Goal: Task Accomplishment & Management: Manage account settings

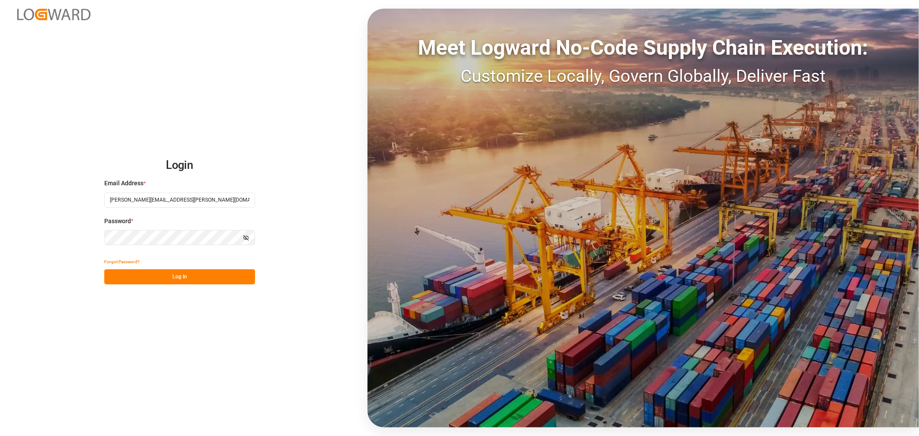
click at [161, 276] on button "Log In" at bounding box center [179, 276] width 151 height 15
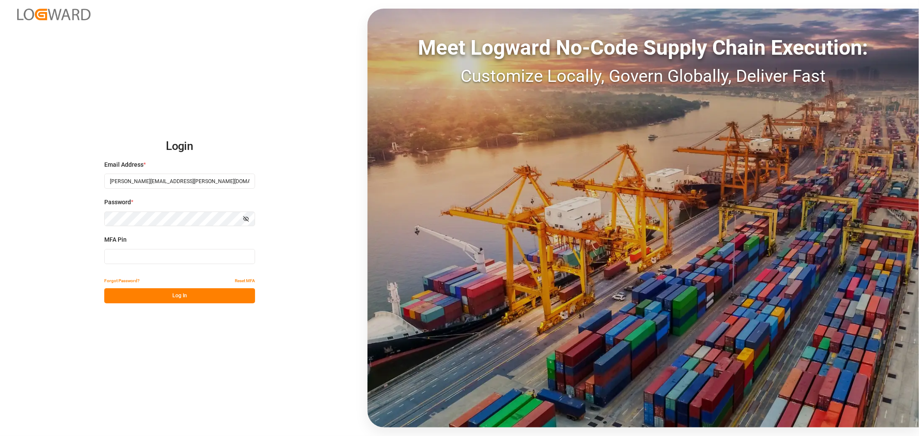
click at [166, 254] on input at bounding box center [179, 256] width 151 height 15
type input "227909"
click at [162, 294] on button "Log In" at bounding box center [179, 295] width 151 height 15
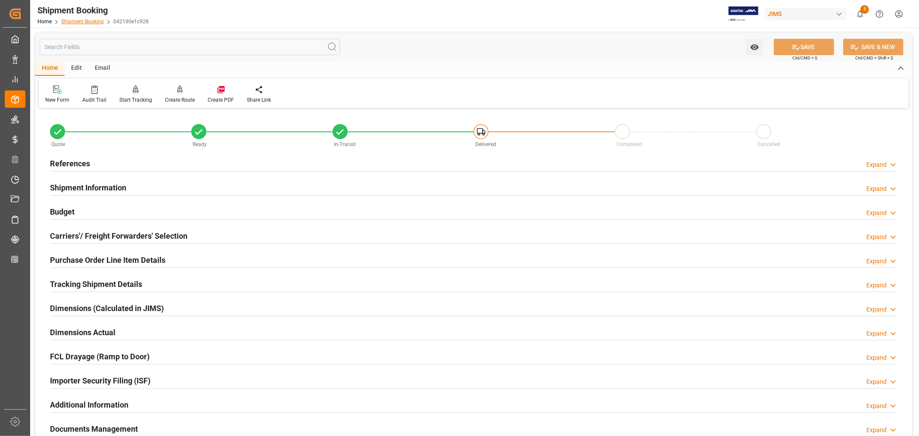
click at [88, 19] on link "Shipment Booking" at bounding box center [82, 22] width 43 height 6
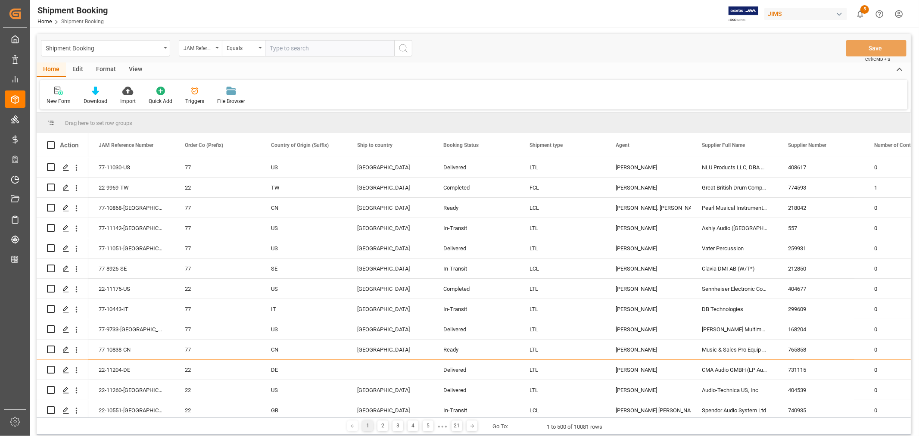
click at [276, 47] on input "text" at bounding box center [329, 48] width 129 height 16
type input "22-10358-my"
click at [402, 46] on icon "search button" at bounding box center [403, 48] width 10 height 10
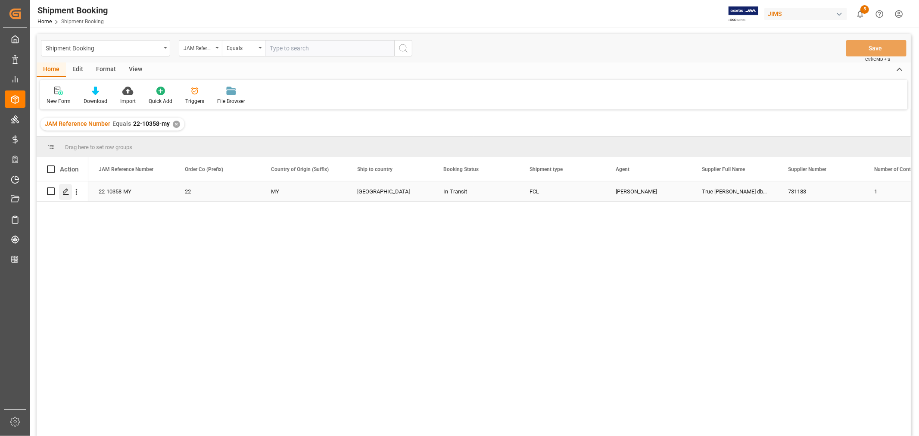
click at [68, 191] on icon "Press SPACE to select this row." at bounding box center [65, 191] width 7 height 7
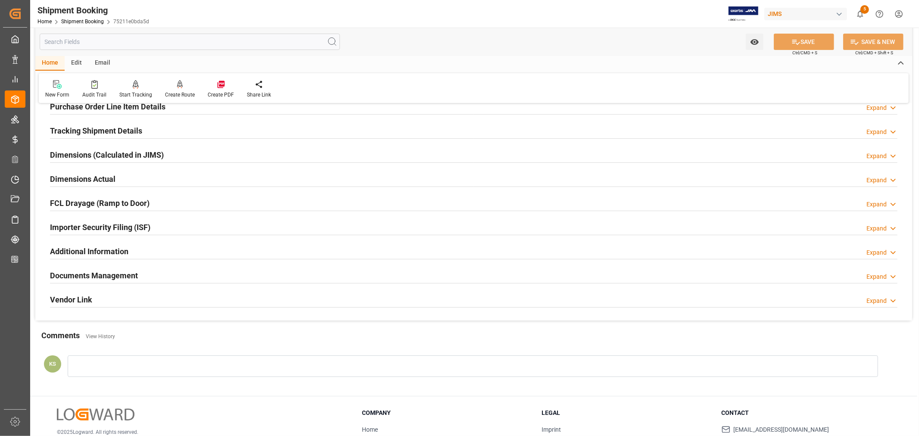
scroll to position [212, 0]
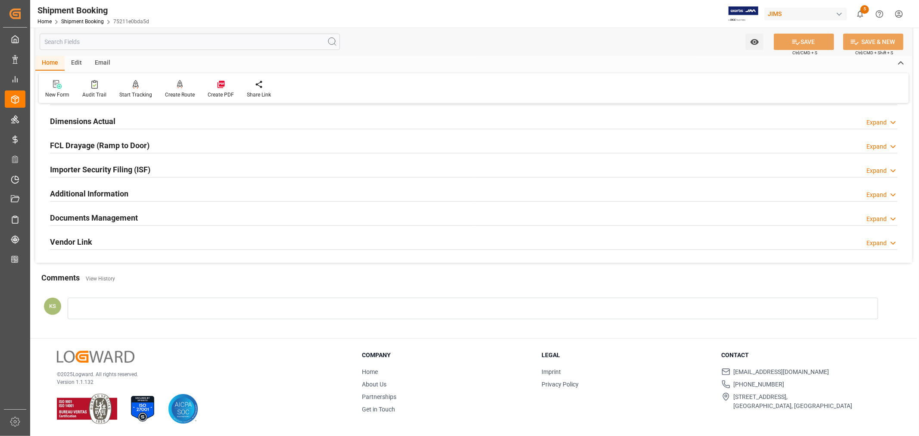
click at [129, 212] on h2 "Documents Management" at bounding box center [94, 218] width 88 height 12
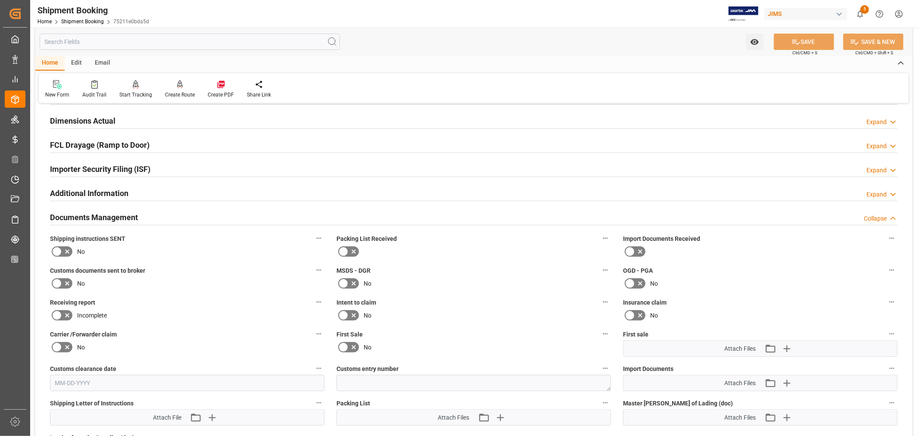
click at [129, 212] on h2 "Documents Management" at bounding box center [94, 218] width 88 height 12
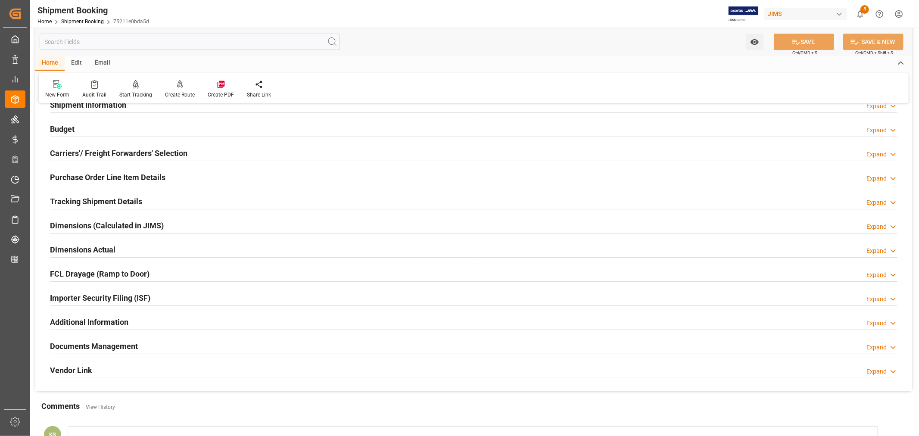
scroll to position [0, 0]
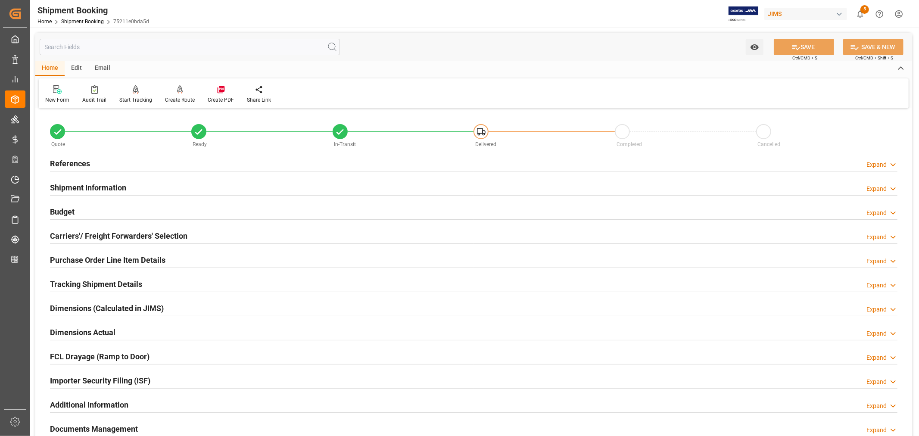
click at [73, 160] on h2 "References" at bounding box center [70, 164] width 40 height 12
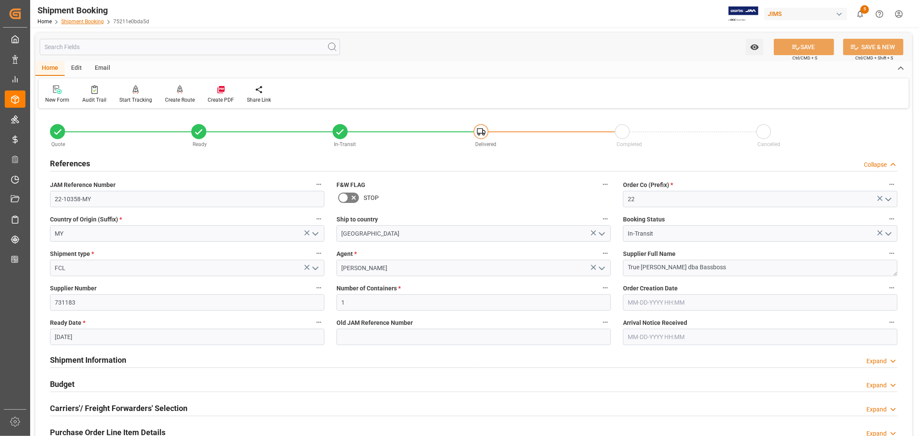
click at [81, 20] on link "Shipment Booking" at bounding box center [82, 22] width 43 height 6
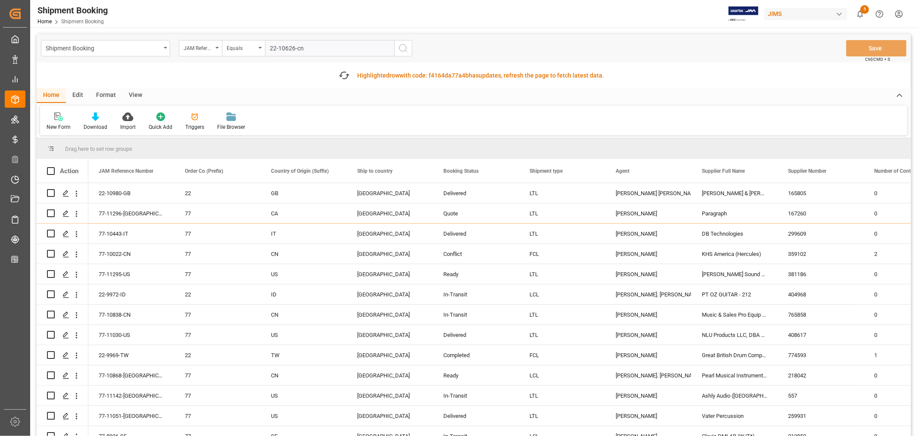
type input "22-10626-cn"
click at [404, 47] on icon "search button" at bounding box center [403, 48] width 10 height 10
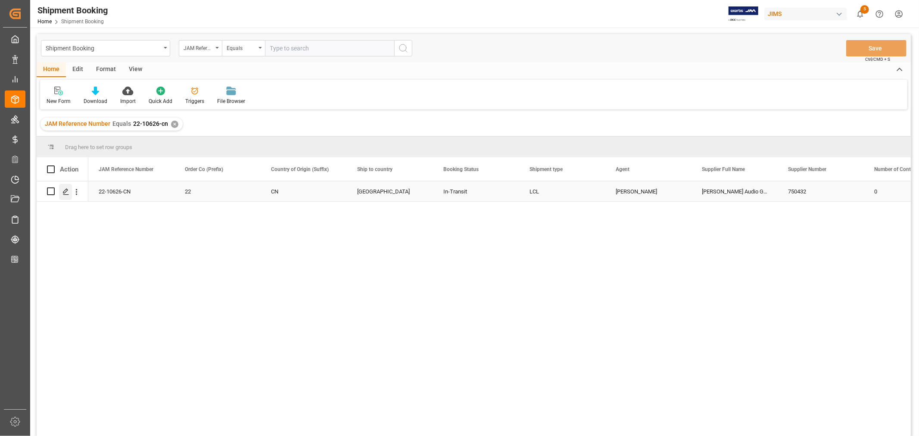
click at [66, 193] on icon "Press SPACE to select this row." at bounding box center [65, 191] width 7 height 7
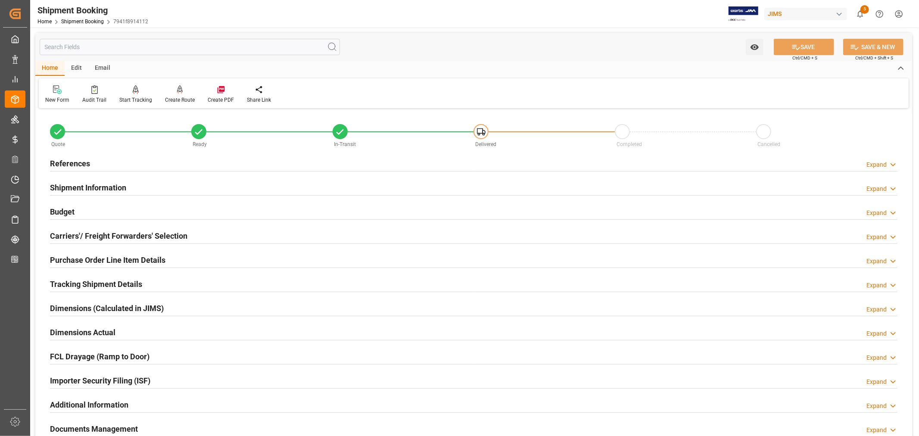
click at [101, 186] on h2 "Shipment Information" at bounding box center [88, 188] width 76 height 12
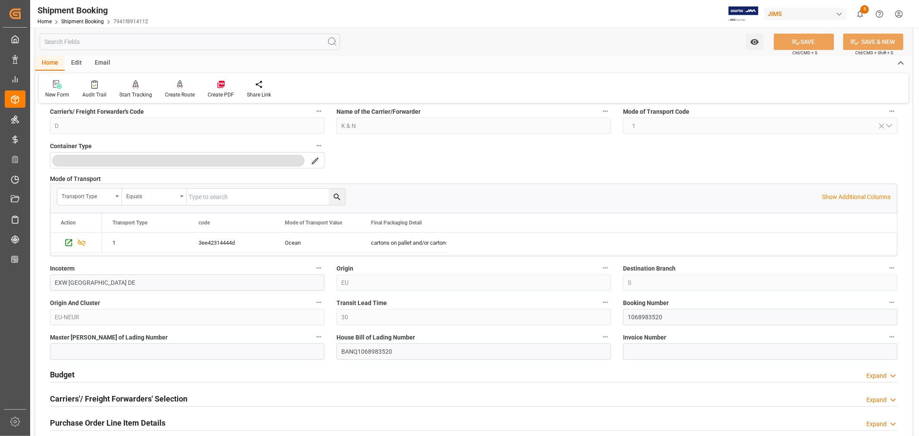
scroll to position [191, 0]
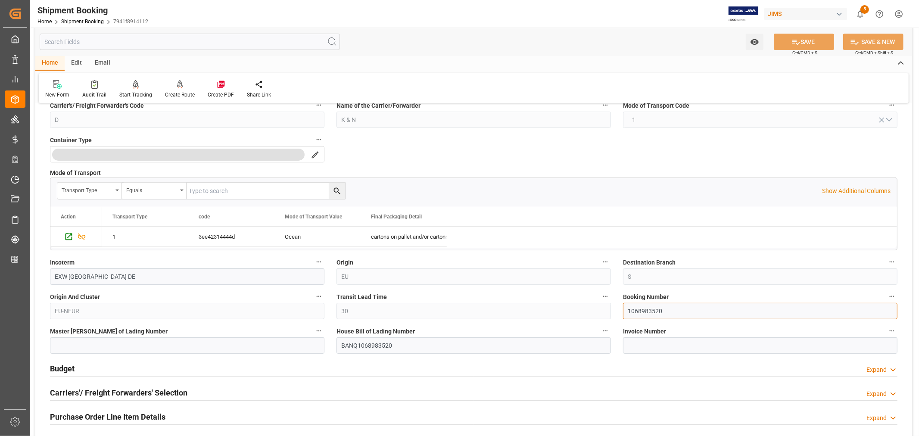
click at [639, 309] on input "1068983520" at bounding box center [760, 311] width 274 height 16
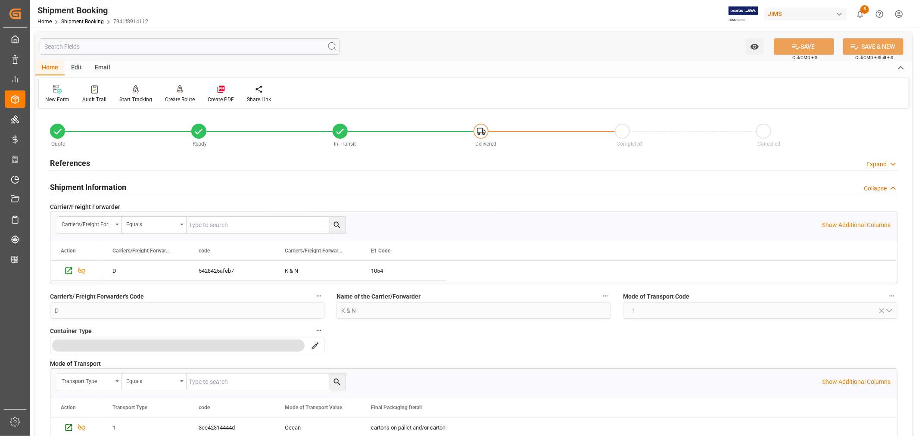
scroll to position [0, 0]
click at [76, 162] on h2 "References" at bounding box center [70, 164] width 40 height 12
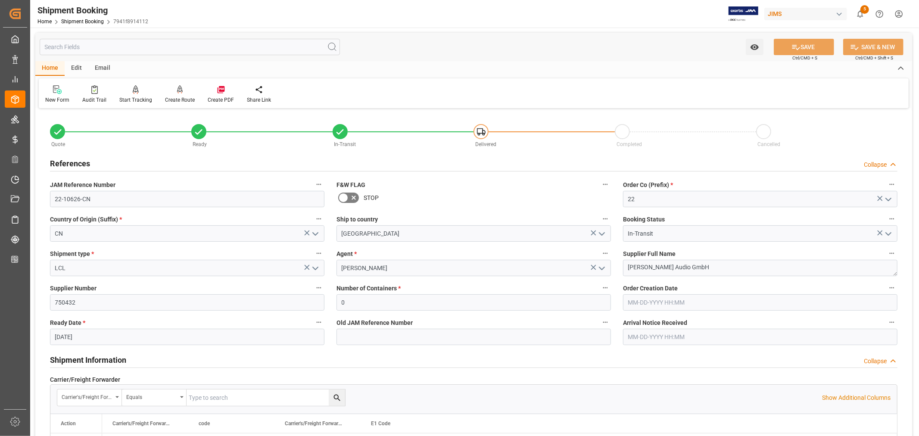
click at [76, 162] on h2 "References" at bounding box center [70, 164] width 40 height 12
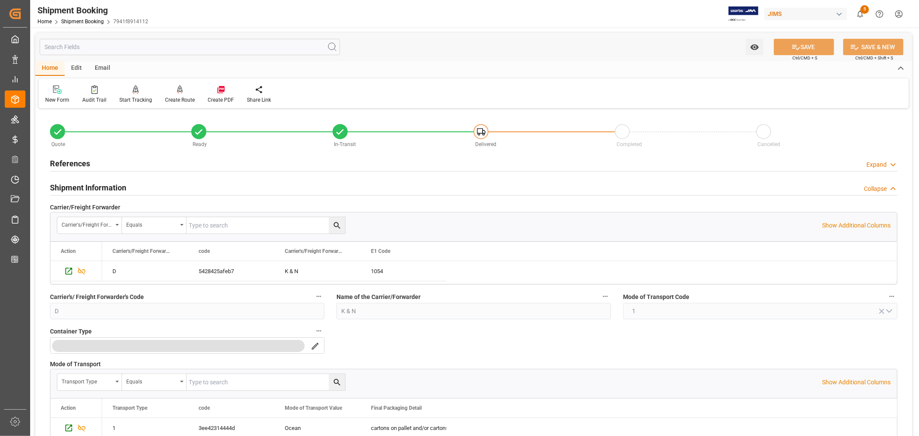
click at [82, 187] on h2 "Shipment Information" at bounding box center [88, 188] width 76 height 12
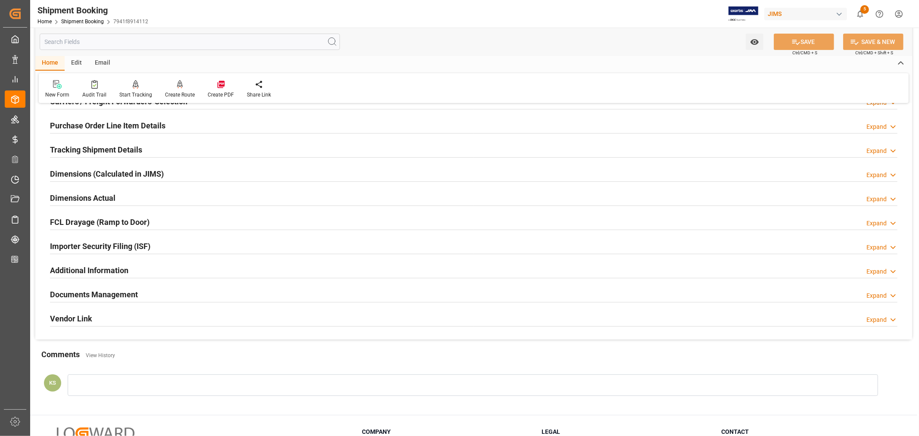
scroll to position [143, 0]
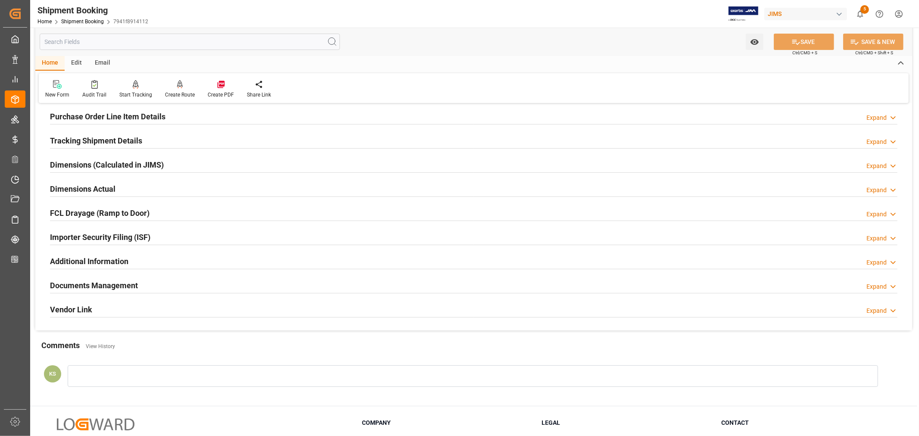
click at [96, 140] on h2 "Tracking Shipment Details" at bounding box center [96, 141] width 92 height 12
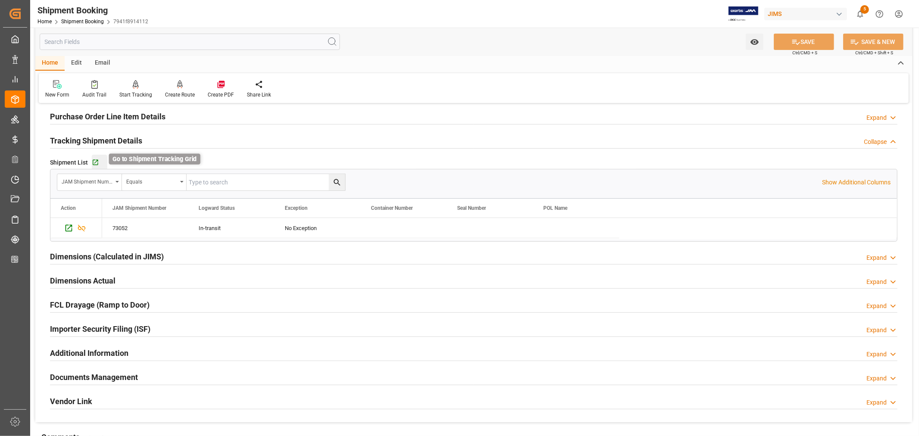
click at [95, 162] on icon "button" at bounding box center [95, 162] width 7 height 7
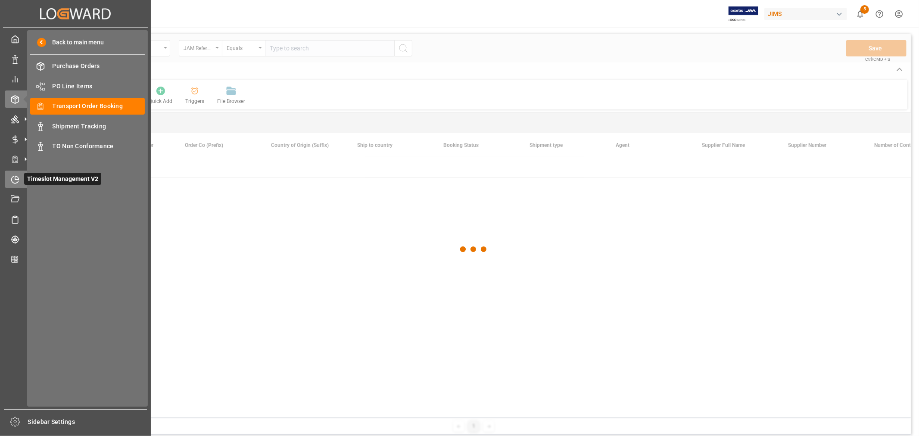
click at [13, 182] on icon at bounding box center [15, 179] width 9 height 9
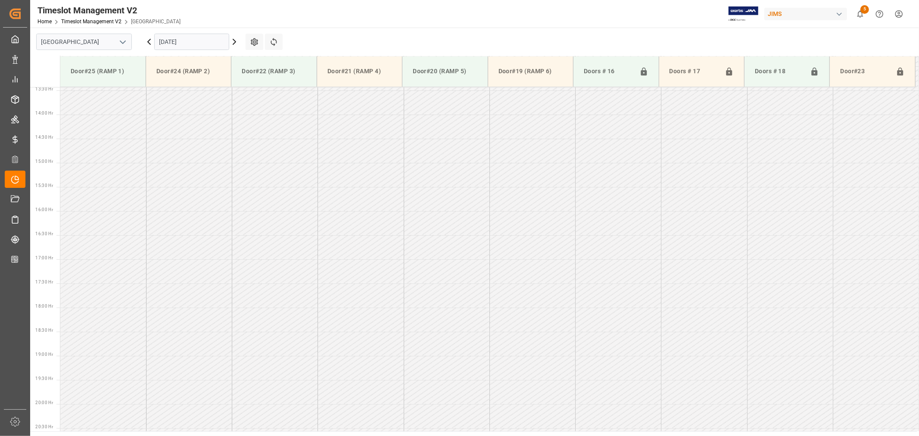
scroll to position [670, 0]
click at [126, 42] on icon "open menu" at bounding box center [123, 42] width 10 height 10
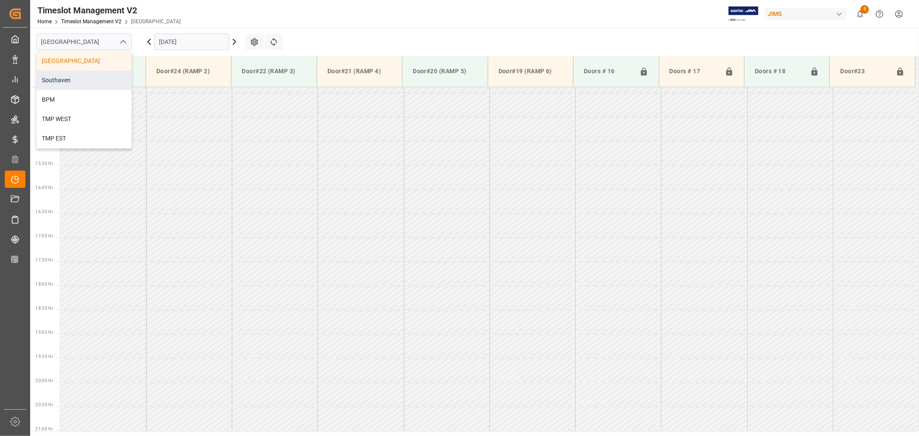
click at [70, 81] on div "Southaven" at bounding box center [84, 80] width 95 height 19
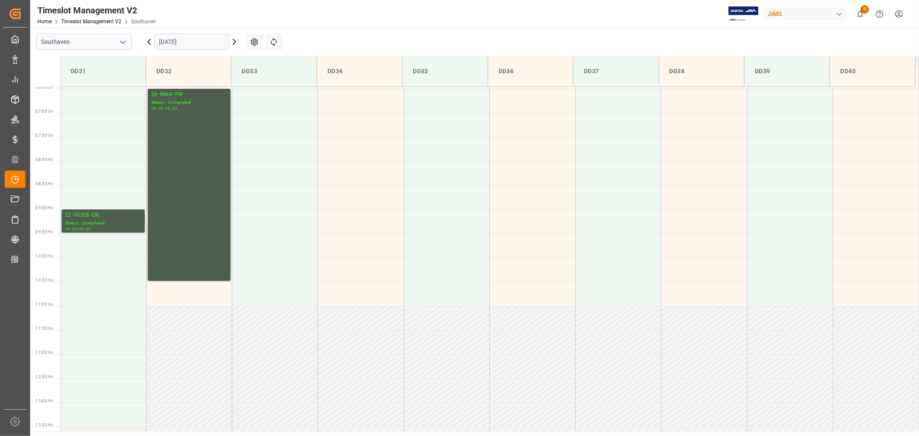
scroll to position [287, 0]
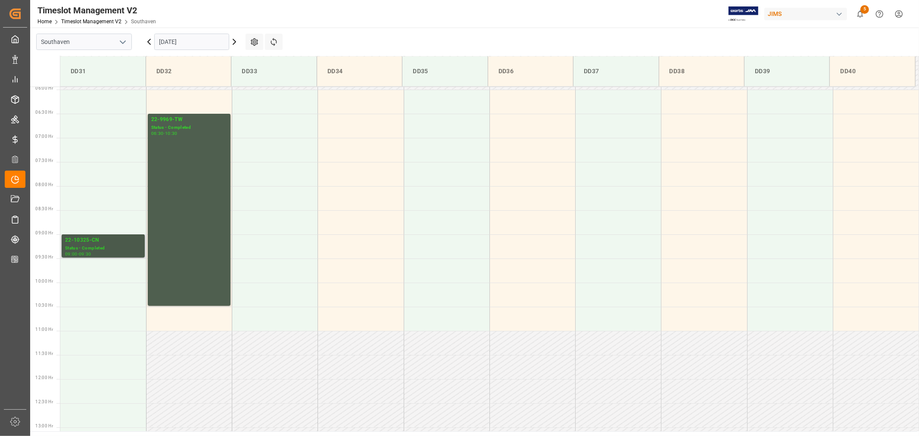
click at [79, 240] on div "22-10325-CN" at bounding box center [103, 240] width 76 height 9
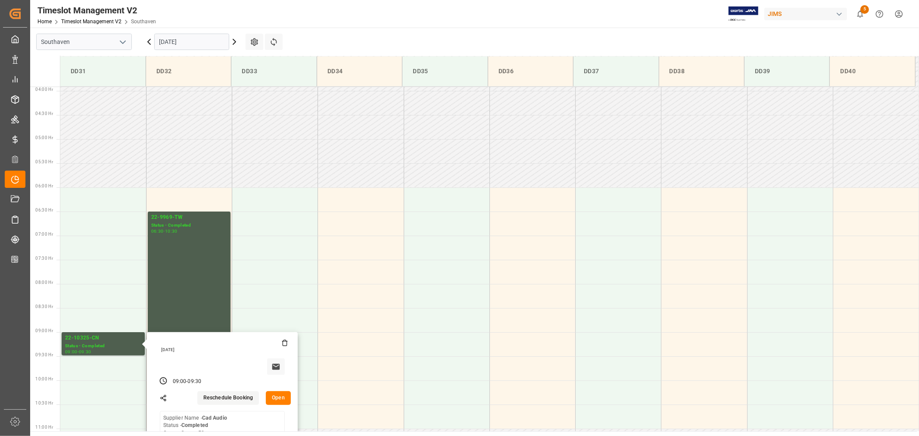
scroll to position [0, 0]
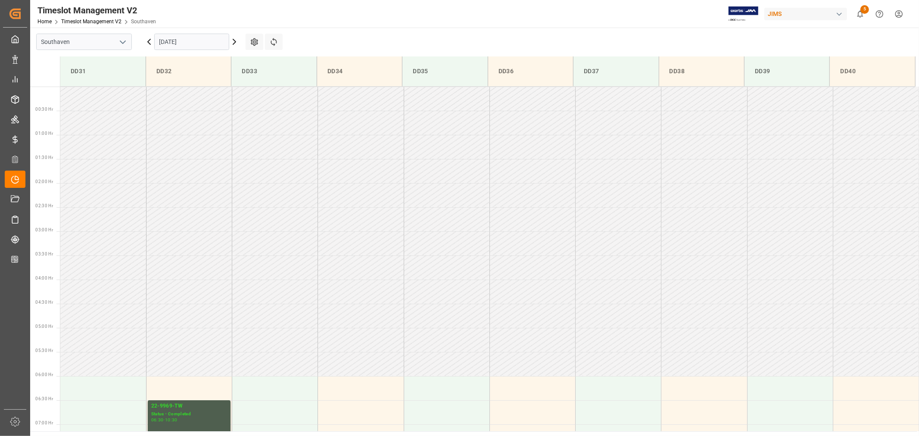
click at [199, 44] on input "09-29-2025" at bounding box center [191, 42] width 75 height 16
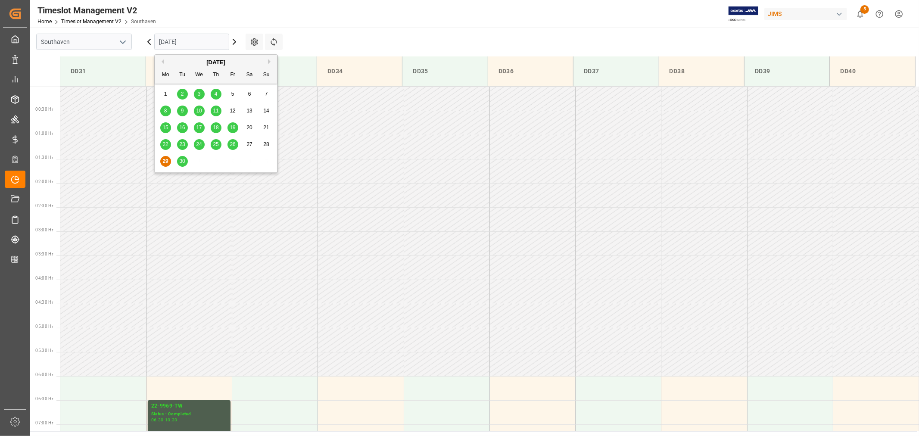
click at [184, 161] on span "30" at bounding box center [182, 161] width 6 height 6
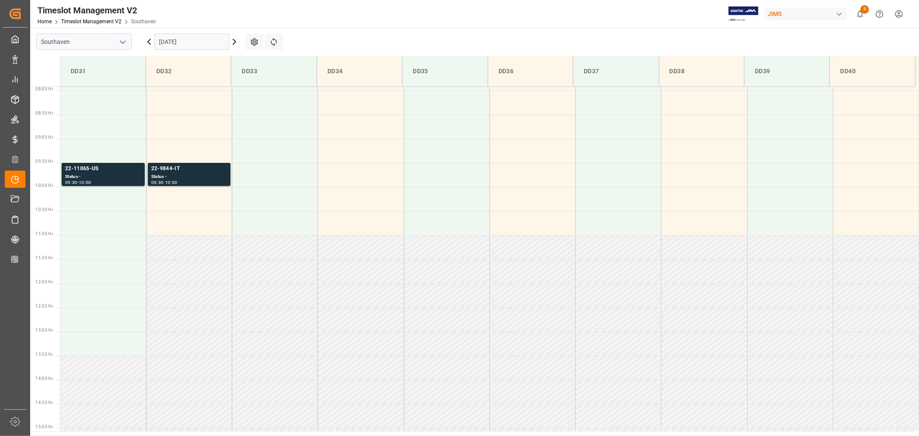
scroll to position [334, 0]
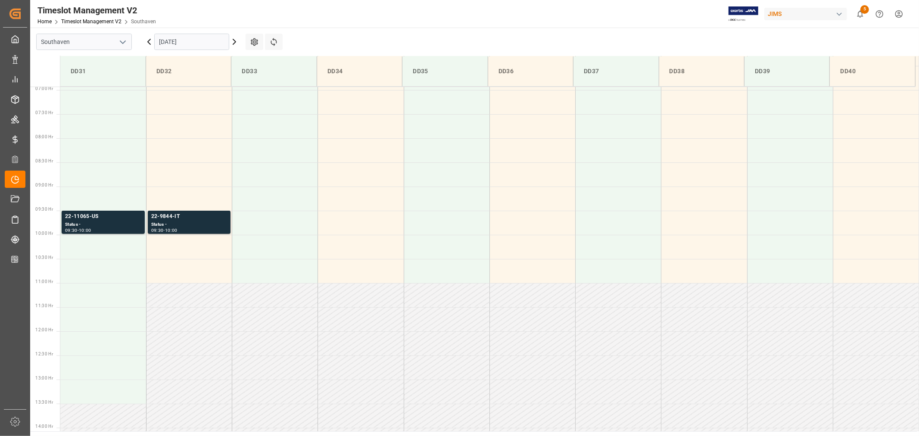
click at [196, 38] on input "09-30-2025" at bounding box center [191, 42] width 75 height 16
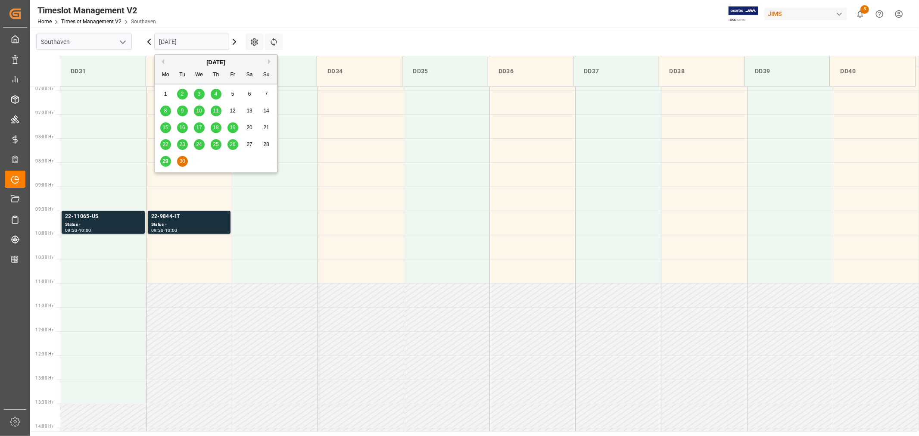
click at [271, 61] on button "Next Month" at bounding box center [270, 61] width 5 height 5
click at [199, 96] on span "1" at bounding box center [199, 94] width 3 height 6
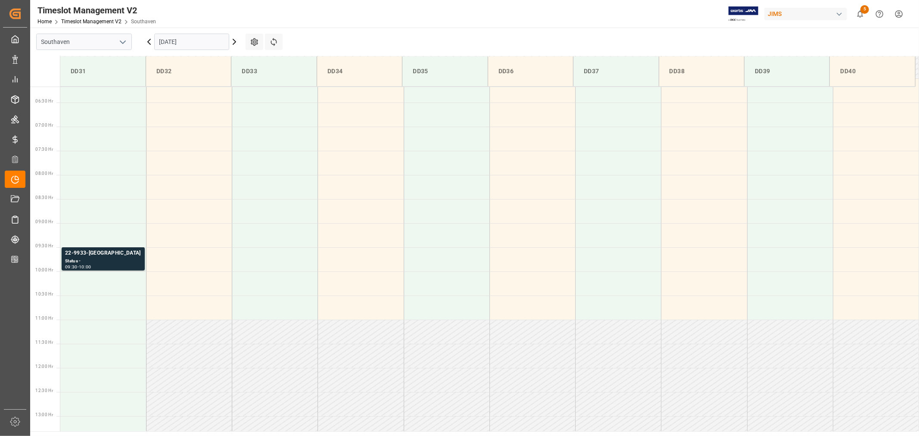
scroll to position [287, 0]
click at [196, 41] on input "10-01-2025" at bounding box center [191, 42] width 75 height 16
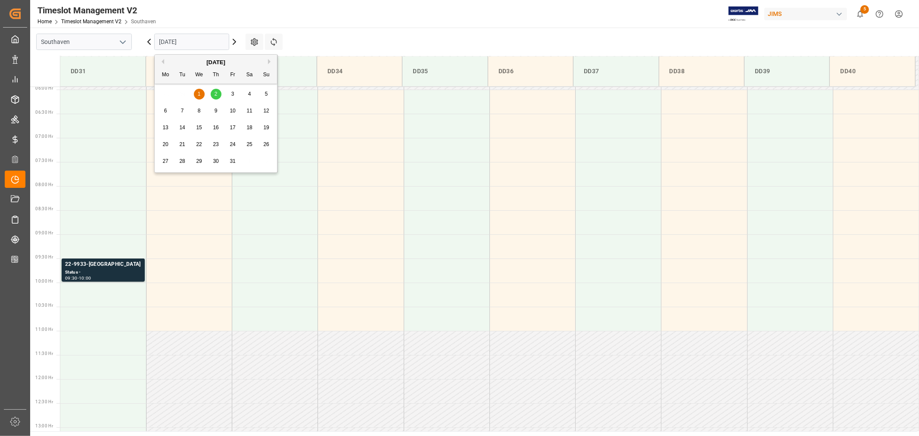
click at [217, 95] on span "2" at bounding box center [216, 94] width 3 height 6
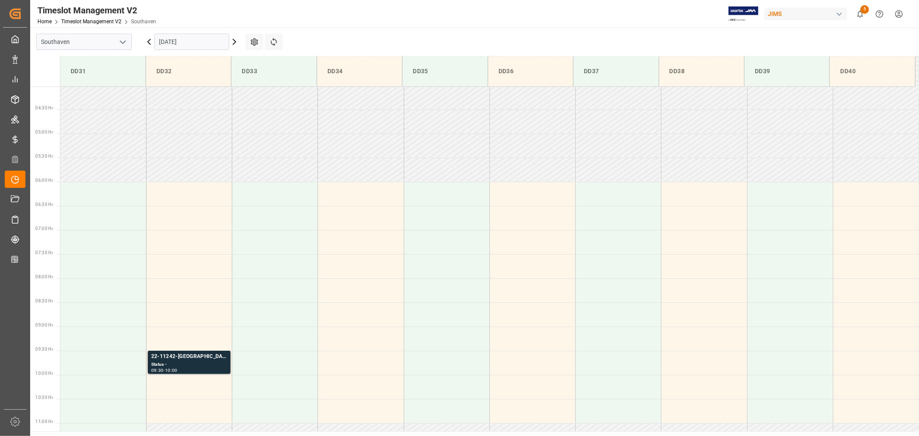
scroll to position [191, 0]
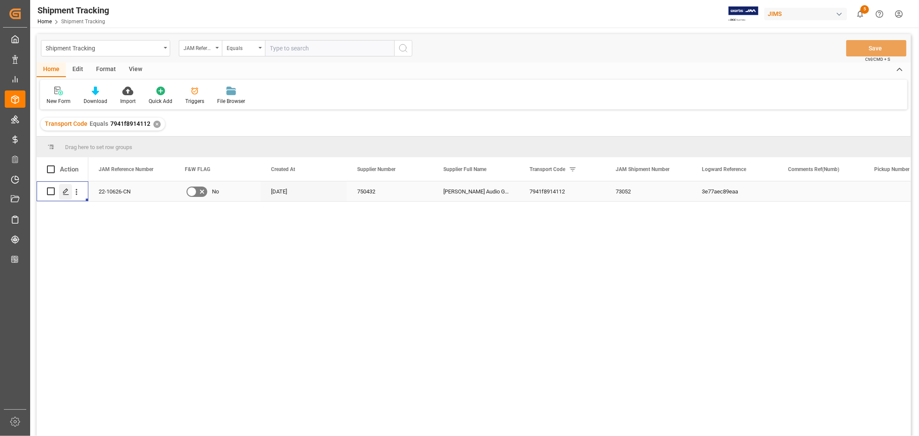
click at [69, 190] on icon "Press SPACE to select this row." at bounding box center [65, 191] width 7 height 7
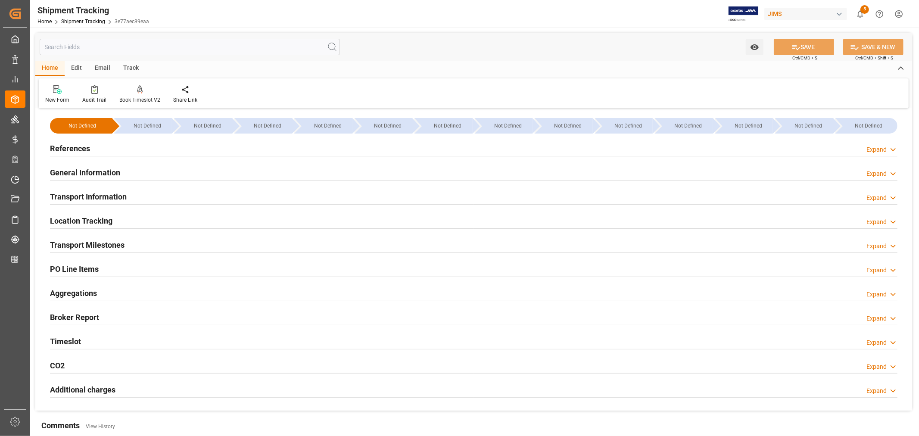
click at [89, 170] on h2 "General Information" at bounding box center [85, 173] width 70 height 12
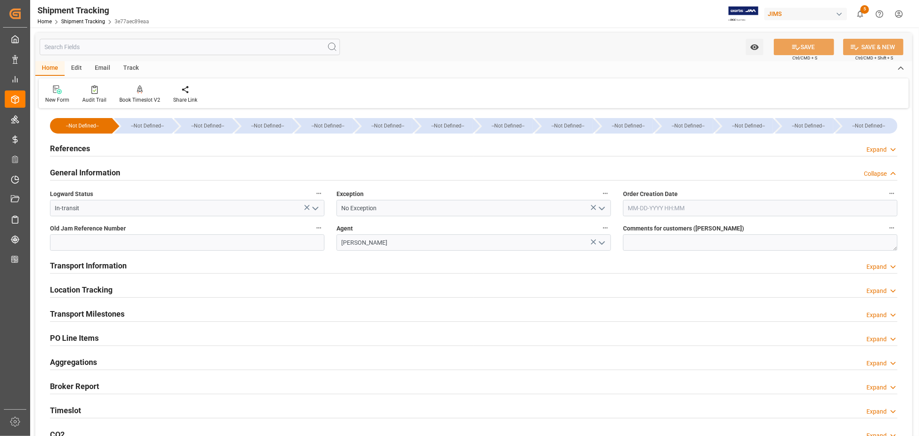
click at [597, 207] on icon "open menu" at bounding box center [602, 208] width 10 height 10
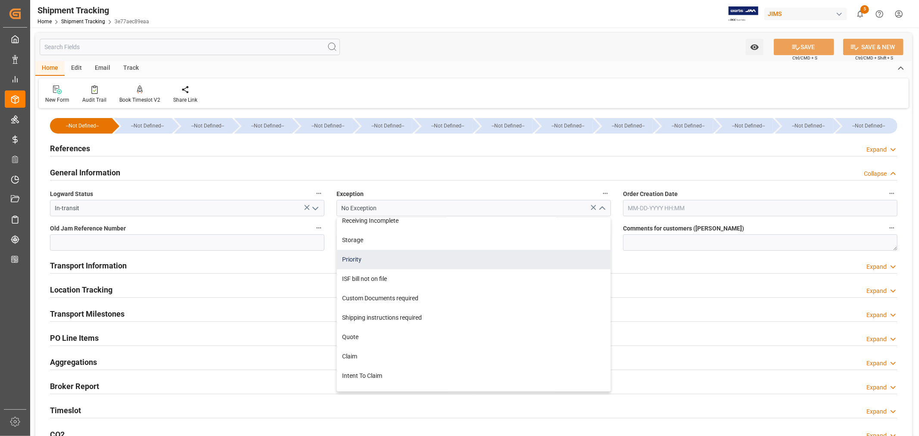
click at [440, 264] on div "Priority" at bounding box center [474, 259] width 274 height 19
type input "Priority"
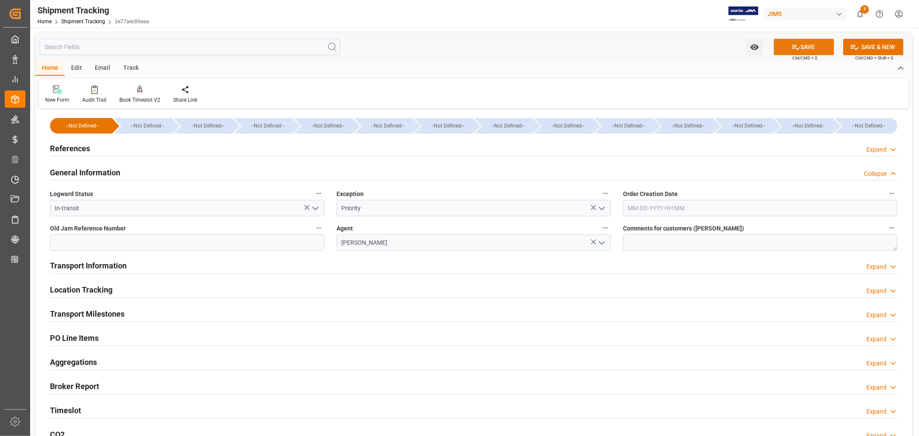
click at [792, 45] on icon at bounding box center [796, 47] width 8 height 5
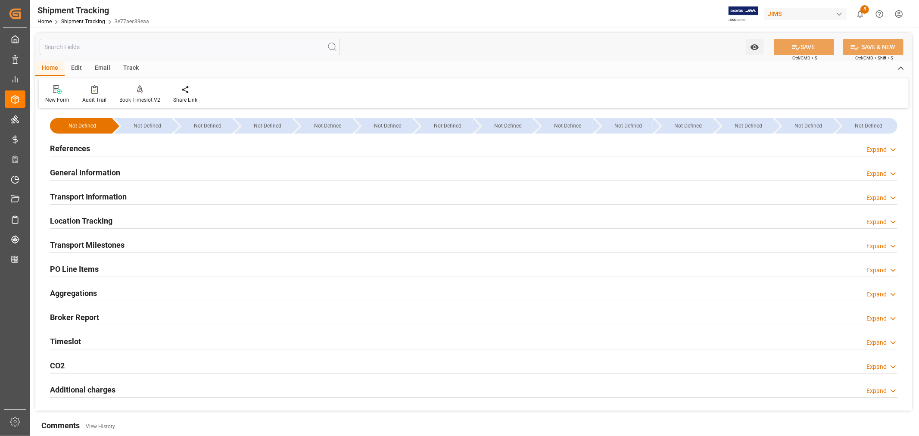
click at [148, 194] on div "Transport Information Expand" at bounding box center [474, 196] width 848 height 16
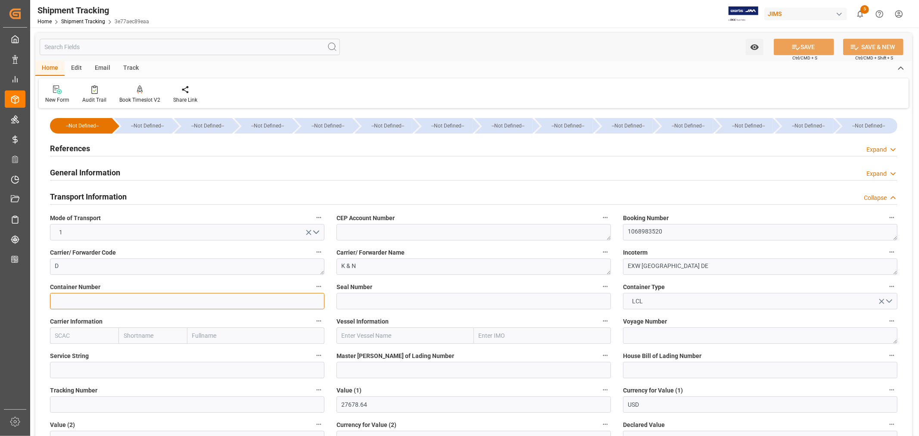
click at [60, 300] on input at bounding box center [187, 301] width 274 height 16
paste input "AMCU9324934"
type input "AMCU9324934"
click at [354, 302] on input at bounding box center [474, 301] width 274 height 16
paste input "M3424736"
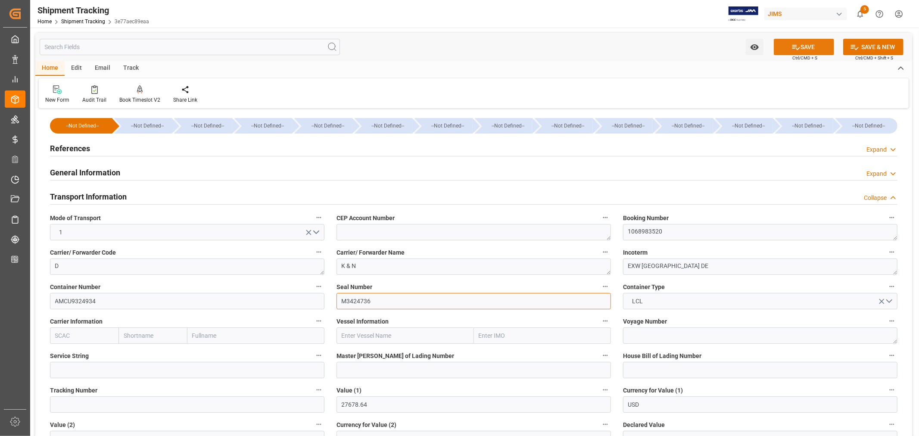
type input "M3424736"
click at [811, 46] on button "SAVE" at bounding box center [804, 47] width 60 height 16
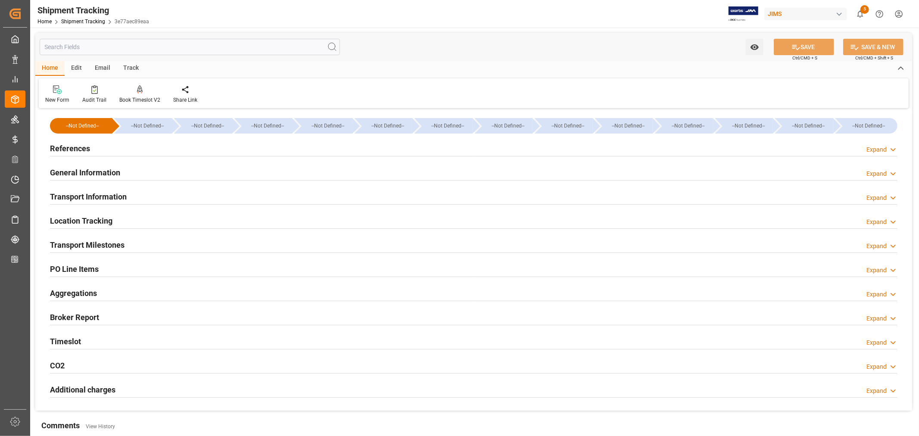
drag, startPoint x: 107, startPoint y: 295, endPoint x: 127, endPoint y: 287, distance: 21.3
click at [108, 295] on div "Aggregations Expand" at bounding box center [474, 292] width 848 height 16
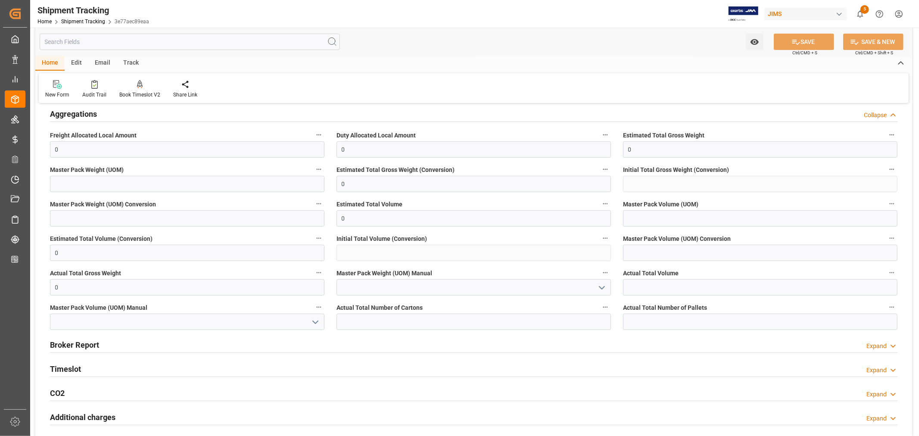
scroll to position [191, 0]
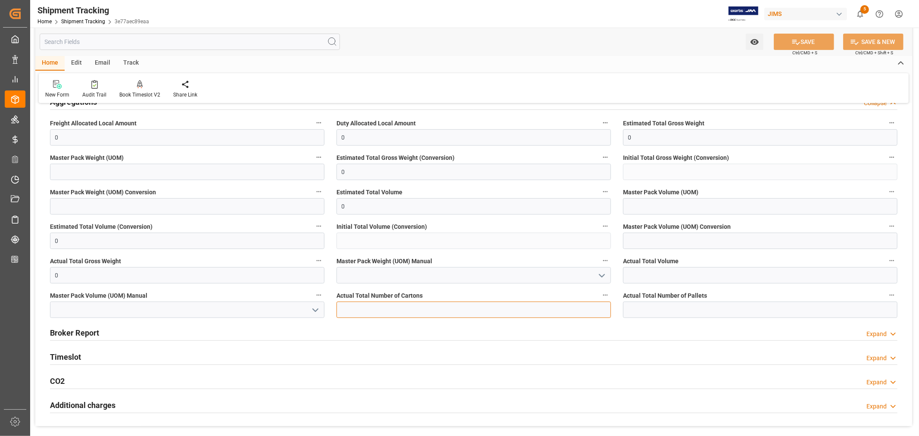
click at [342, 310] on input "text" at bounding box center [474, 310] width 274 height 16
type input "44"
click at [626, 309] on input "text" at bounding box center [760, 310] width 274 height 16
type input "2"
drag, startPoint x: 61, startPoint y: 273, endPoint x: 35, endPoint y: 271, distance: 25.9
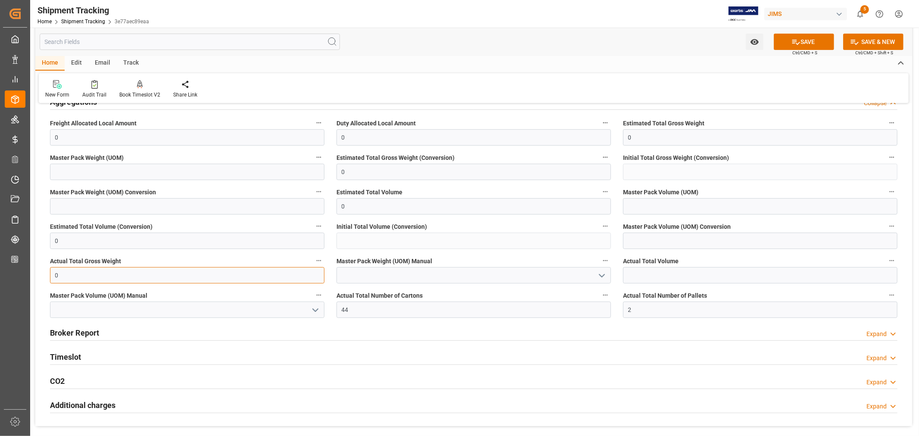
click at [35, 271] on div "--Not Defined-- --Not Defined-- --Not Defined-- --Not Defined-- --Not Defined--…" at bounding box center [473, 172] width 877 height 507
type input "733"
click at [604, 278] on icon "open menu" at bounding box center [602, 276] width 10 height 10
click at [464, 290] on div "KG" at bounding box center [474, 294] width 274 height 19
type input "KG"
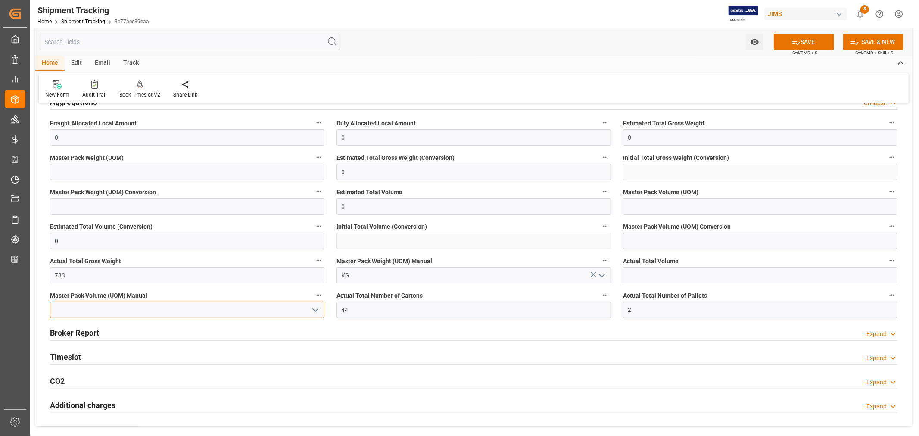
click at [132, 307] on input at bounding box center [187, 310] width 274 height 16
type input "5"
click at [639, 271] on input "text" at bounding box center [760, 275] width 274 height 16
type input "5.3"
click at [315, 311] on polyline "open menu" at bounding box center [315, 310] width 5 height 3
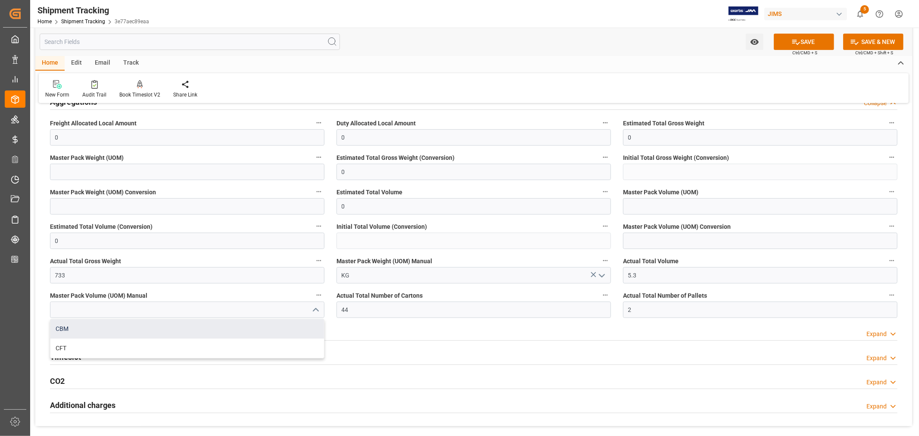
click at [84, 327] on div "CBM" at bounding box center [187, 328] width 274 height 19
type input "CBM"
click at [807, 42] on button "SAVE" at bounding box center [804, 42] width 60 height 16
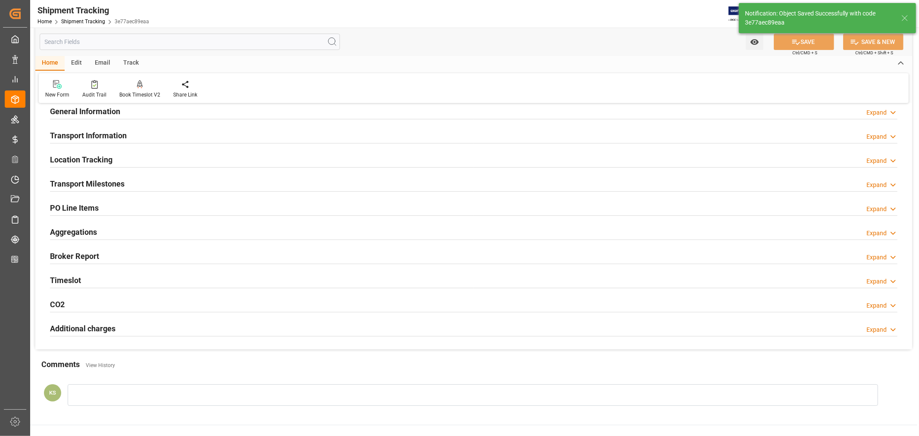
scroll to position [5, 0]
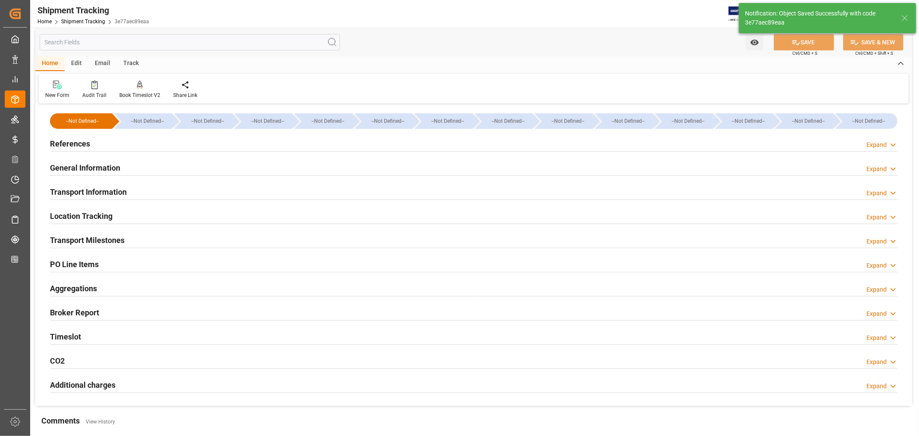
click at [122, 238] on h2 "Transport Milestones" at bounding box center [87, 240] width 75 height 12
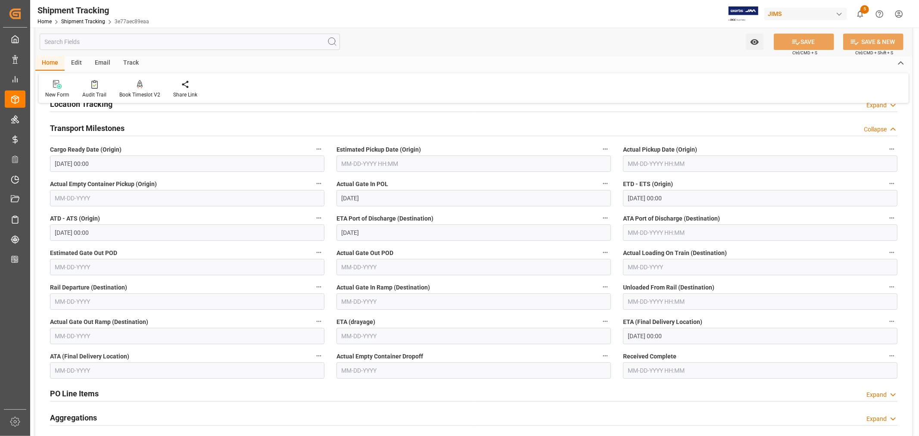
scroll to position [148, 0]
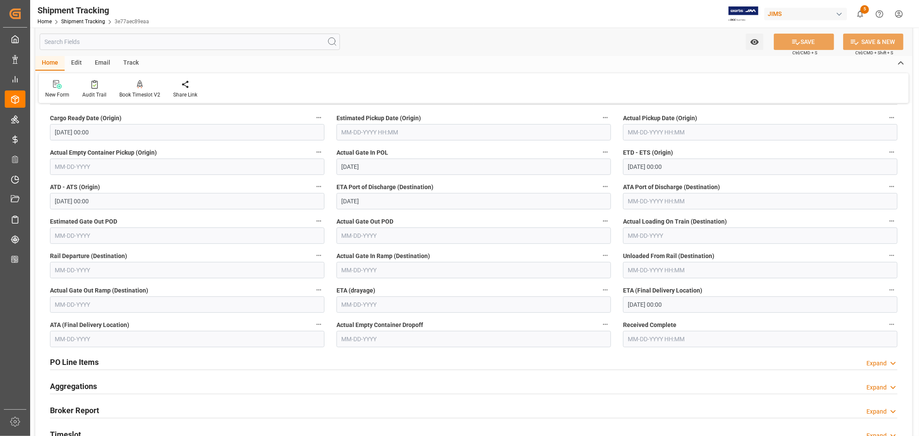
click at [687, 306] on input "09-29-2025 00:00" at bounding box center [760, 304] width 274 height 16
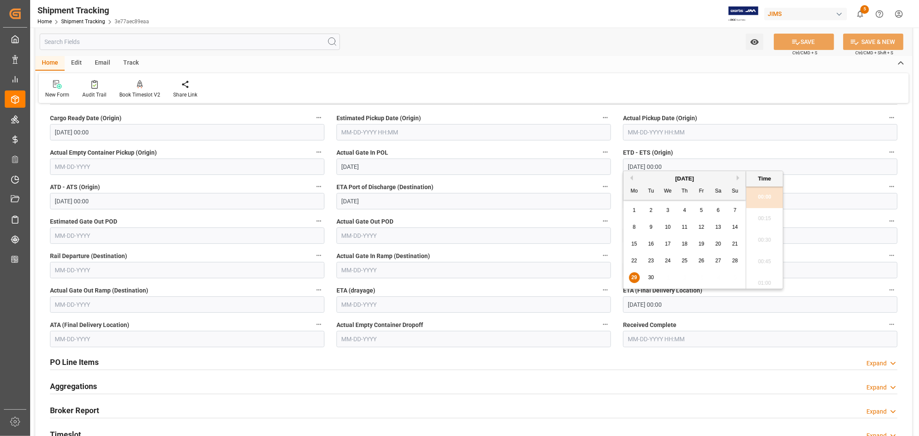
click at [737, 178] on button "Next Month" at bounding box center [739, 177] width 5 height 5
click at [652, 226] on span "7" at bounding box center [651, 227] width 3 height 6
type input "10-07-2025 00:00"
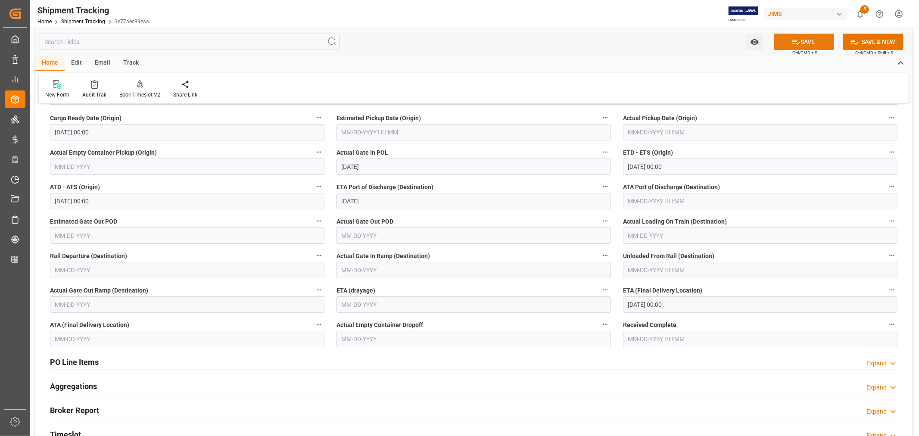
click at [807, 41] on button "SAVE" at bounding box center [804, 42] width 60 height 16
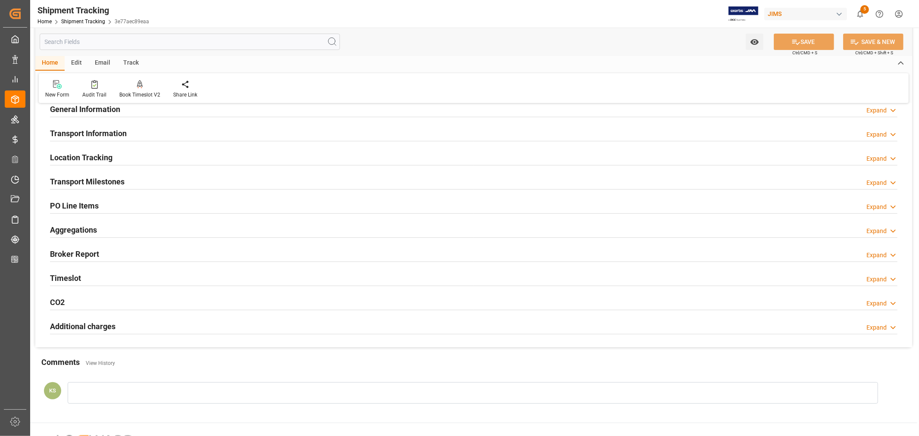
scroll to position [53, 0]
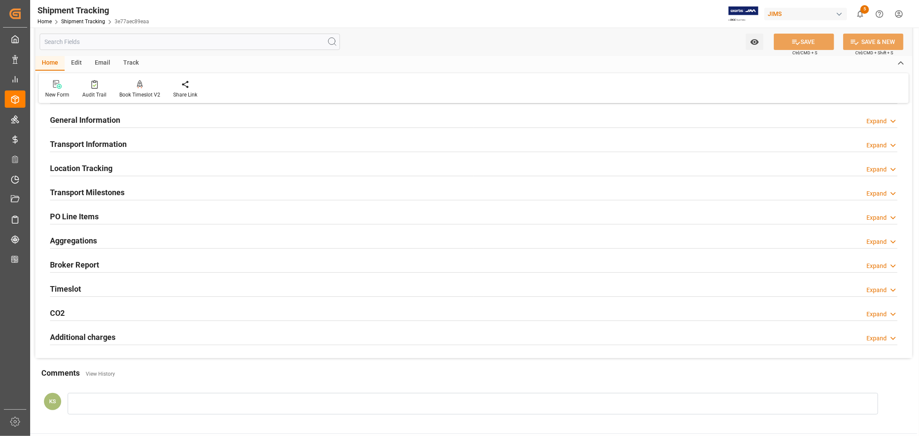
click at [264, 188] on div "Transport Milestones Expand" at bounding box center [474, 192] width 848 height 16
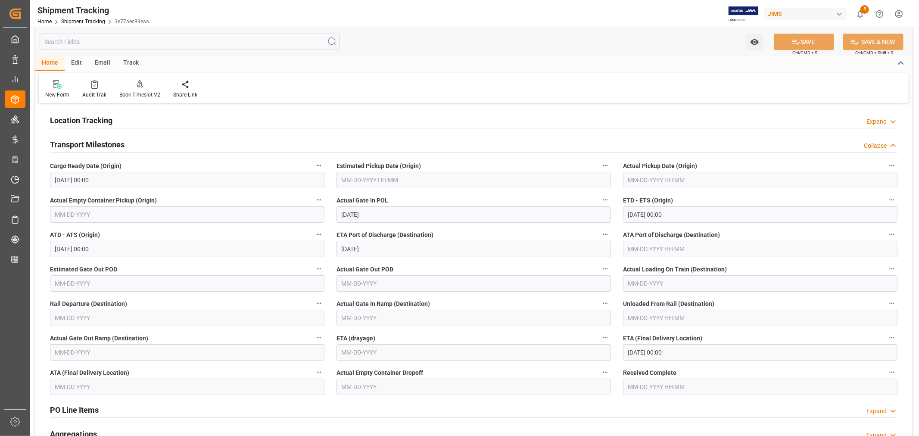
scroll to position [148, 0]
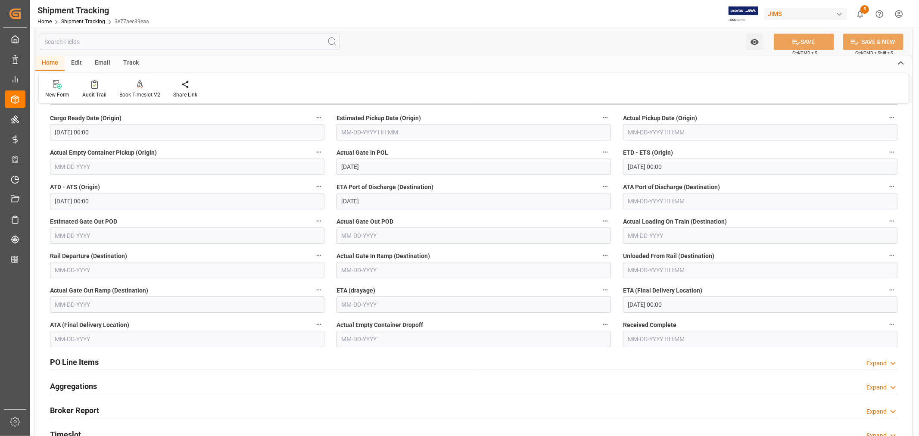
click at [382, 235] on input "text" at bounding box center [474, 236] width 274 height 16
click at [364, 338] on span "23" at bounding box center [365, 338] width 6 height 6
type input "09-23-2025"
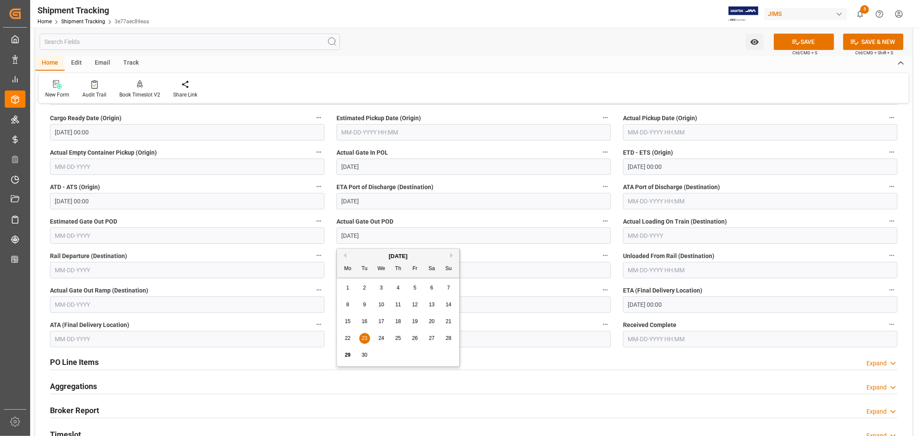
drag, startPoint x: 380, startPoint y: 235, endPoint x: 309, endPoint y: 235, distance: 71.1
click at [310, 235] on div "--Not Defined-- --Not Defined-- --Not Defined-- --Not Defined-- --Not Defined--…" at bounding box center [473, 233] width 877 height 541
click at [139, 236] on input "text" at bounding box center [187, 236] width 274 height 16
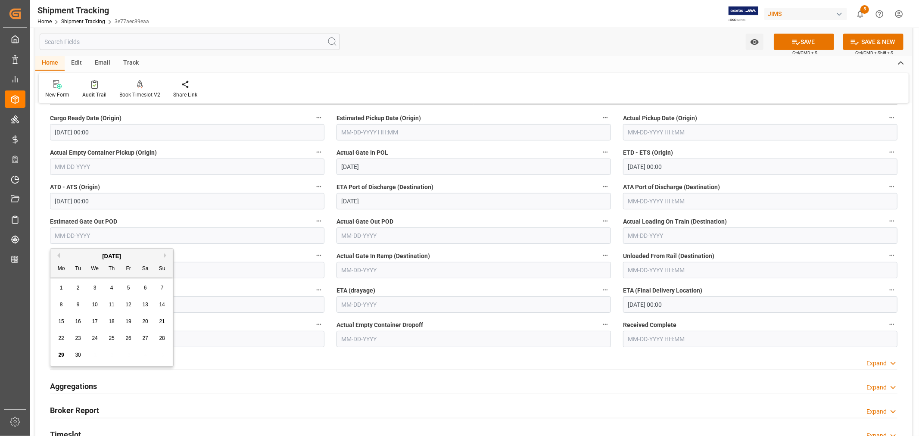
click at [81, 338] on span "23" at bounding box center [78, 338] width 6 height 6
type input "09-23-2025"
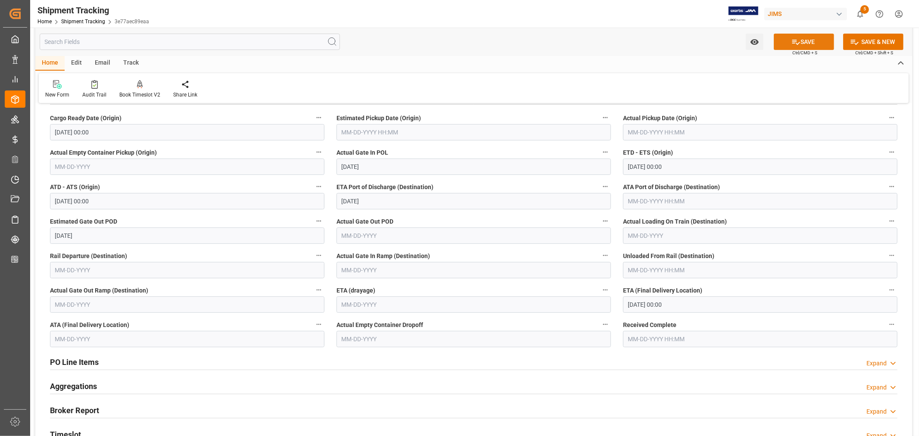
click at [804, 39] on button "SAVE" at bounding box center [804, 42] width 60 height 16
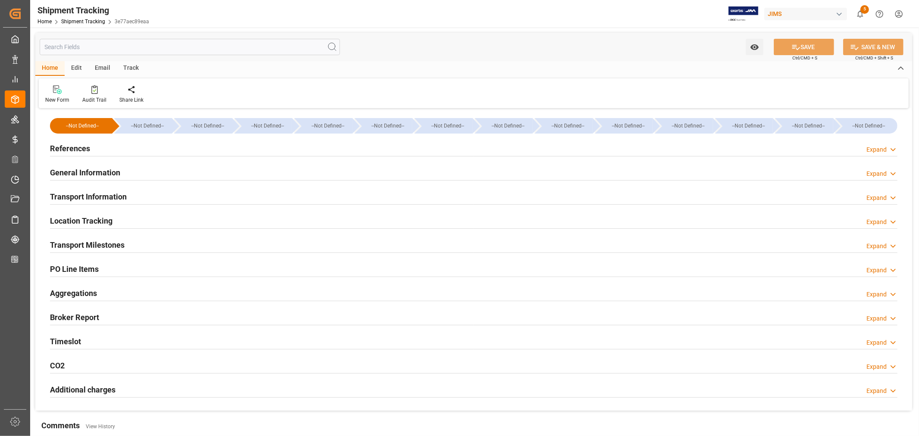
type input "08-21-2025 00:00"
type input "[DATE]"
type input "[DATE] 00:00"
type input "[DATE]"
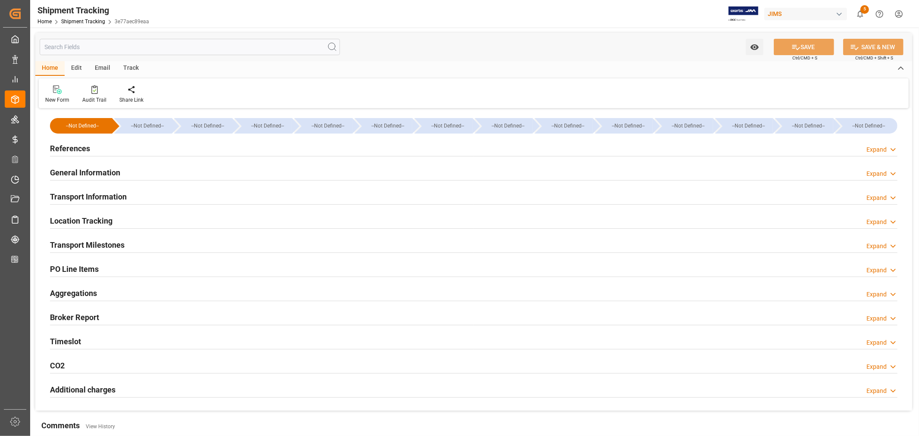
type input "[DATE]"
type input "[DATE] 00:00"
click at [139, 242] on div "Transport Milestones Expand" at bounding box center [474, 244] width 848 height 16
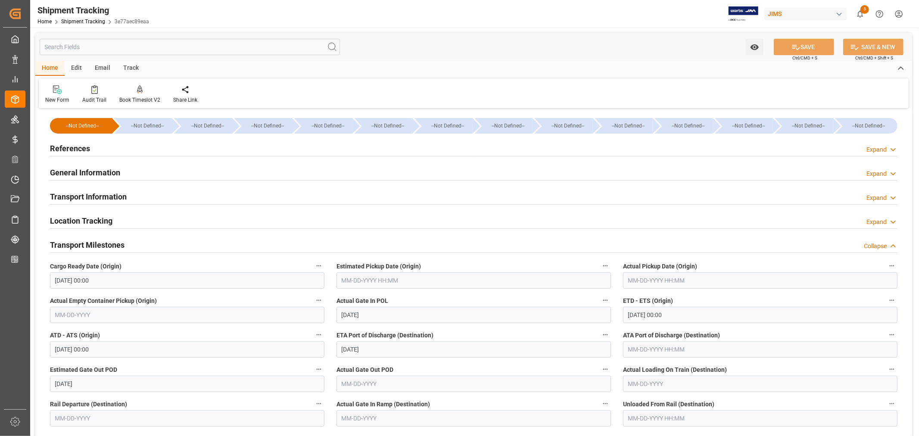
click at [85, 147] on h2 "References" at bounding box center [70, 149] width 40 height 12
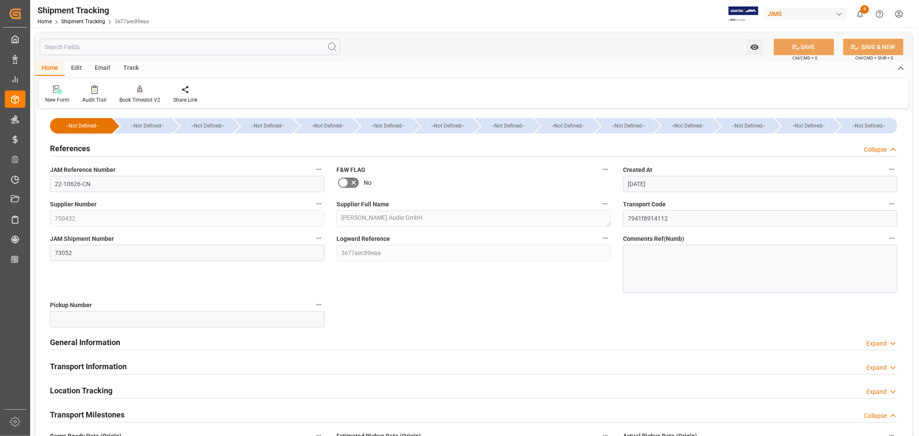
click at [85, 147] on h2 "References" at bounding box center [70, 149] width 40 height 12
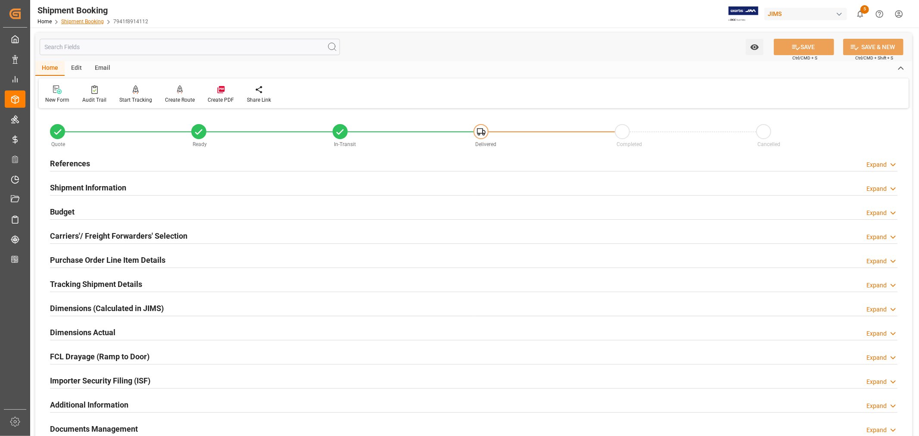
click at [79, 21] on link "Shipment Booking" at bounding box center [82, 22] width 43 height 6
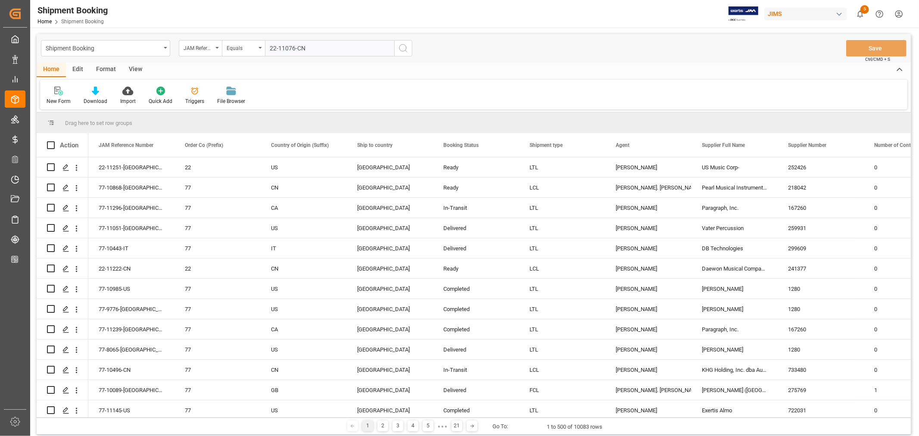
type input "22-11076-CN"
click at [404, 49] on icon "search button" at bounding box center [403, 48] width 10 height 10
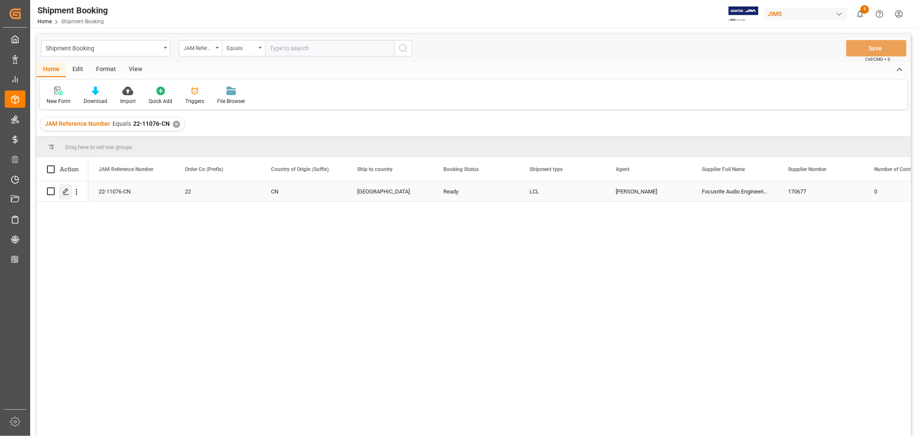
click at [67, 192] on icon "Press SPACE to select this row." at bounding box center [65, 191] width 7 height 7
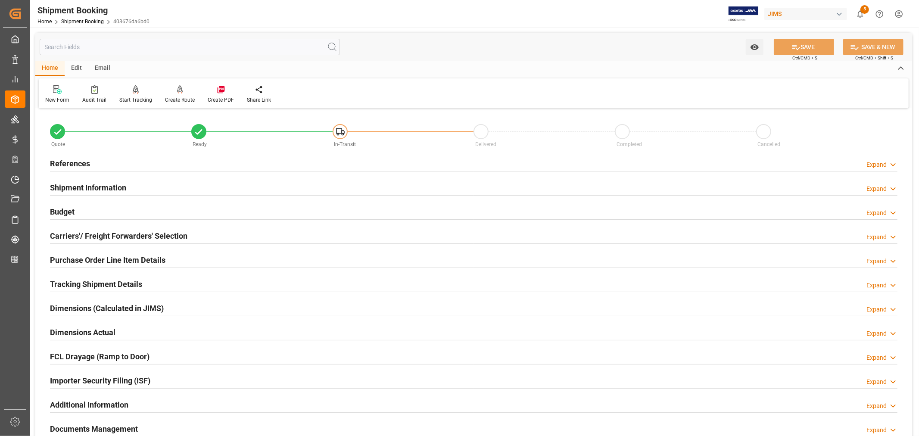
click at [75, 162] on h2 "References" at bounding box center [70, 164] width 40 height 12
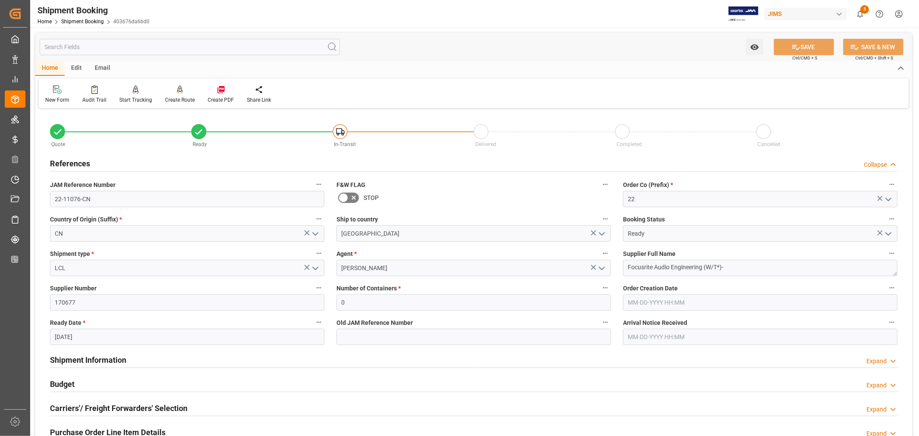
click at [75, 162] on h2 "References" at bounding box center [70, 164] width 40 height 12
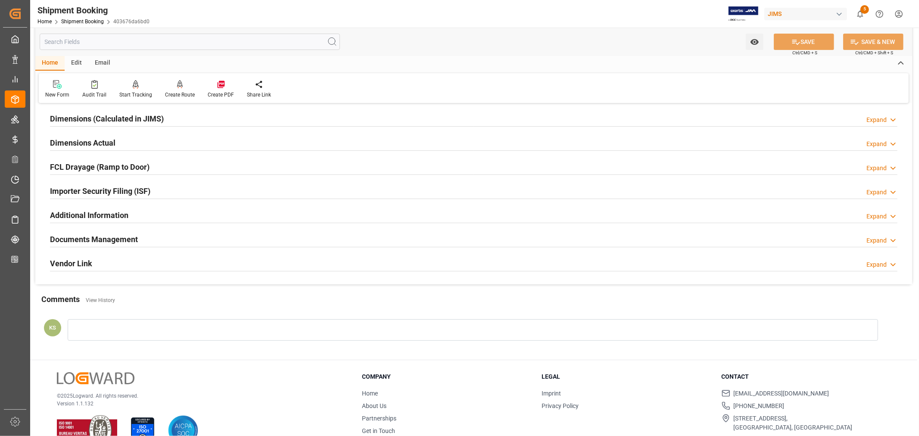
scroll to position [212, 0]
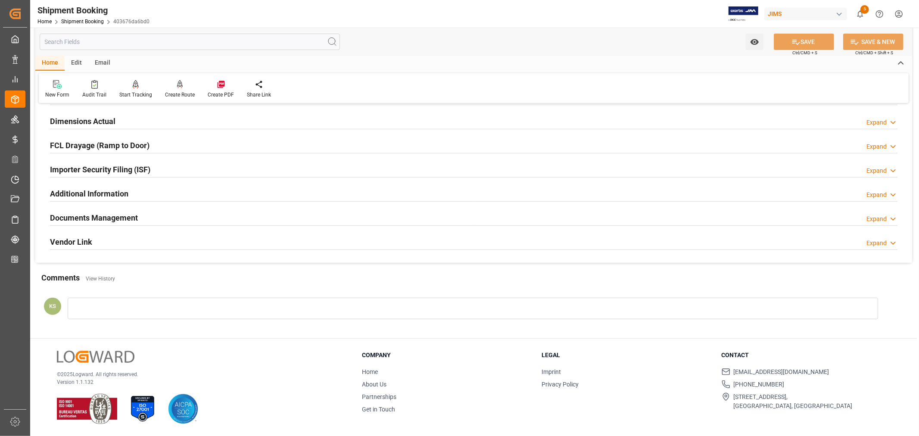
click at [156, 217] on div "Documents Management Expand" at bounding box center [474, 217] width 848 height 16
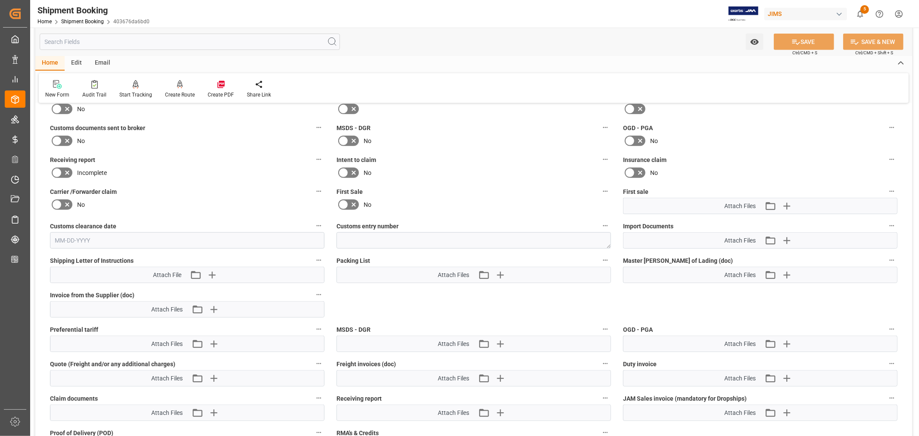
scroll to position [355, 0]
click at [789, 201] on icon "button" at bounding box center [787, 205] width 14 height 14
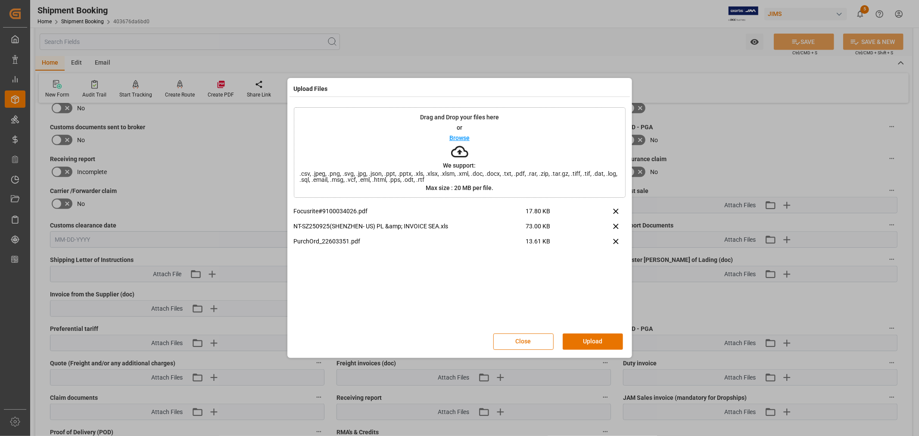
click at [589, 338] on button "Upload" at bounding box center [593, 342] width 60 height 16
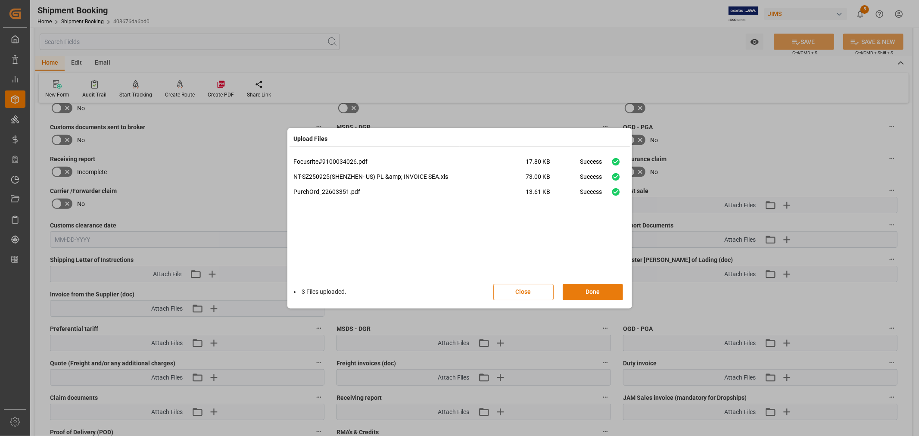
click at [592, 291] on button "Done" at bounding box center [593, 292] width 60 height 16
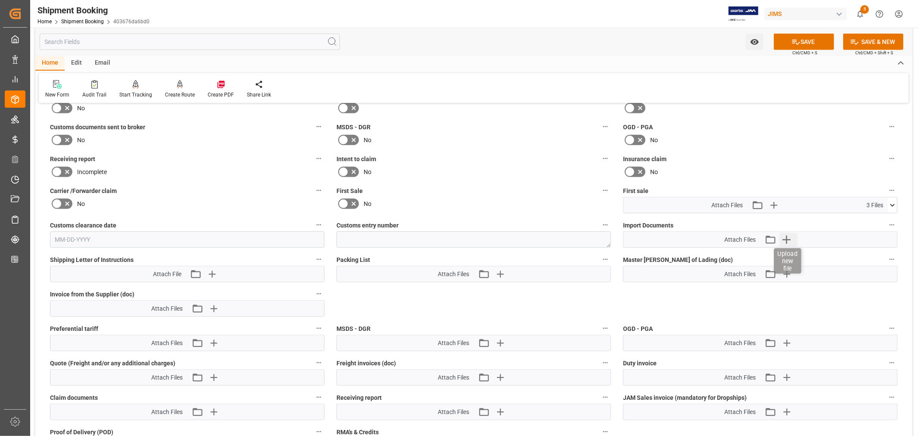
click at [786, 236] on icon "button" at bounding box center [787, 240] width 8 height 8
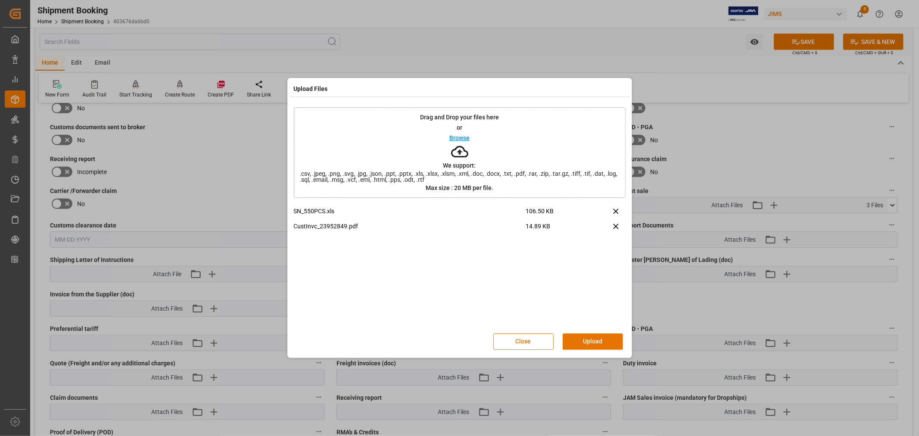
click at [585, 343] on button "Upload" at bounding box center [593, 342] width 60 height 16
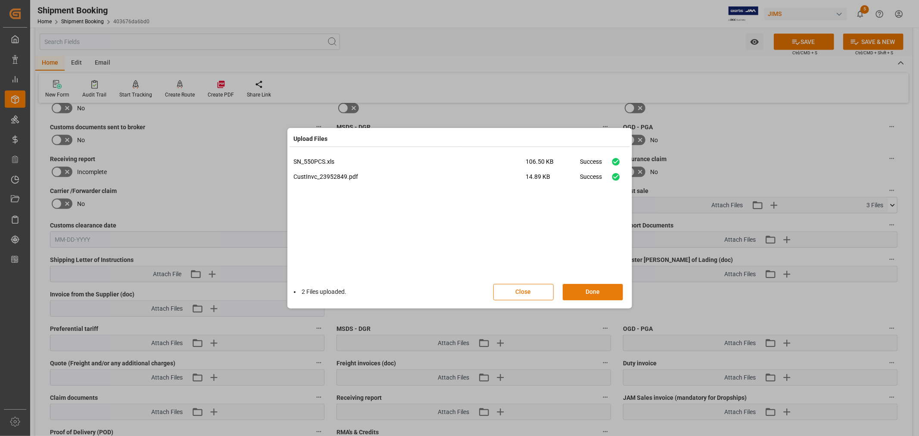
click at [591, 291] on button "Done" at bounding box center [593, 292] width 60 height 16
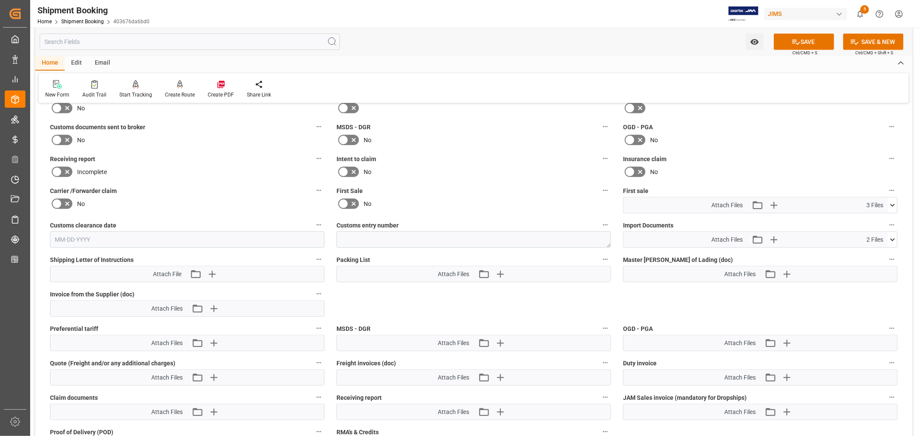
click at [345, 201] on icon at bounding box center [343, 204] width 10 height 10
click at [0, 0] on input "checkbox" at bounding box center [0, 0] width 0 height 0
click at [806, 41] on button "SAVE" at bounding box center [804, 42] width 60 height 16
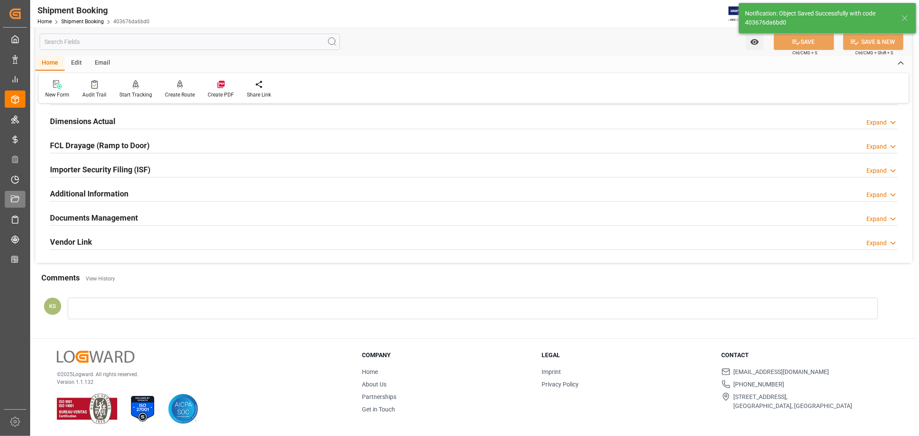
scroll to position [212, 0]
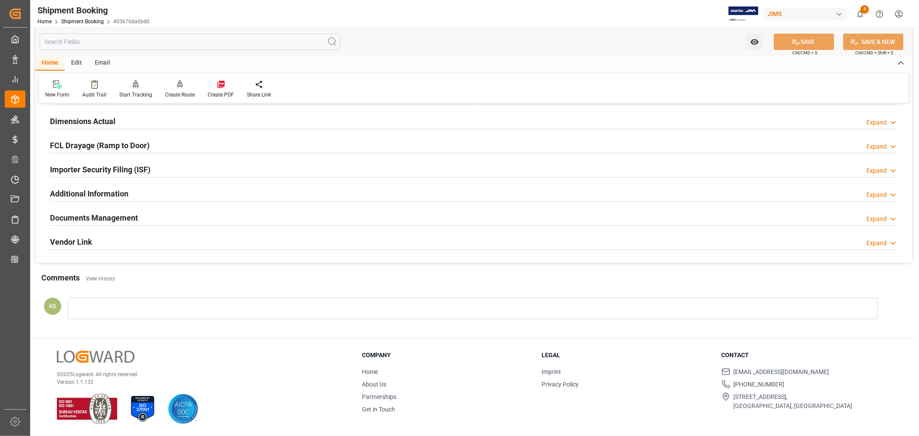
click at [452, 217] on div "Documents Management Expand" at bounding box center [474, 217] width 848 height 16
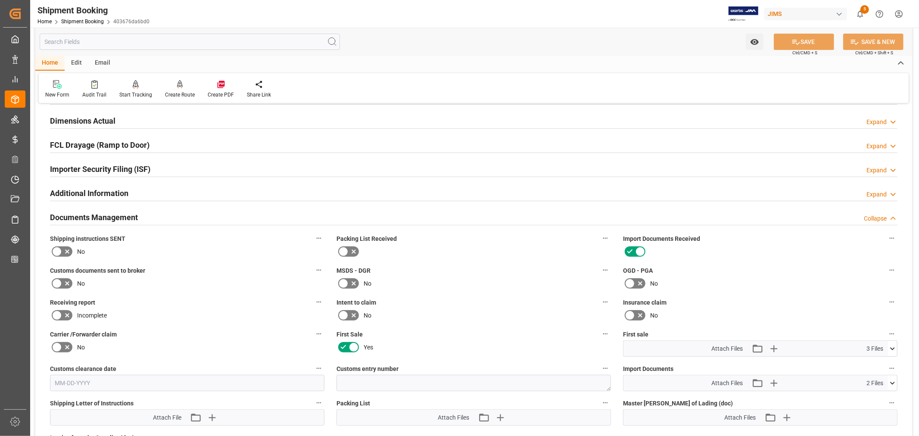
scroll to position [355, 0]
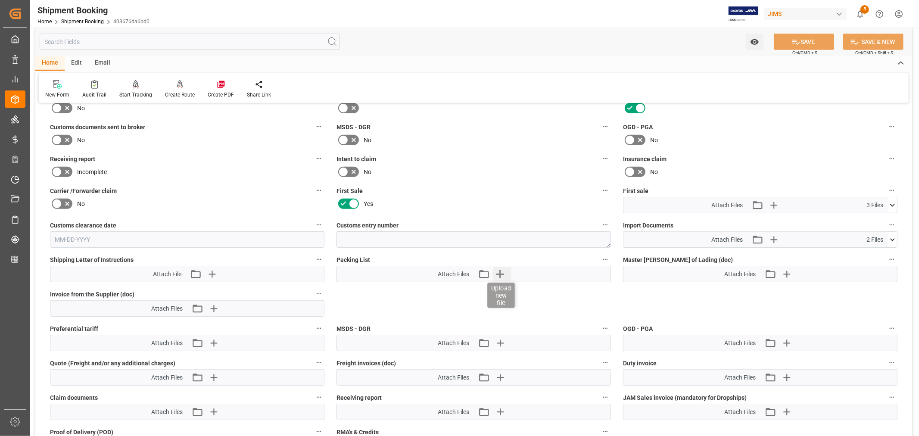
click at [502, 272] on icon "button" at bounding box center [500, 274] width 8 height 8
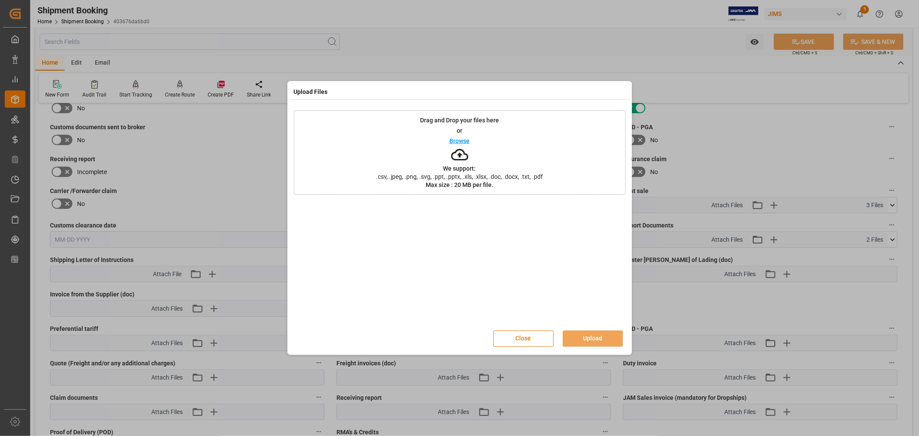
click at [458, 142] on p "Browse" at bounding box center [459, 141] width 20 height 6
click at [589, 338] on button "Upload" at bounding box center [593, 339] width 60 height 16
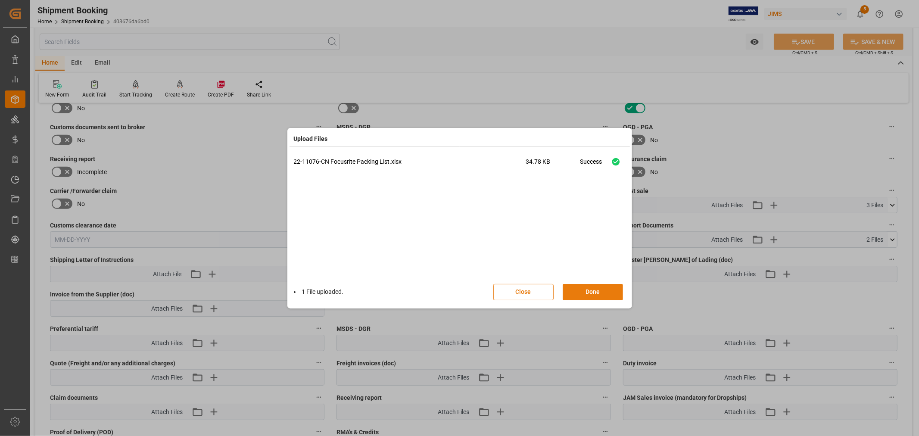
click at [591, 292] on button "Done" at bounding box center [593, 292] width 60 height 16
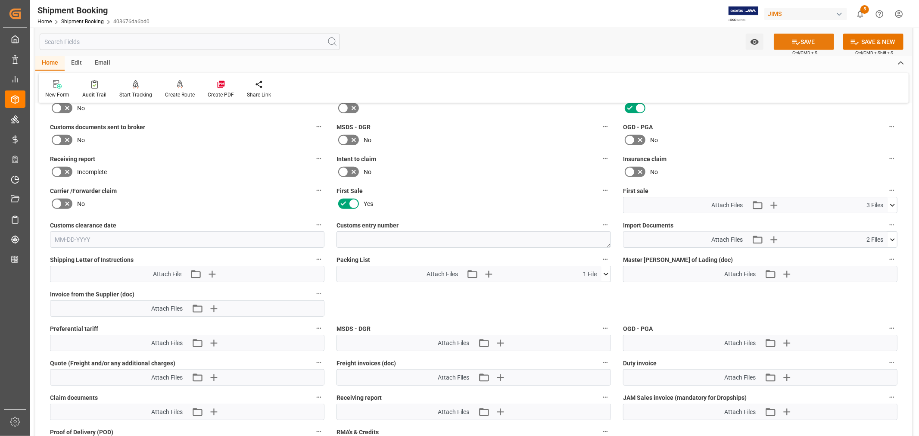
click at [803, 39] on button "SAVE" at bounding box center [804, 42] width 60 height 16
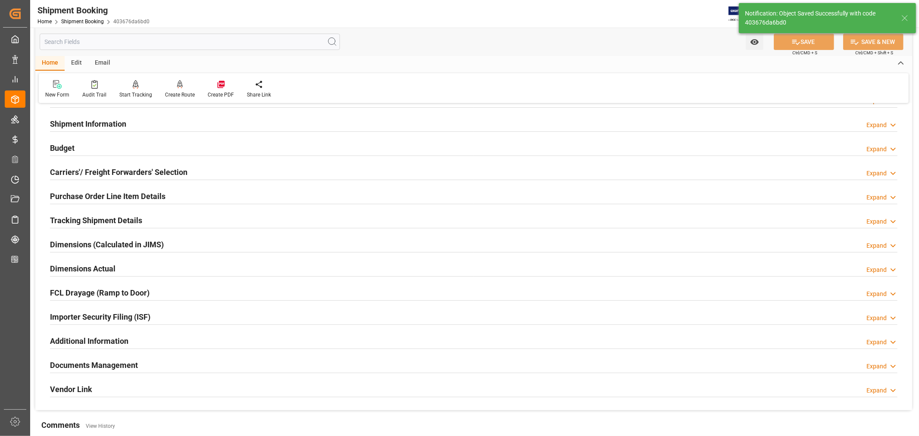
scroll to position [0, 0]
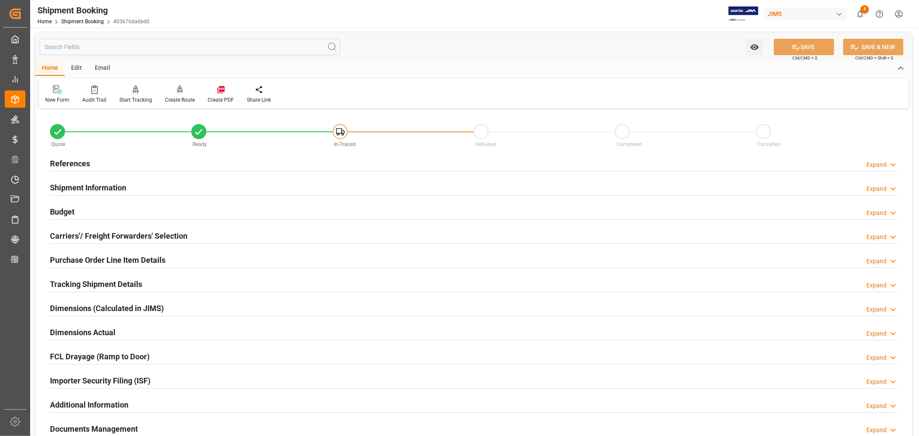
drag, startPoint x: 70, startPoint y: 159, endPoint x: 91, endPoint y: 175, distance: 27.0
click at [70, 159] on h2 "References" at bounding box center [70, 164] width 40 height 12
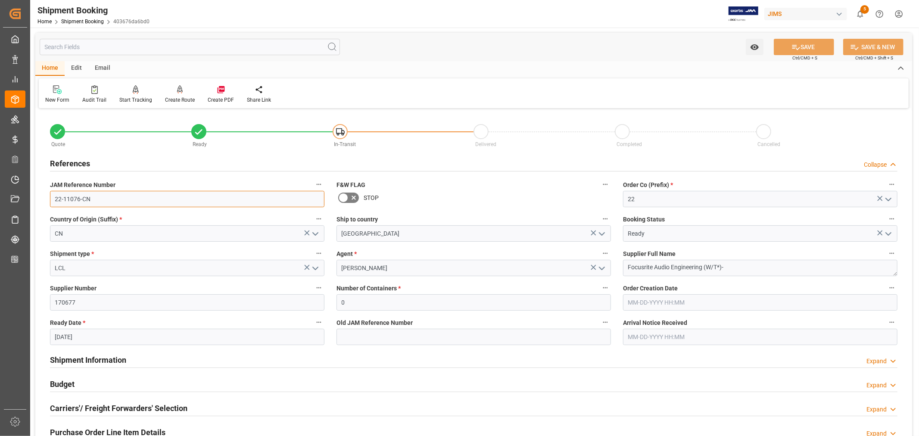
drag, startPoint x: 92, startPoint y: 200, endPoint x: 52, endPoint y: 200, distance: 39.6
click at [52, 200] on input "22-11076-CN" at bounding box center [187, 199] width 274 height 16
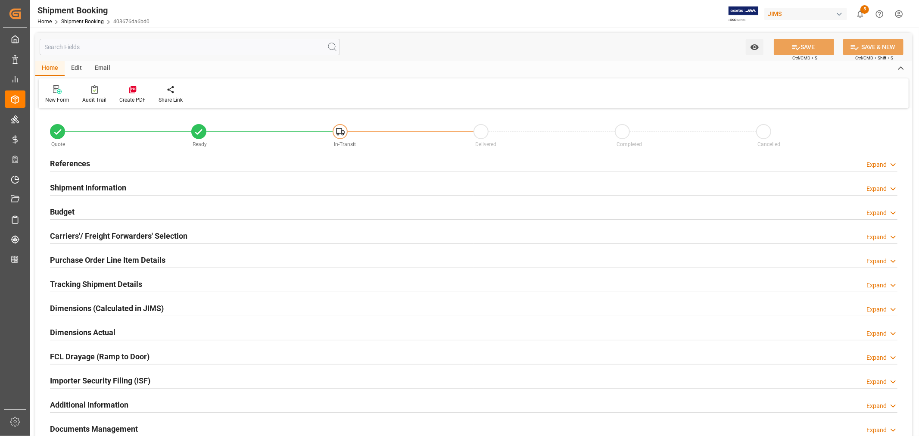
type input "2"
click at [96, 256] on h2 "Purchase Order Line Item Details" at bounding box center [107, 260] width 115 height 12
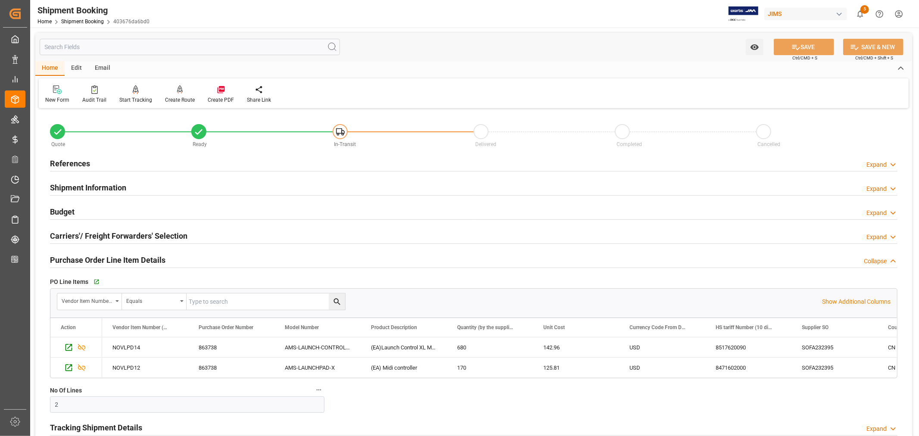
drag, startPoint x: 143, startPoint y: 188, endPoint x: 150, endPoint y: 187, distance: 6.5
click at [143, 188] on div "Shipment Information Expand" at bounding box center [474, 187] width 848 height 16
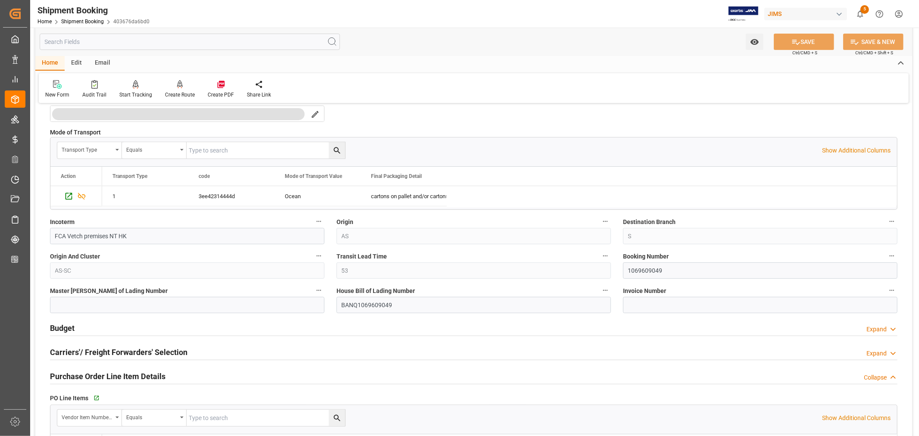
scroll to position [239, 0]
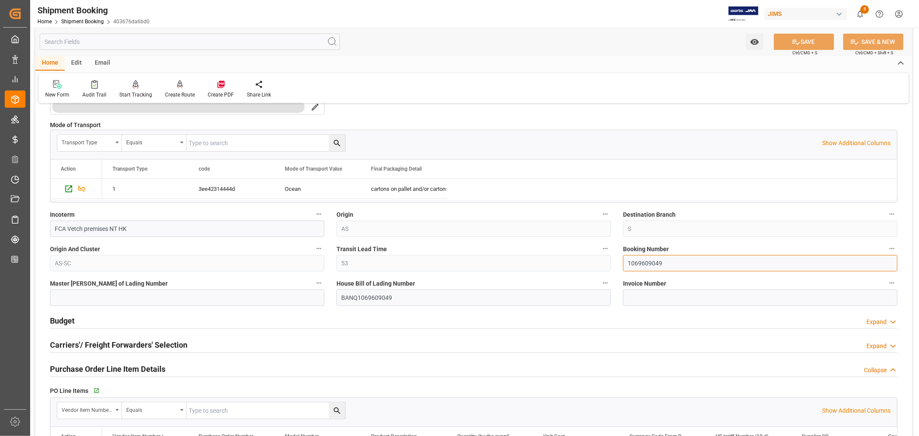
click at [635, 264] on input "1069609049" at bounding box center [760, 263] width 274 height 16
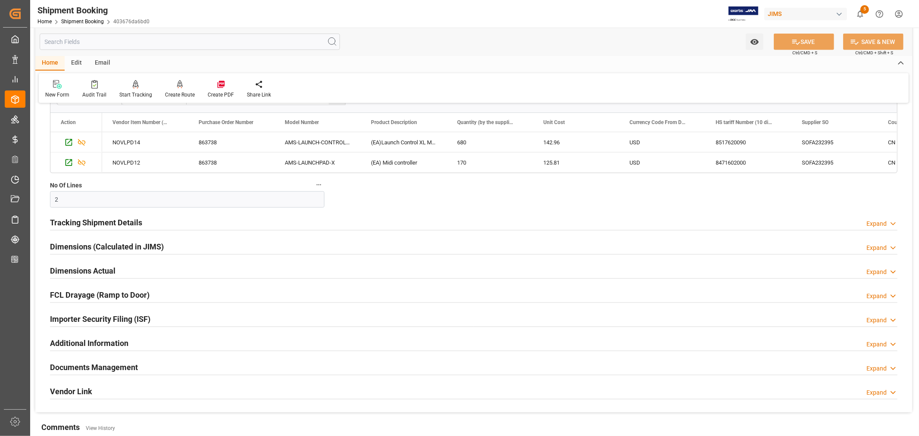
scroll to position [574, 0]
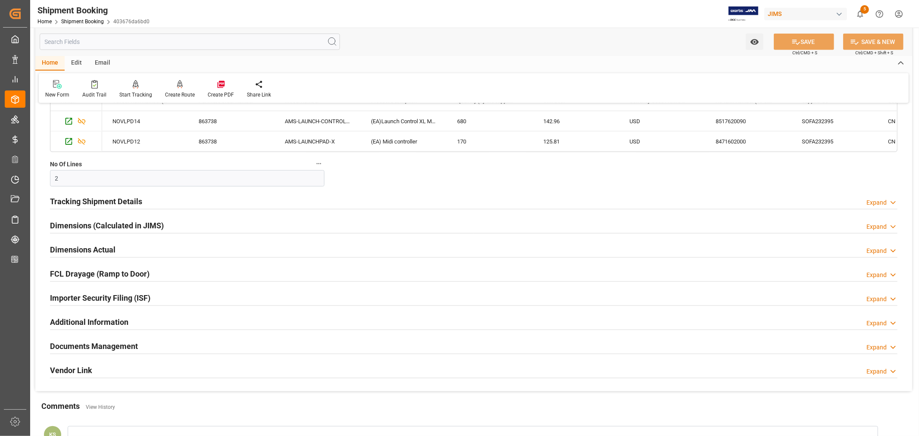
click at [195, 298] on div "Importer Security Filing (ISF) Expand" at bounding box center [474, 297] width 848 height 16
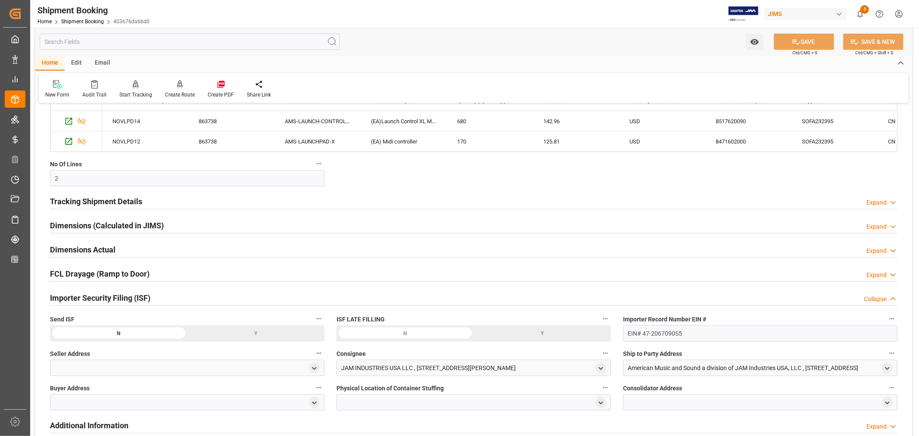
click at [195, 298] on div "Importer Security Filing (ISF) Collapse" at bounding box center [474, 297] width 848 height 16
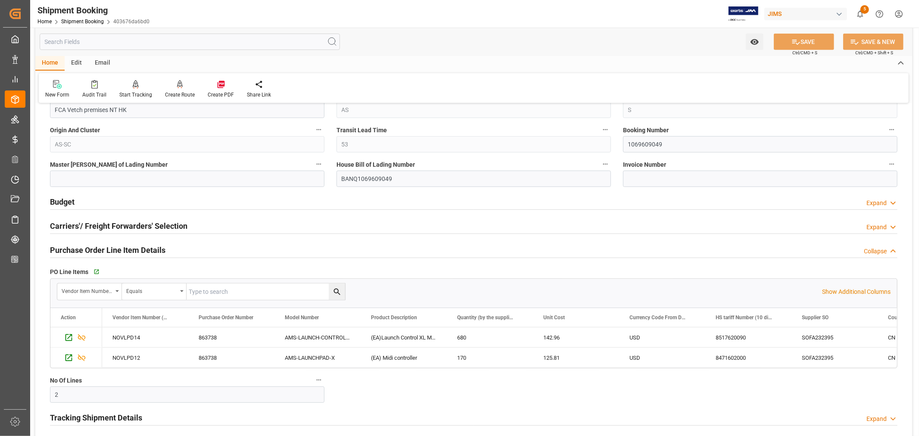
scroll to position [335, 0]
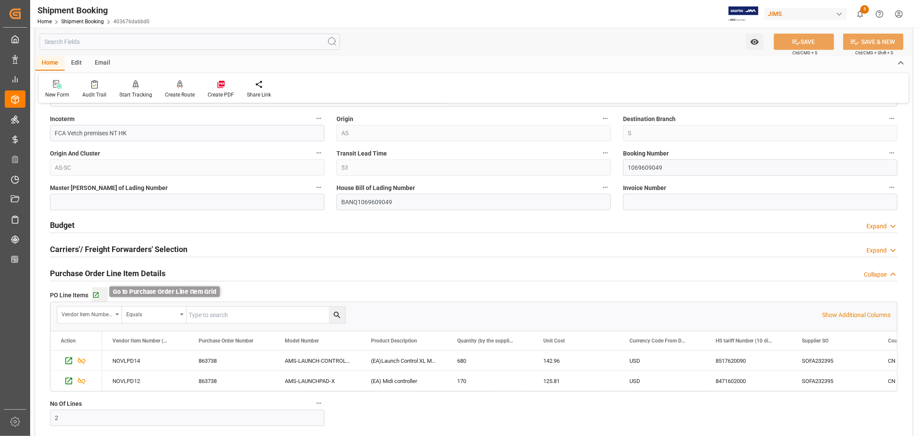
click at [94, 293] on icon "button" at bounding box center [95, 295] width 7 height 7
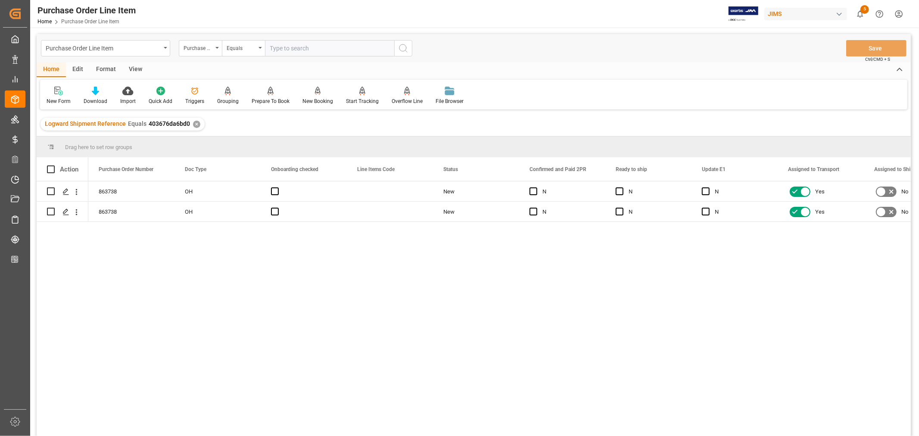
click at [135, 70] on div "View" at bounding box center [135, 69] width 26 height 15
click at [53, 97] on div "Default" at bounding box center [55, 101] width 17 height 8
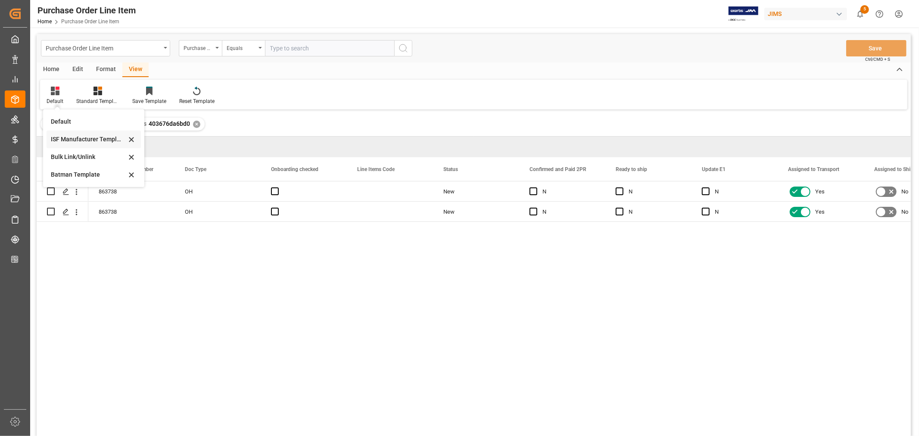
click at [65, 138] on div "ISF Manufacturer Template" at bounding box center [88, 139] width 75 height 9
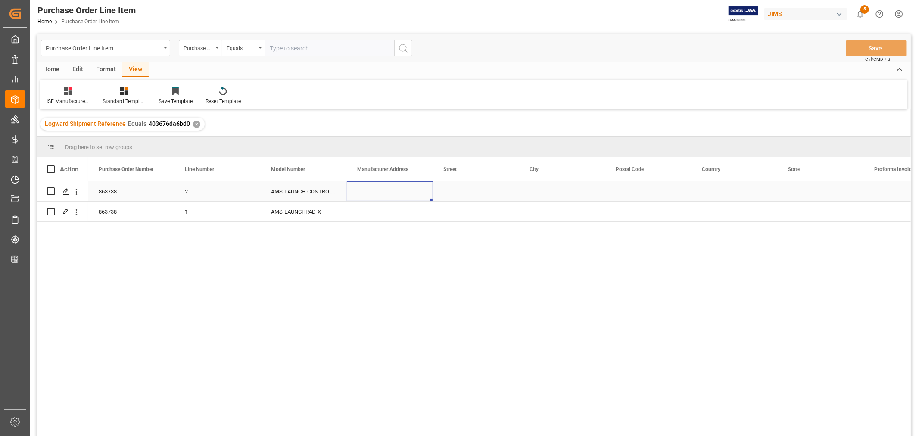
click at [365, 193] on div "Press SPACE to select this row." at bounding box center [390, 191] width 86 height 20
click at [360, 196] on input "Press SPACE to select this row." at bounding box center [390, 196] width 72 height 16
paste input "Suga Electronics (Dongguan) Co., Ltd."
type input "Suga Electronics (Dongguan) Co., Ltd."
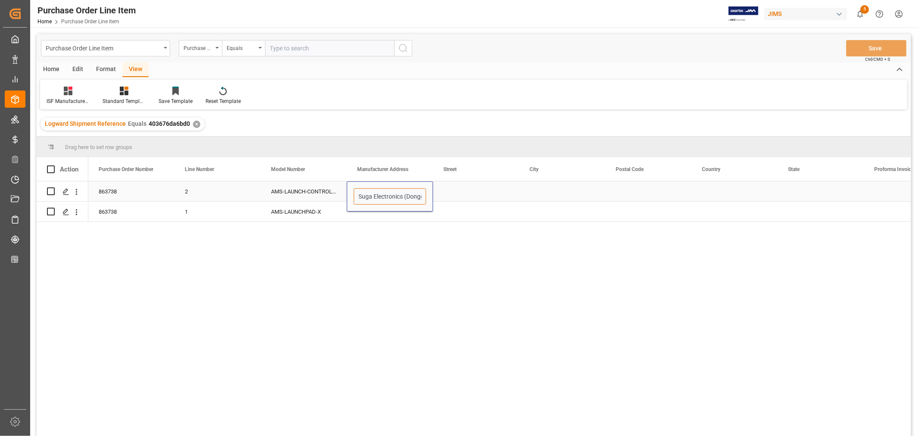
scroll to position [0, 39]
click at [463, 189] on div "Press SPACE to select this row." at bounding box center [476, 191] width 86 height 20
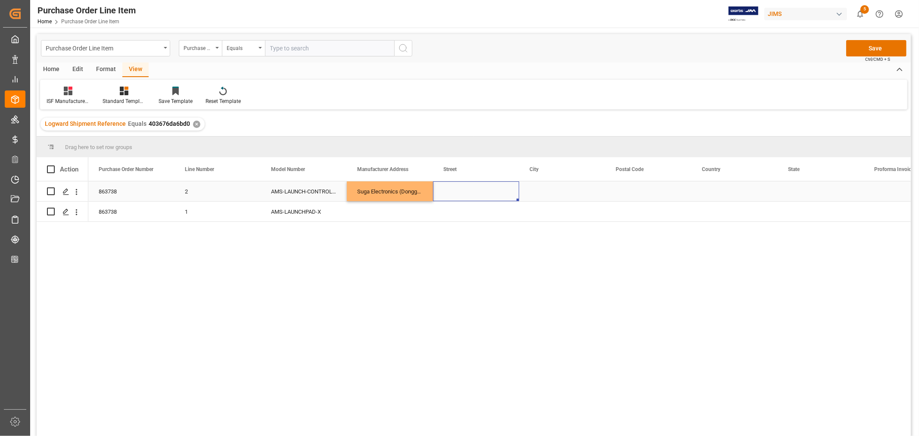
click at [440, 190] on div "Press SPACE to select this row." at bounding box center [476, 191] width 86 height 20
click at [442, 195] on input "Press SPACE to select this row." at bounding box center [476, 196] width 72 height 16
paste input "[GEOGRAPHIC_DATA][STREET_ADDRESS]"
type input "[GEOGRAPHIC_DATA][STREET_ADDRESS]"
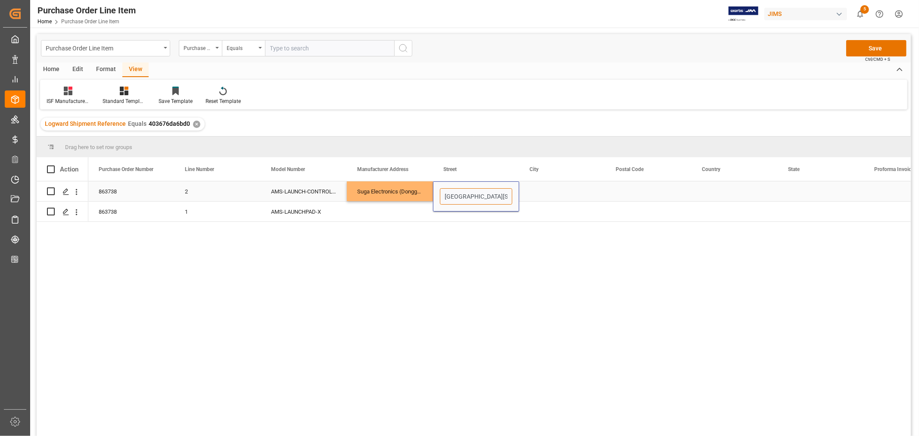
scroll to position [0, 67]
click at [535, 188] on div "Press SPACE to select this row." at bounding box center [562, 191] width 86 height 20
click at [621, 188] on div "Press SPACE to select this row." at bounding box center [648, 191] width 86 height 20
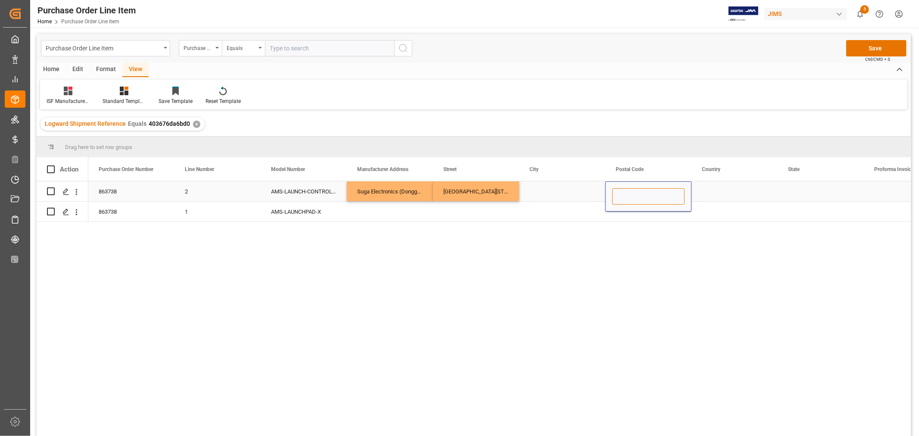
click at [619, 196] on input "Press SPACE to select this row." at bounding box center [648, 196] width 72 height 16
type input "523651"
click at [710, 193] on div "Press SPACE to select this row." at bounding box center [735, 191] width 86 height 20
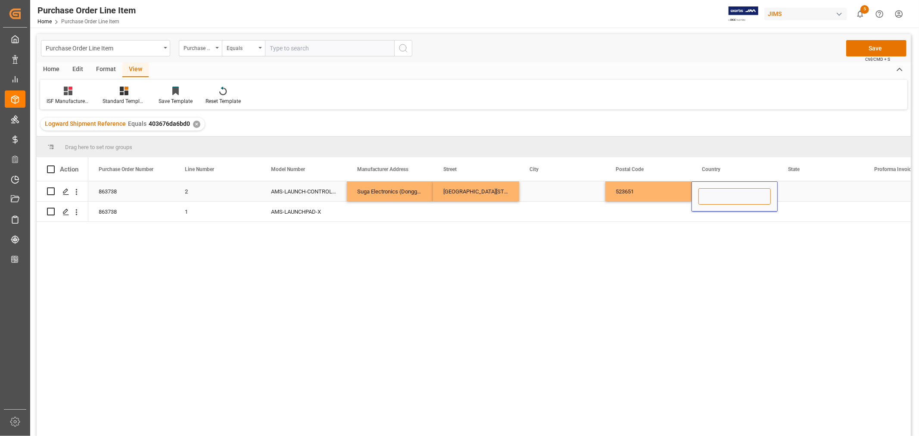
click at [710, 193] on input "Press SPACE to select this row." at bounding box center [734, 196] width 72 height 16
type input "CN"
click at [798, 191] on div "Press SPACE to select this row." at bounding box center [821, 191] width 86 height 20
click at [535, 192] on div "Press SPACE to select this row." at bounding box center [562, 191] width 86 height 20
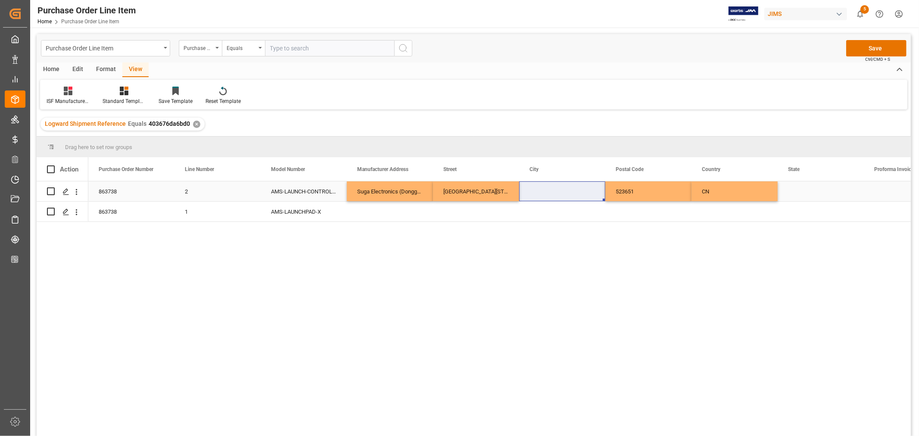
click at [526, 191] on div "Press SPACE to select this row." at bounding box center [562, 191] width 86 height 20
click at [527, 195] on input "Press SPACE to select this row." at bounding box center [562, 196] width 72 height 16
paste input "Dongguan"
type input "Dongguan"
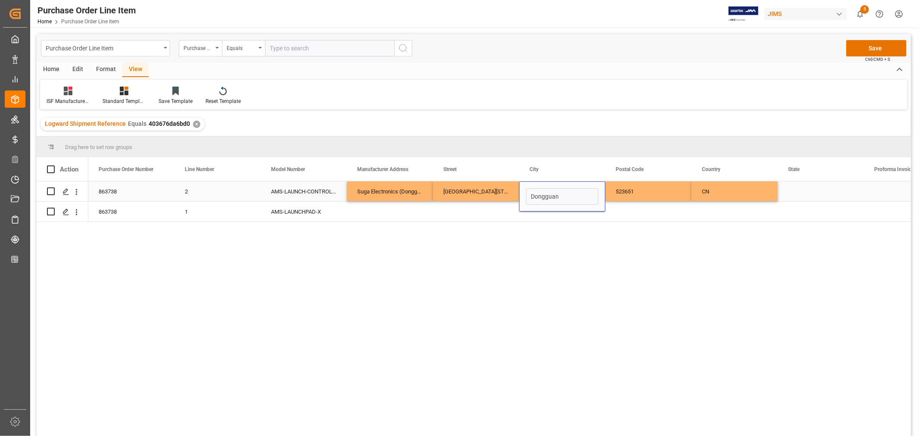
click at [804, 192] on div "Press SPACE to select this row." at bounding box center [821, 191] width 86 height 20
click at [786, 187] on div "Press SPACE to select this row." at bounding box center [821, 191] width 86 height 20
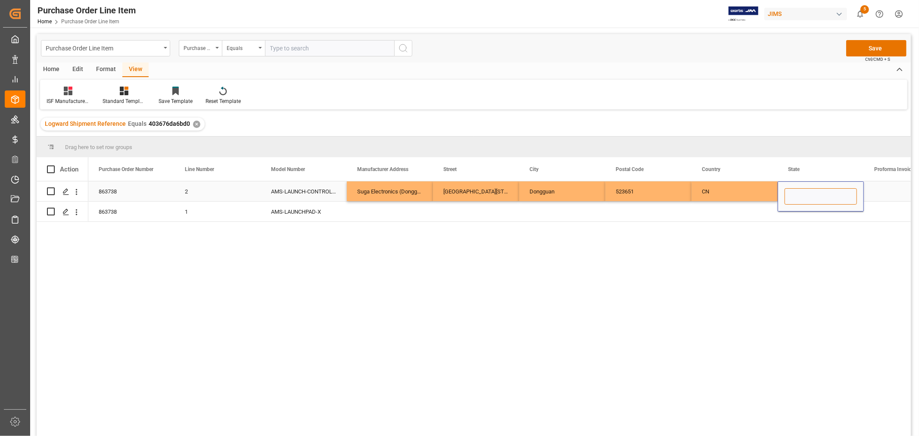
click at [788, 193] on input "Press SPACE to select this row." at bounding box center [821, 196] width 72 height 16
paste input "[PERSON_NAME]"
type input "[PERSON_NAME]"
click at [713, 209] on div "Press SPACE to select this row." at bounding box center [735, 212] width 86 height 20
drag, startPoint x: 371, startPoint y: 188, endPoint x: 847, endPoint y: 187, distance: 476.2
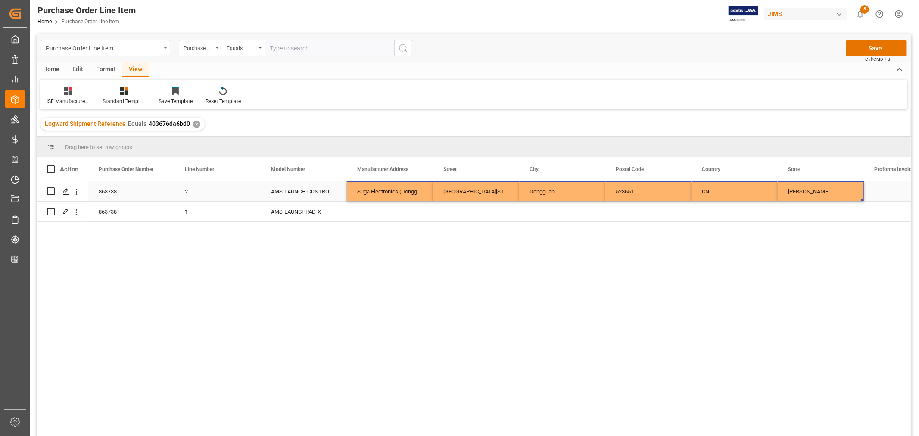
click at [847, 187] on div "863738 2 AMS-LAUNCH-CONTROL-XL-3 Suga Electronics (Dongguan) Co., Ltd. [STREET_…" at bounding box center [777, 191] width 1379 height 20
drag, startPoint x: 863, startPoint y: 199, endPoint x: 862, endPoint y: 215, distance: 16.0
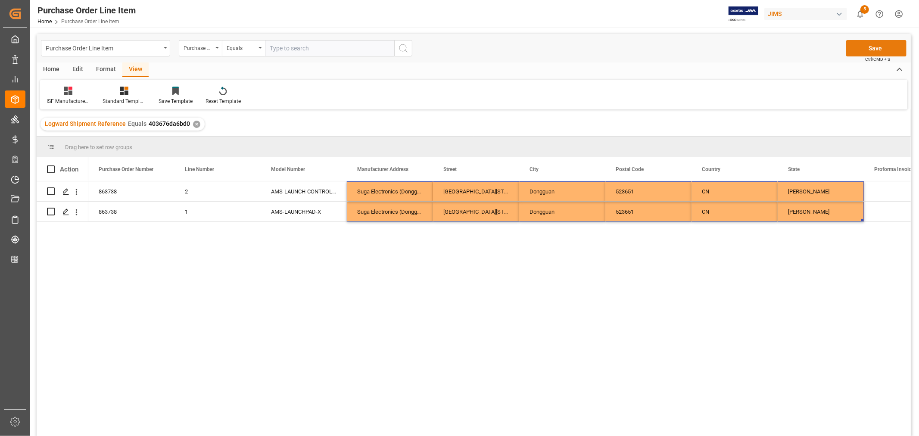
click at [876, 46] on button "Save" at bounding box center [876, 48] width 60 height 16
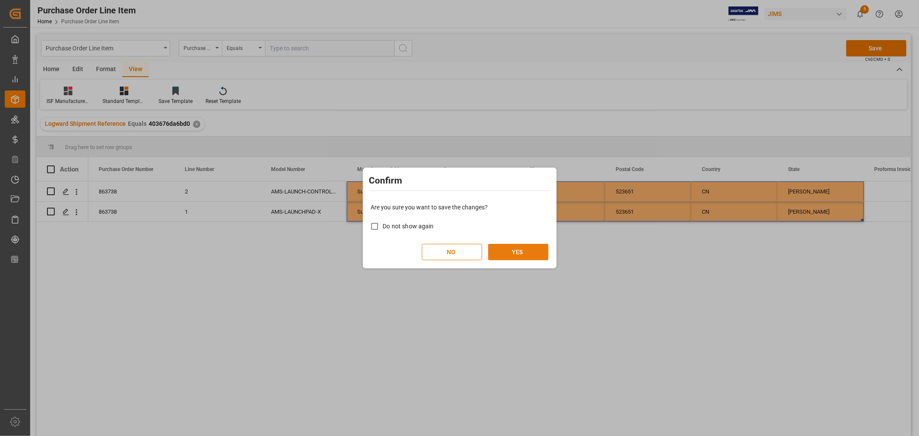
click at [524, 253] on button "YES" at bounding box center [518, 252] width 60 height 16
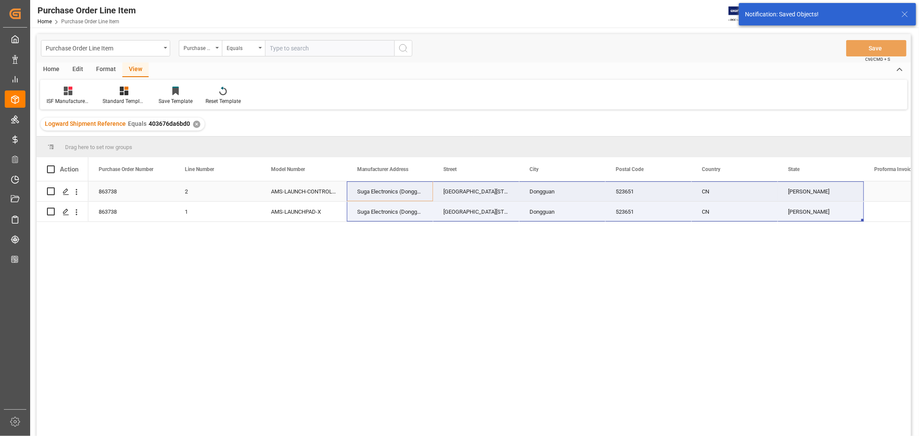
click at [739, 196] on div "CN" at bounding box center [735, 191] width 86 height 20
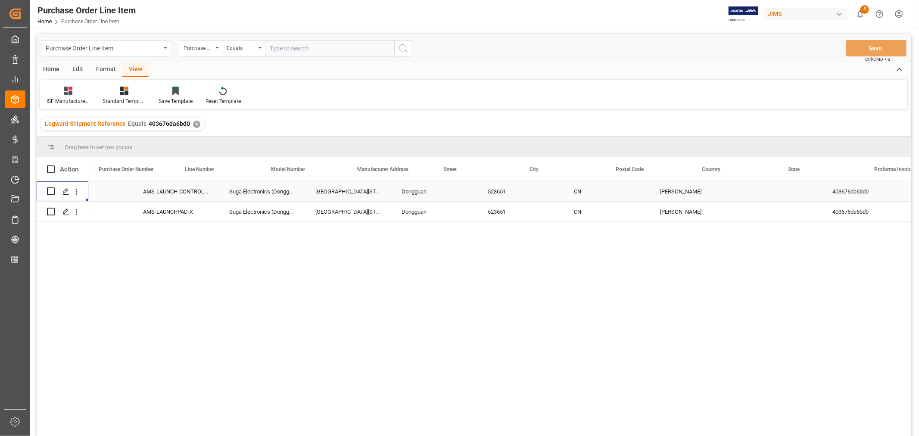
scroll to position [0, 0]
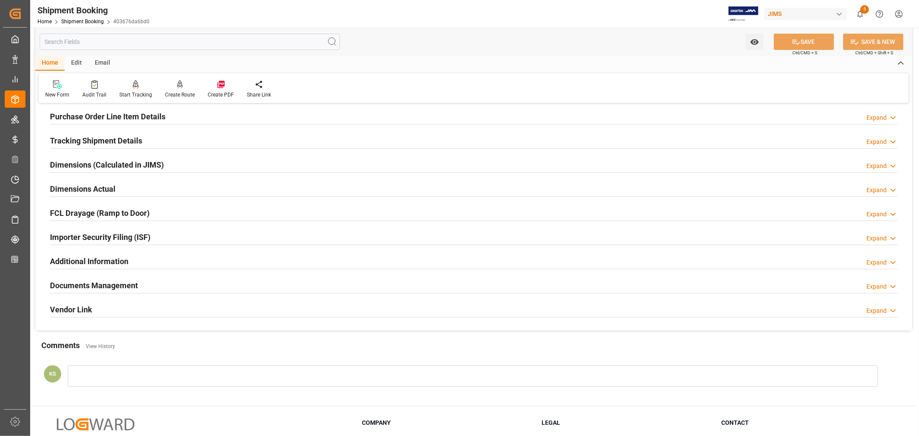
scroll to position [191, 0]
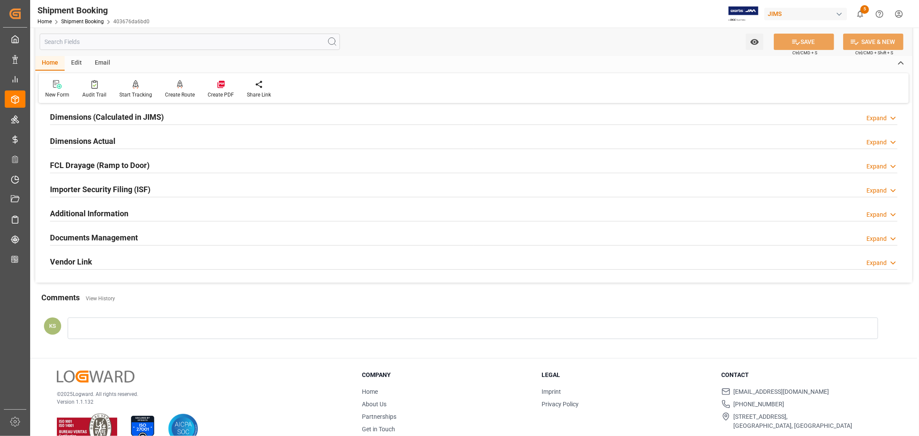
click at [215, 190] on div "Importer Security Filing (ISF) Expand" at bounding box center [474, 189] width 848 height 16
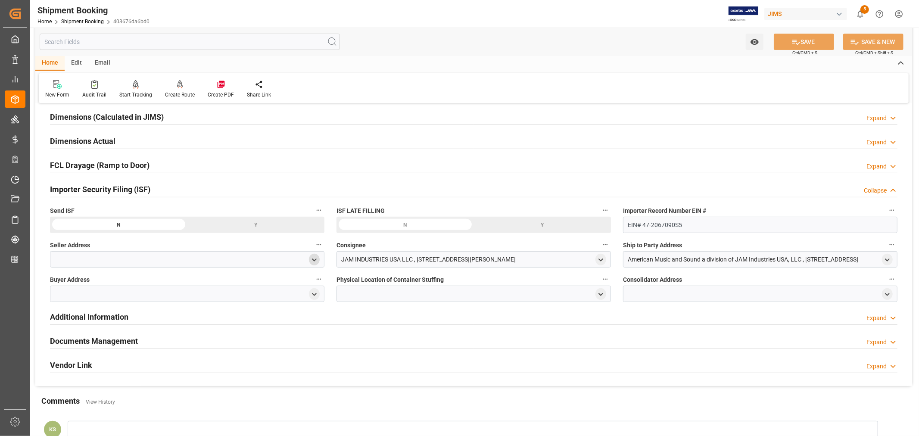
click at [316, 260] on icon "open menu" at bounding box center [314, 259] width 7 height 7
click at [602, 294] on polyline "open menu" at bounding box center [601, 294] width 4 height 2
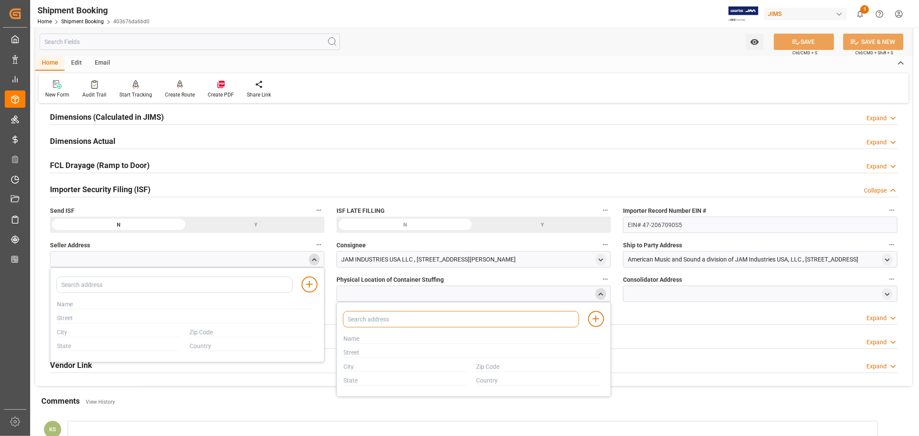
click at [375, 319] on input at bounding box center [461, 319] width 236 height 16
type input "hutch"
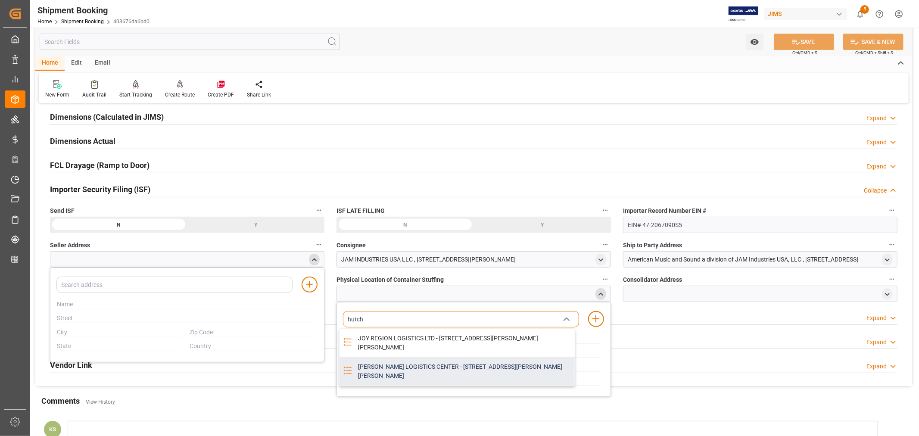
click at [444, 374] on div "[PERSON_NAME] LOGISTICS CENTER - [STREET_ADDRESS][PERSON_NAME][PERSON_NAME]" at bounding box center [464, 371] width 222 height 28
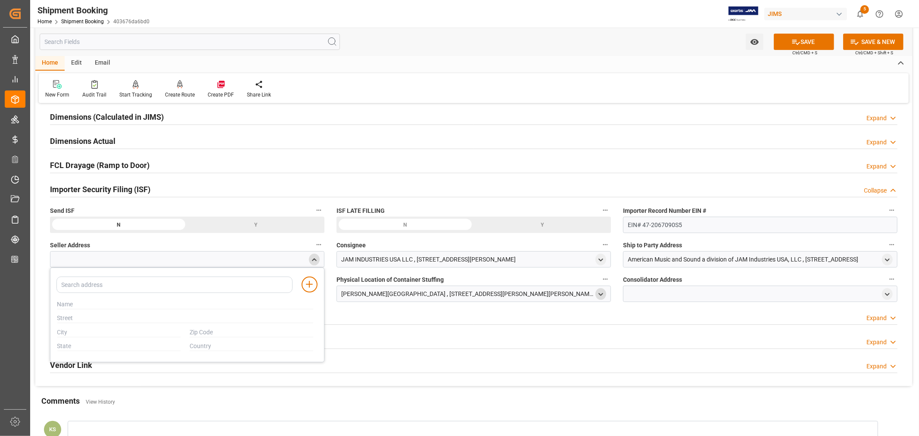
click at [603, 294] on icon "open menu" at bounding box center [600, 294] width 7 height 7
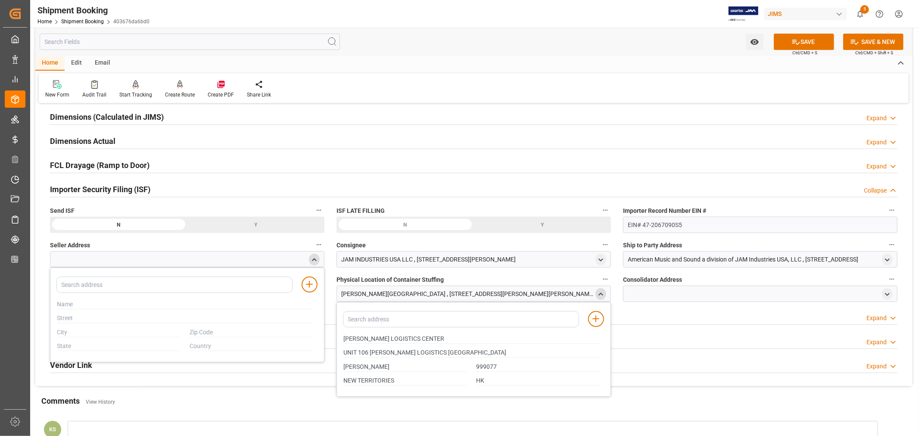
click at [603, 294] on icon "close menu" at bounding box center [600, 294] width 7 height 7
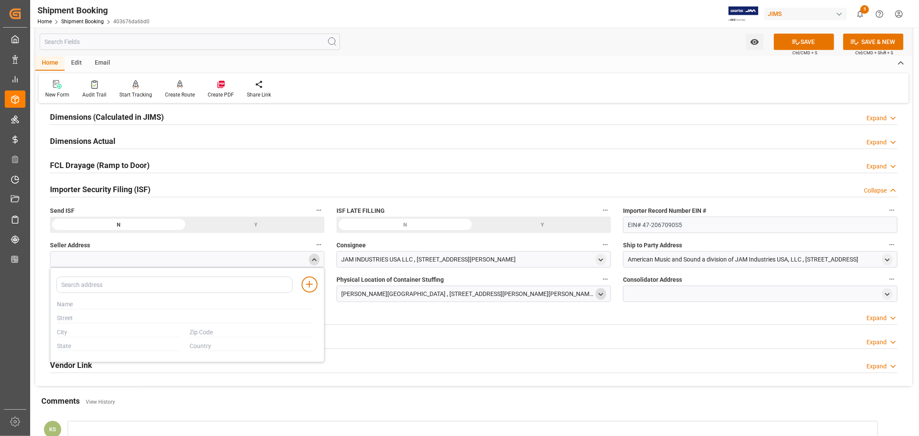
click at [600, 294] on polyline "open menu" at bounding box center [601, 294] width 4 height 2
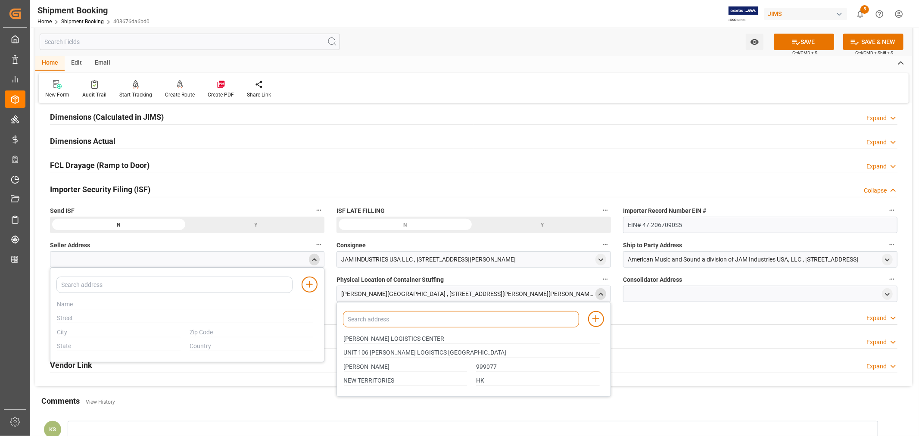
click at [408, 320] on input at bounding box center [461, 319] width 236 height 16
type input "h"
click at [598, 294] on icon "close menu" at bounding box center [600, 294] width 7 height 7
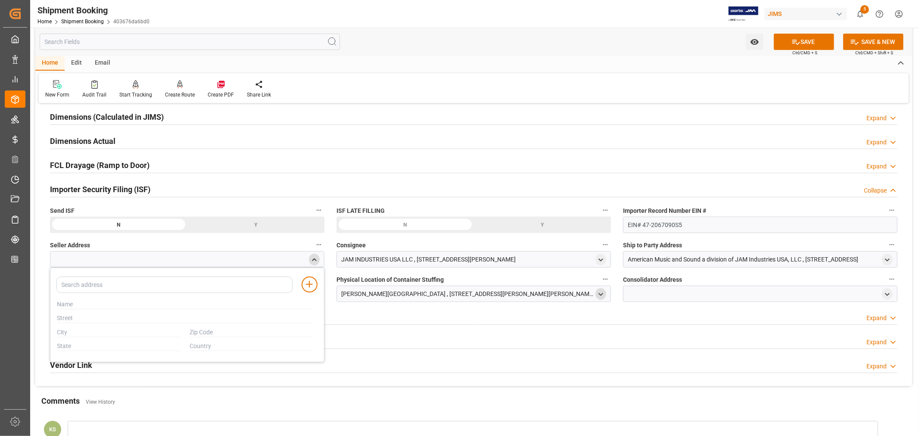
click at [598, 294] on icon "open menu" at bounding box center [600, 294] width 7 height 7
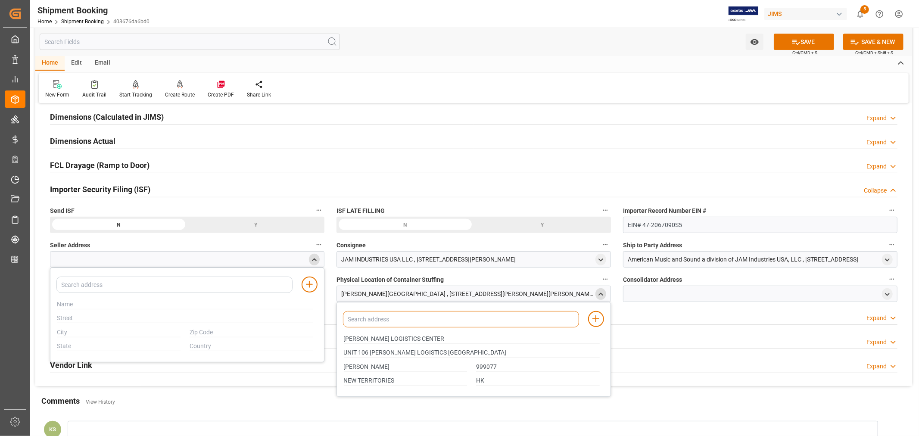
click at [365, 318] on input at bounding box center [461, 319] width 236 height 16
type input "[PERSON_NAME]"
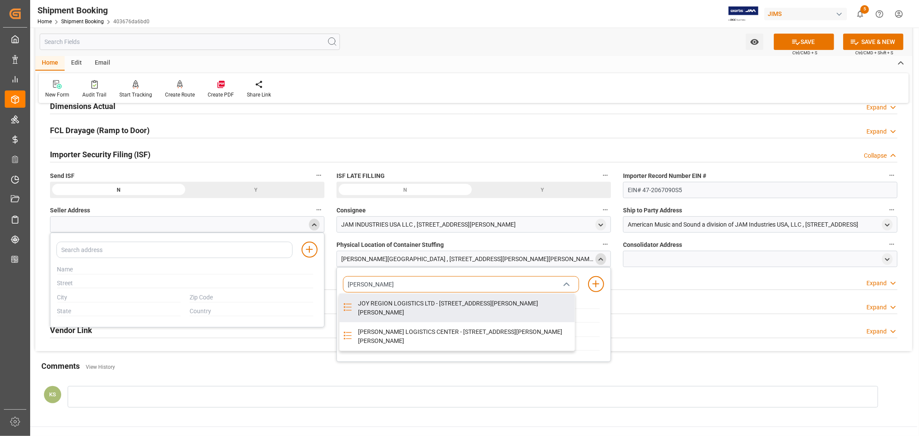
scroll to position [239, 0]
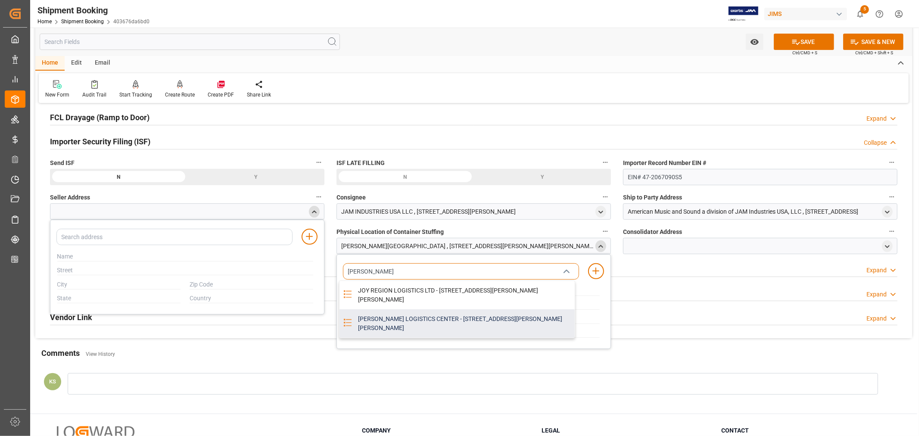
click at [457, 327] on div "[PERSON_NAME] LOGISTICS CENTER - [STREET_ADDRESS][PERSON_NAME][PERSON_NAME]" at bounding box center [464, 323] width 222 height 28
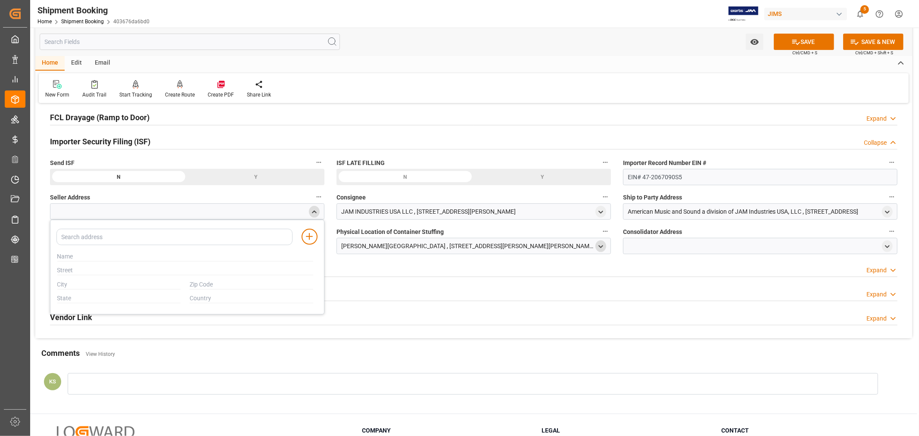
click at [600, 247] on polyline "open menu" at bounding box center [601, 247] width 4 height 2
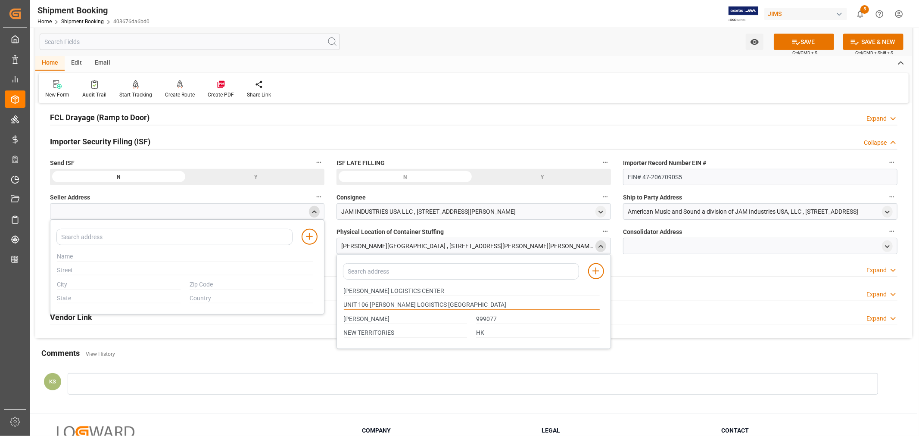
click at [370, 303] on input "UNIT 106 [PERSON_NAME] LOGISTICS [GEOGRAPHIC_DATA]" at bounding box center [472, 304] width 256 height 9
drag, startPoint x: 524, startPoint y: 303, endPoint x: 399, endPoint y: 307, distance: 125.0
click at [399, 307] on input "UNIT [GEOGRAPHIC_DATA][PERSON_NAME]" at bounding box center [472, 304] width 256 height 9
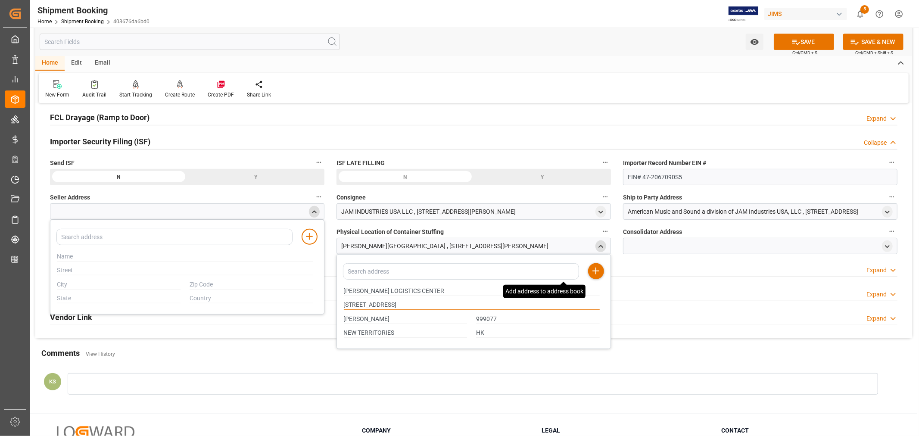
type input "[STREET_ADDRESS]"
click at [597, 271] on line at bounding box center [596, 271] width 6 height 0
click at [602, 246] on polyline "close menu" at bounding box center [601, 246] width 4 height 2
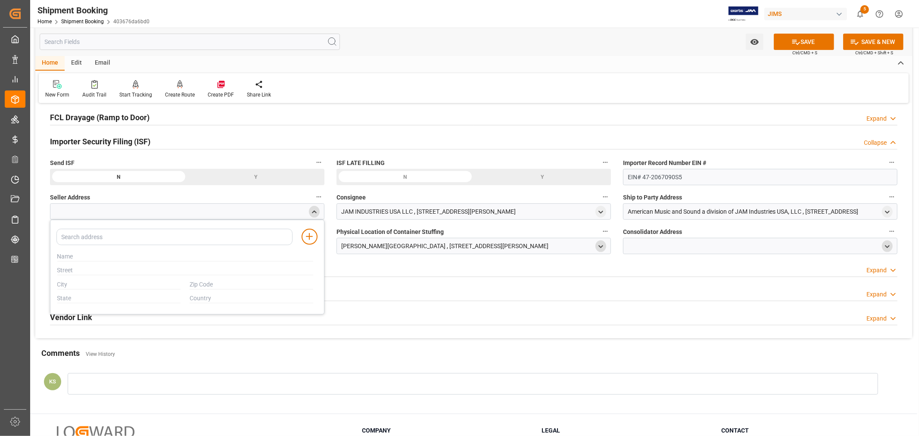
click at [886, 246] on polyline "open menu" at bounding box center [888, 247] width 4 height 2
click at [649, 270] on input at bounding box center [748, 271] width 236 height 16
type input "KUE"
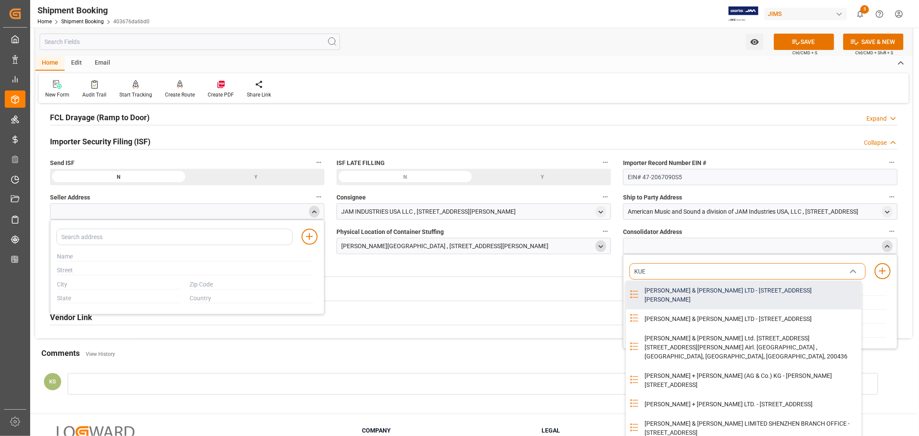
click at [707, 289] on div "[PERSON_NAME] & [PERSON_NAME] LTD - [STREET_ADDRESS][PERSON_NAME]" at bounding box center [750, 295] width 222 height 28
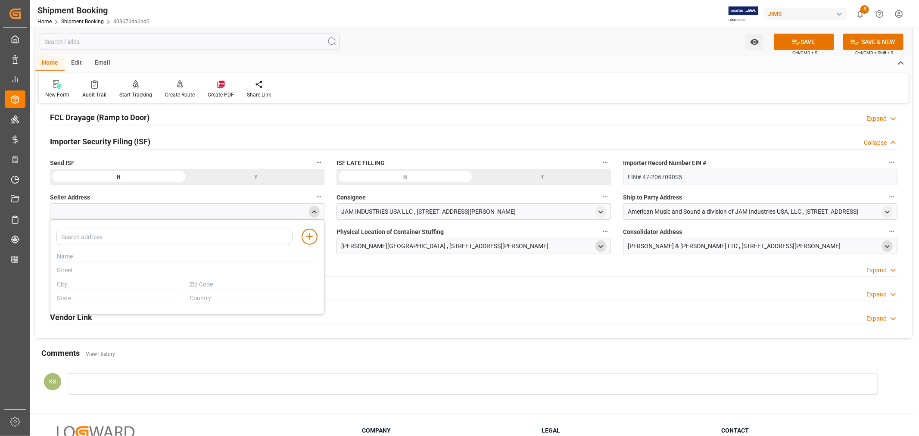
click at [890, 246] on icon "open menu" at bounding box center [887, 246] width 7 height 7
click at [890, 246] on icon "close menu" at bounding box center [887, 246] width 7 height 7
click at [88, 236] on input at bounding box center [174, 237] width 236 height 16
type input "suga"
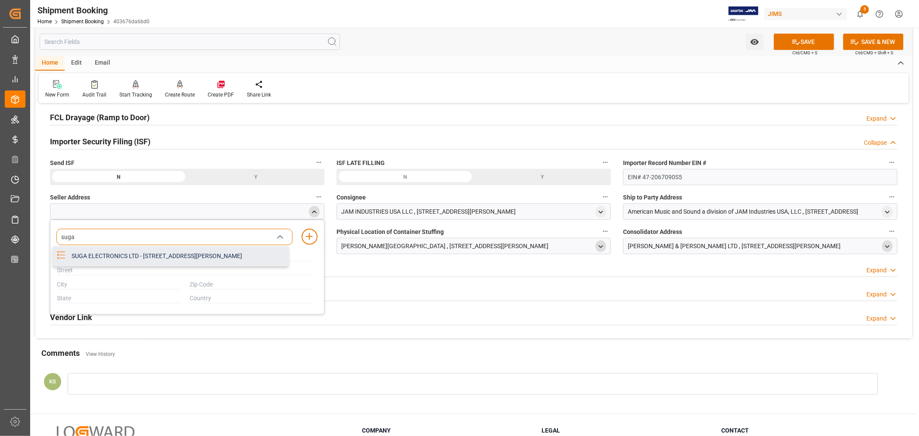
click at [131, 260] on div "SUGA ELECTRONICS LTD - [STREET_ADDRESS][PERSON_NAME]" at bounding box center [177, 255] width 222 height 19
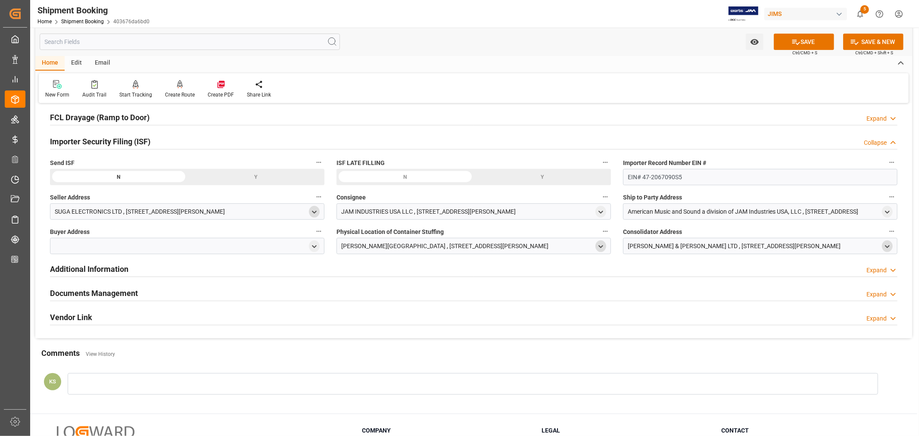
click at [316, 212] on icon "open menu" at bounding box center [314, 212] width 7 height 7
click at [316, 212] on polyline "close menu" at bounding box center [314, 212] width 4 height 2
click at [315, 247] on icon "open menu" at bounding box center [314, 246] width 7 height 7
click at [182, 270] on input at bounding box center [174, 271] width 236 height 16
type input "JAM"
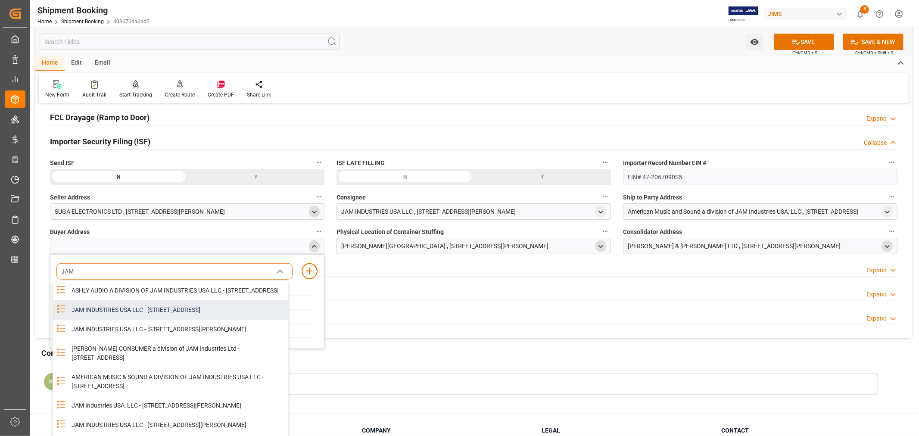
click at [171, 315] on div "JAM INDUSTRIES USA LLC - [STREET_ADDRESS]" at bounding box center [177, 309] width 222 height 19
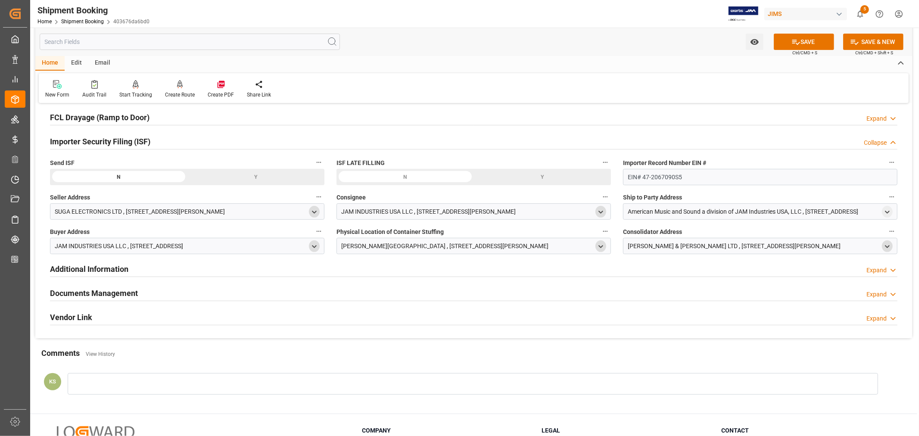
click at [602, 211] on polyline "open menu" at bounding box center [601, 212] width 4 height 2
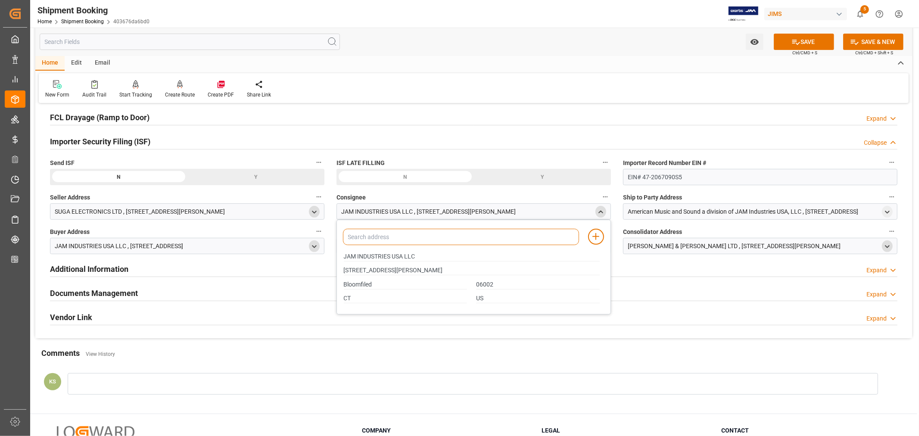
click at [492, 239] on input at bounding box center [461, 237] width 236 height 16
type input "jam"
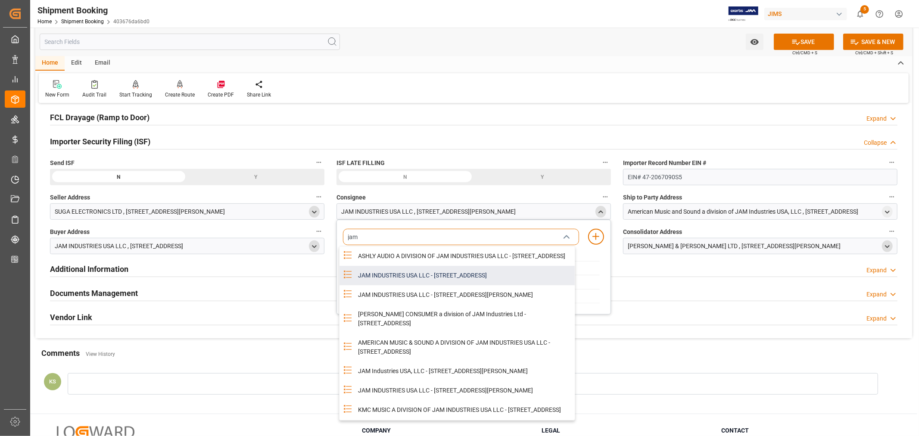
click at [454, 281] on div "JAM INDUSTRIES USA LLC - 154 WOODLAWN RD, BERLIN, CT, US, 06037" at bounding box center [464, 275] width 222 height 19
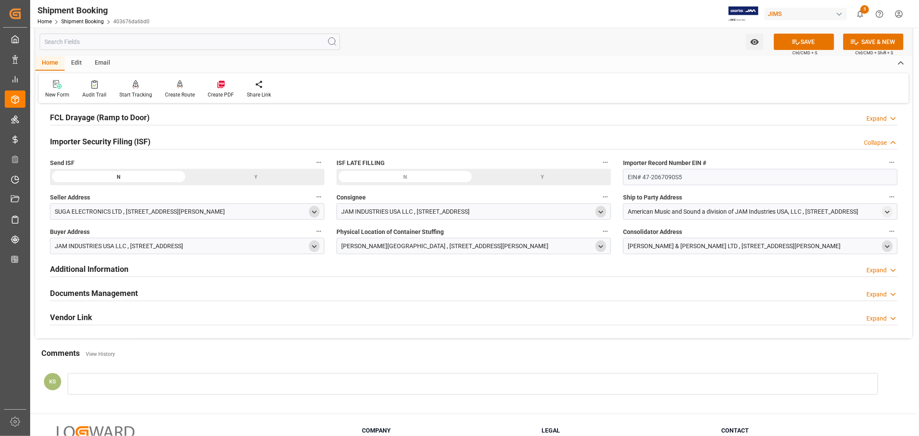
click at [829, 209] on div "American Music and Sound a division of JAM Industries USA, LLC , [STREET_ADDRES…" at bounding box center [743, 211] width 231 height 9
click at [891, 212] on icon "open menu" at bounding box center [887, 212] width 7 height 7
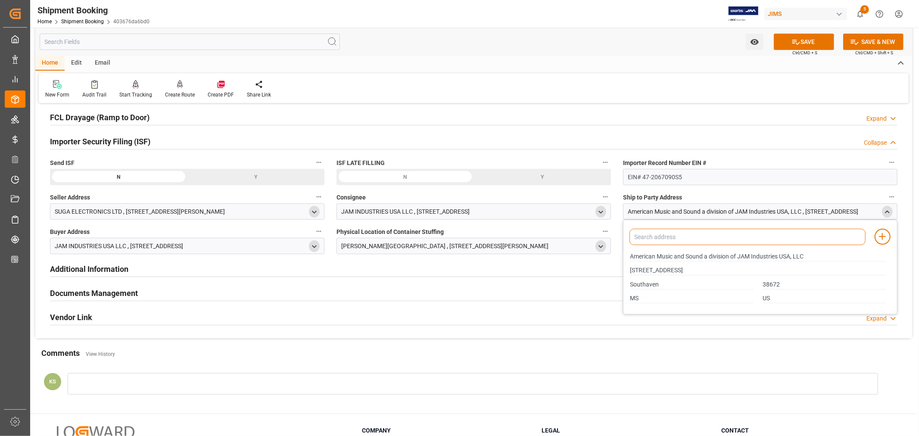
click at [719, 235] on input at bounding box center [748, 237] width 236 height 16
type input "ame"
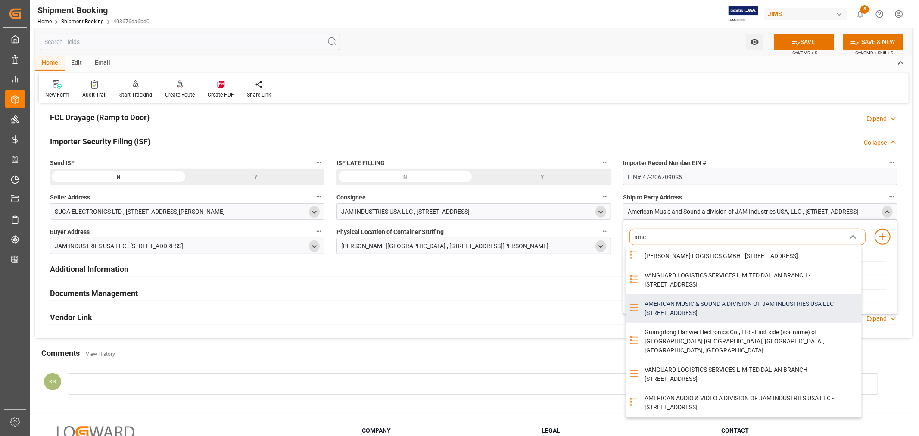
click at [664, 321] on div "AMERICAN MUSIC & SOUND A DIVISION OF JAM INDUSTRIES USA LLC - 4325 EXECUTIVE DR…" at bounding box center [750, 308] width 222 height 28
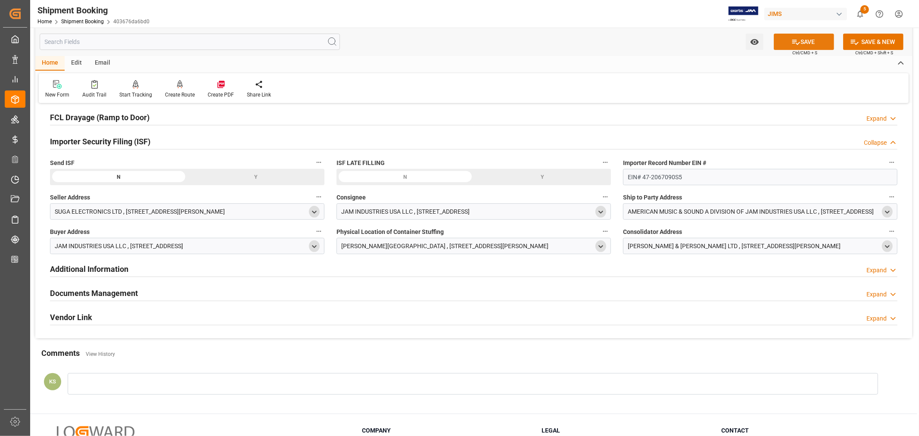
click at [809, 42] on button "SAVE" at bounding box center [804, 42] width 60 height 16
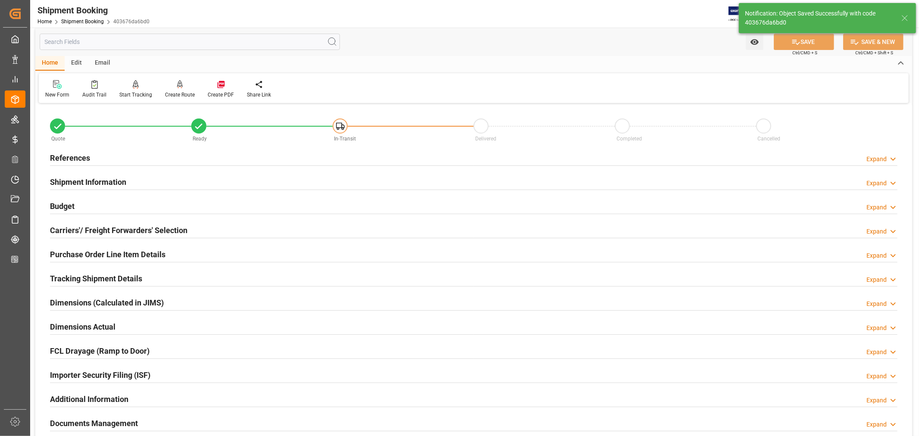
scroll to position [0, 0]
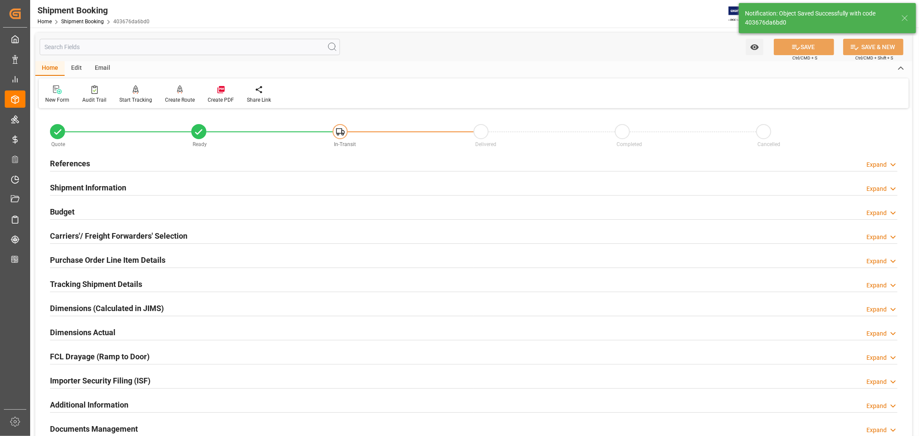
click at [113, 186] on h2 "Shipment Information" at bounding box center [88, 188] width 76 height 12
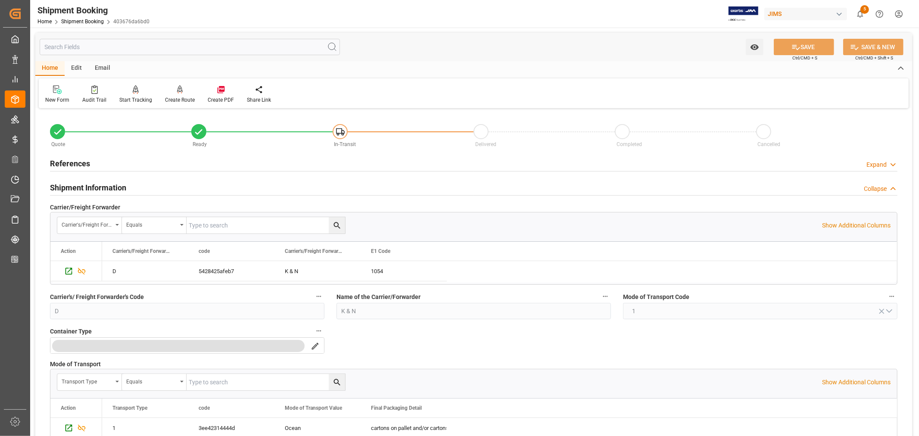
click at [118, 189] on h2 "Shipment Information" at bounding box center [88, 188] width 76 height 12
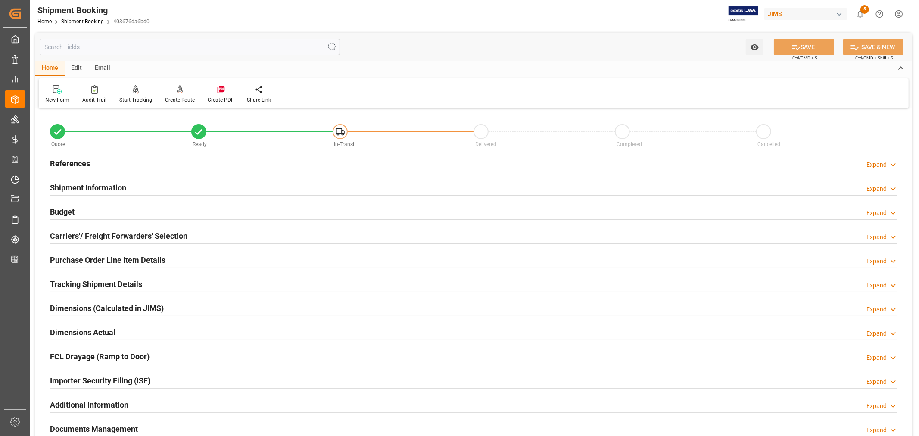
click at [84, 163] on h2 "References" at bounding box center [70, 164] width 40 height 12
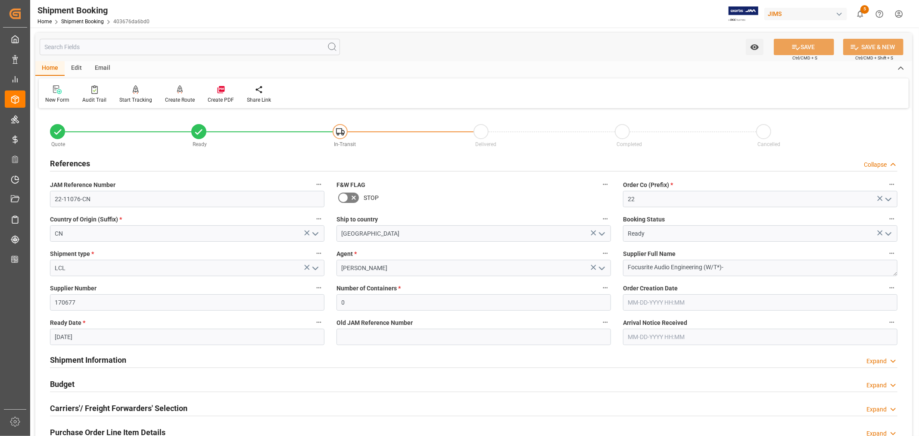
click at [84, 163] on h2 "References" at bounding box center [70, 164] width 40 height 12
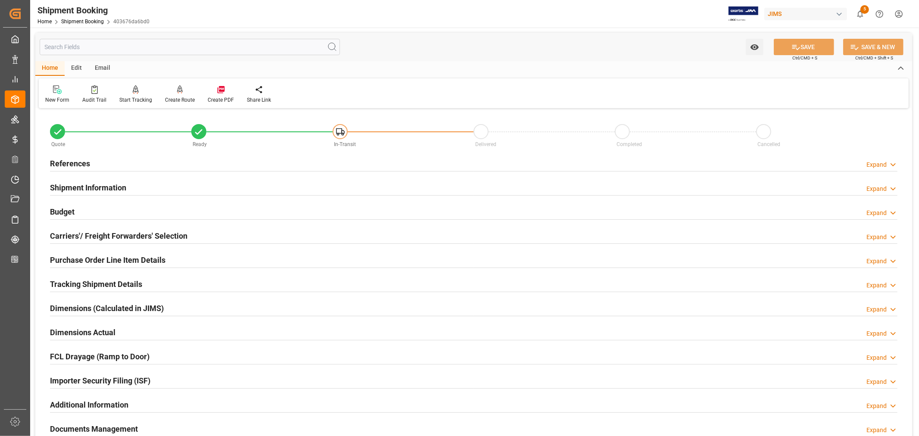
drag, startPoint x: 98, startPoint y: 184, endPoint x: 144, endPoint y: 190, distance: 46.6
click at [100, 184] on h2 "Shipment Information" at bounding box center [88, 188] width 76 height 12
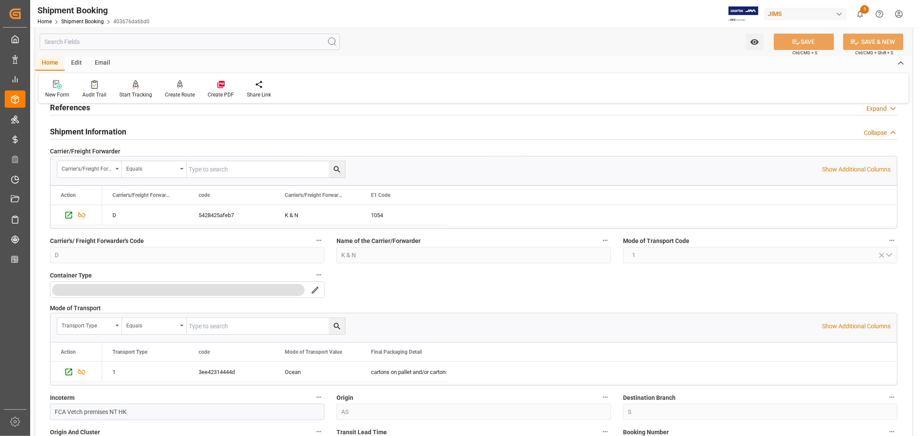
scroll to position [48, 0]
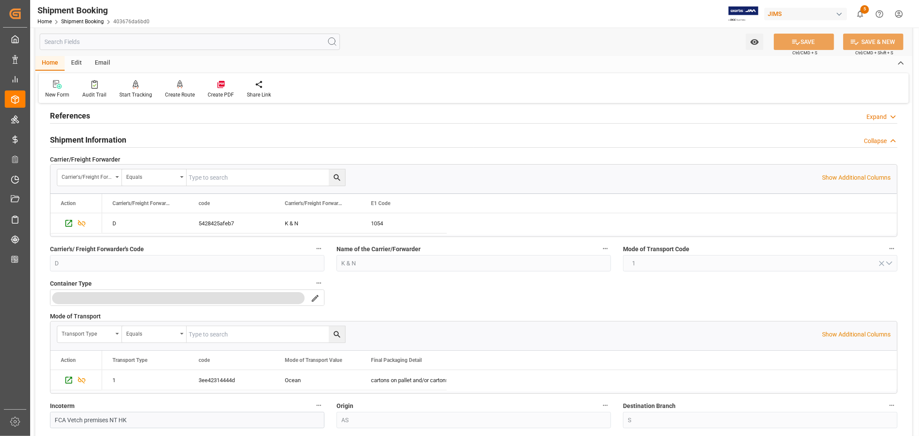
click at [110, 140] on h2 "Shipment Information" at bounding box center [88, 140] width 76 height 12
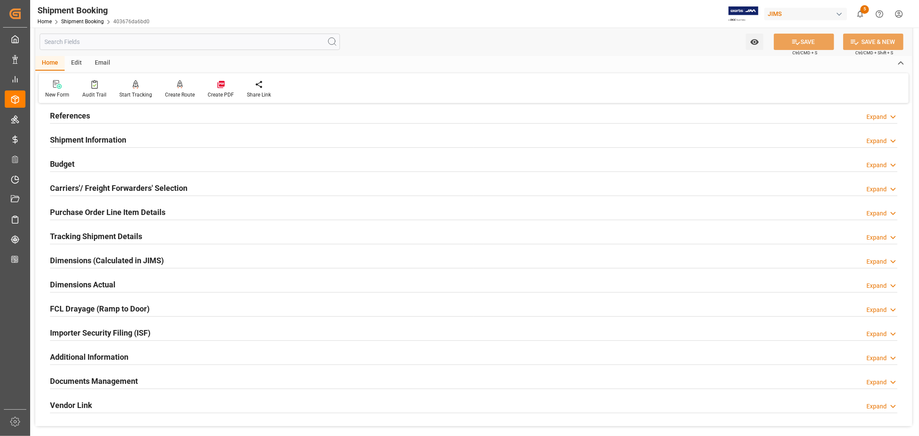
click at [59, 165] on h2 "Budget" at bounding box center [62, 164] width 25 height 12
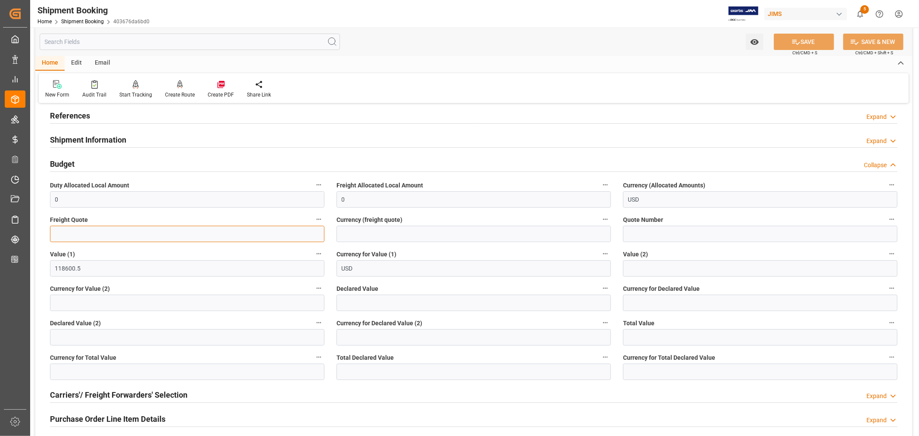
click at [73, 234] on input "text" at bounding box center [187, 234] width 274 height 16
type input "2000"
click at [375, 234] on input at bounding box center [474, 234] width 274 height 16
type input "USD"
click at [803, 38] on button "SAVE" at bounding box center [804, 42] width 60 height 16
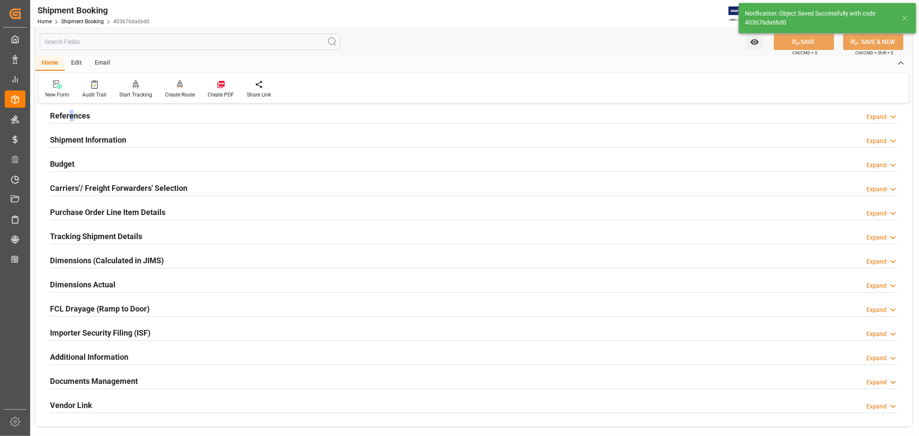
click at [71, 113] on h2 "References" at bounding box center [70, 116] width 40 height 12
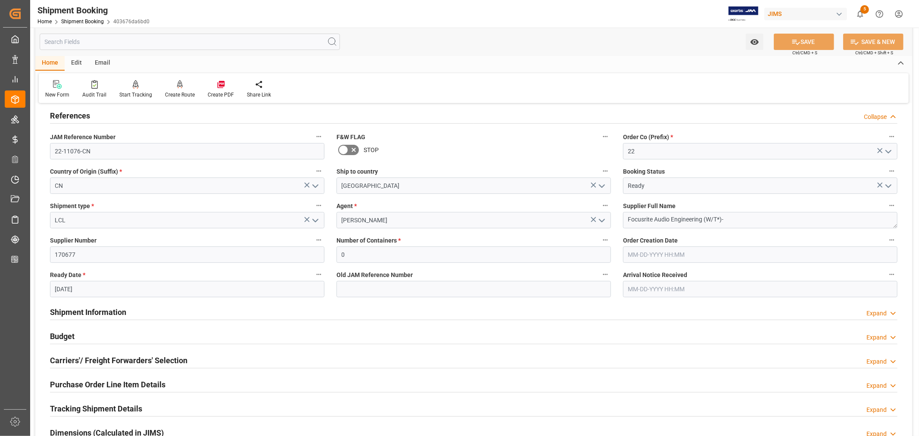
click at [84, 115] on h2 "References" at bounding box center [70, 116] width 40 height 12
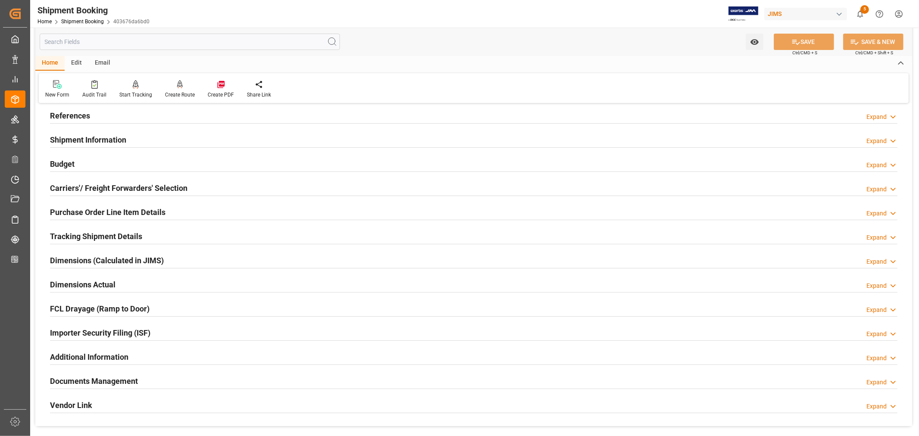
click at [107, 186] on h2 "Carriers'/ Freight Forwarders' Selection" at bounding box center [118, 188] width 137 height 12
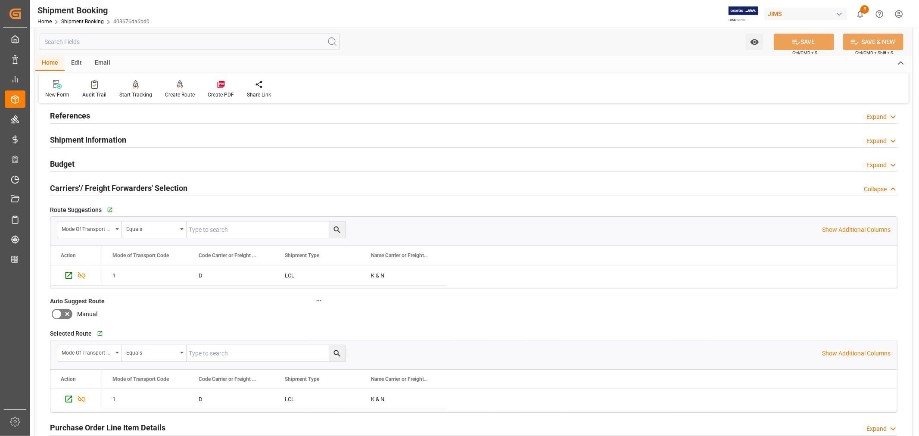
click at [107, 186] on h2 "Carriers'/ Freight Forwarders' Selection" at bounding box center [118, 188] width 137 height 12
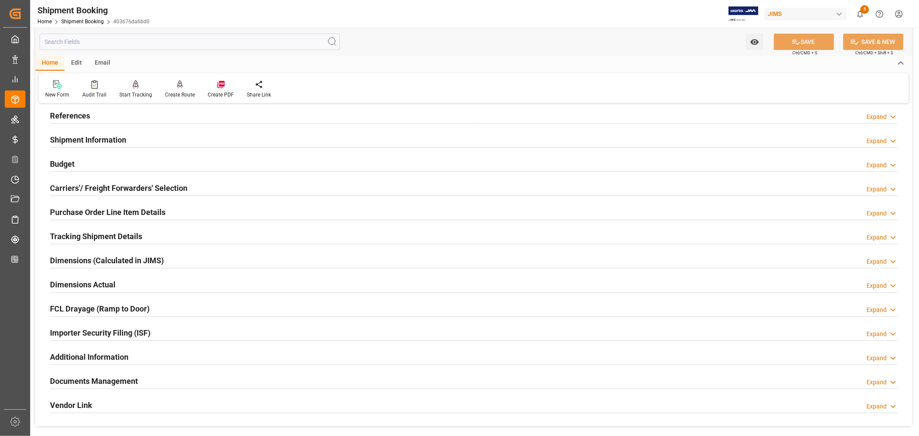
click at [100, 212] on h2 "Purchase Order Line Item Details" at bounding box center [107, 212] width 115 height 12
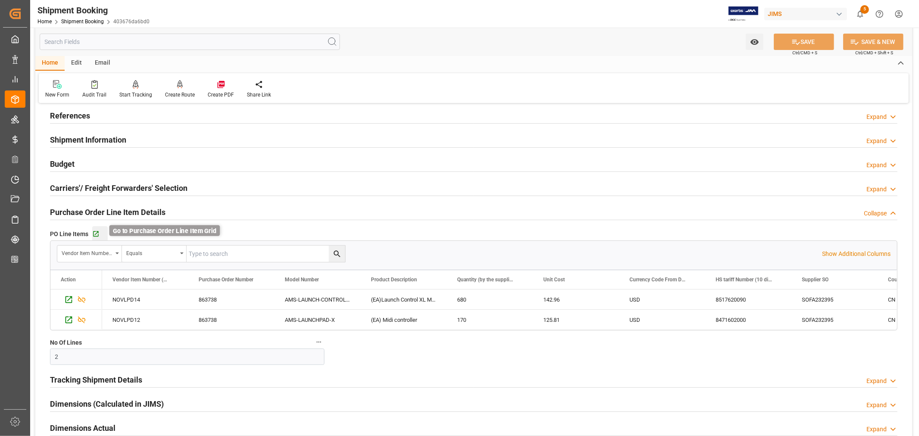
click at [95, 231] on icon "button" at bounding box center [95, 234] width 7 height 7
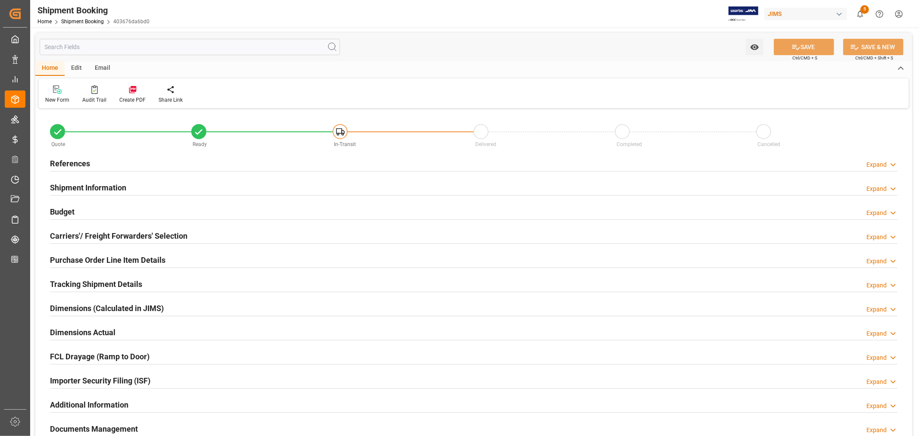
type input "2"
click at [82, 258] on h2 "Purchase Order Line Item Details" at bounding box center [107, 260] width 115 height 12
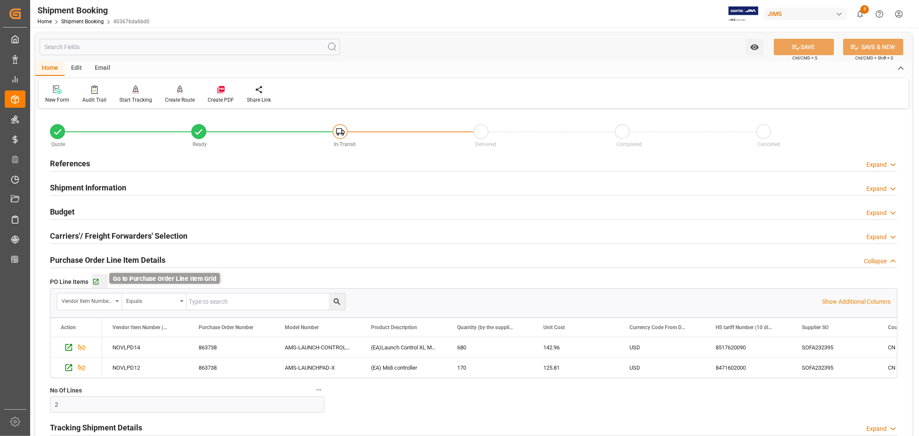
click at [96, 281] on icon "button" at bounding box center [95, 281] width 7 height 7
click at [846, 300] on p "Show Additional Columns" at bounding box center [856, 301] width 69 height 9
click at [668, 346] on div "USD" at bounding box center [662, 347] width 86 height 20
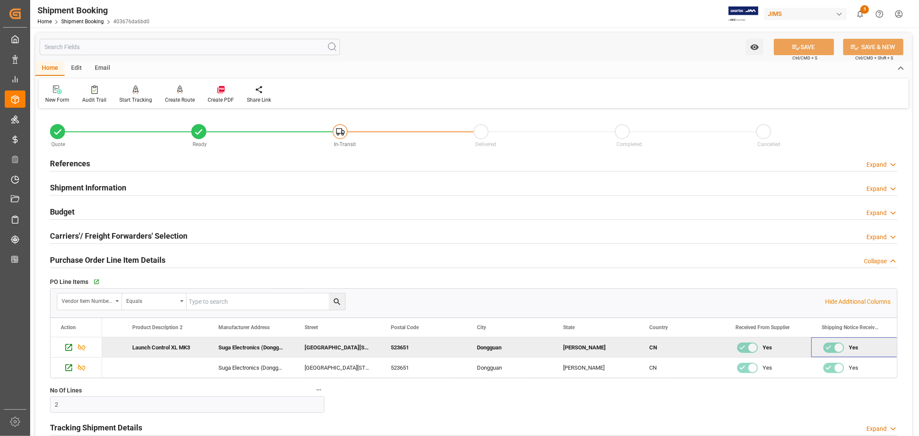
scroll to position [0, 8598]
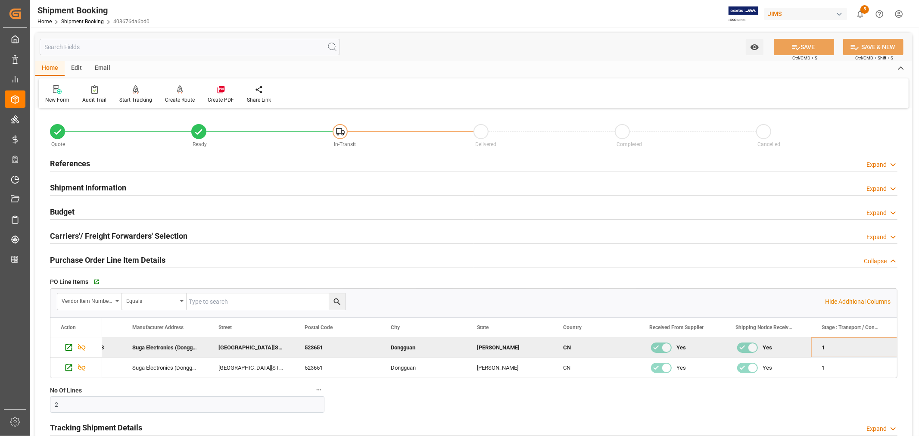
click at [130, 256] on h2 "Purchase Order Line Item Details" at bounding box center [107, 260] width 115 height 12
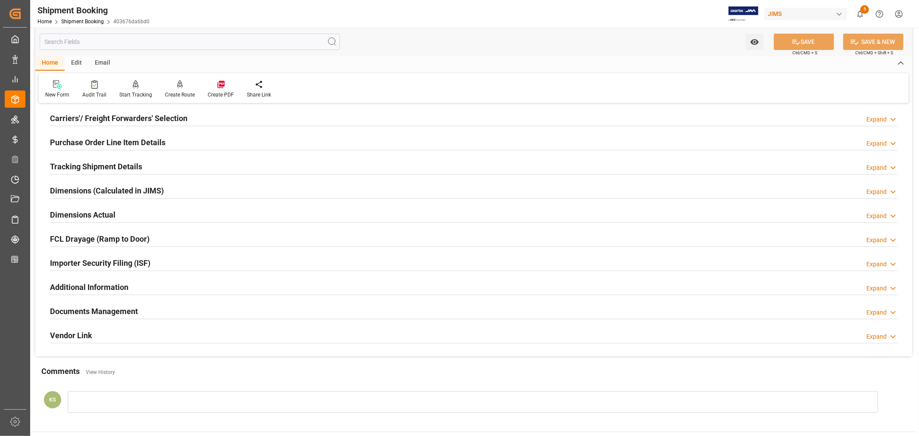
scroll to position [143, 0]
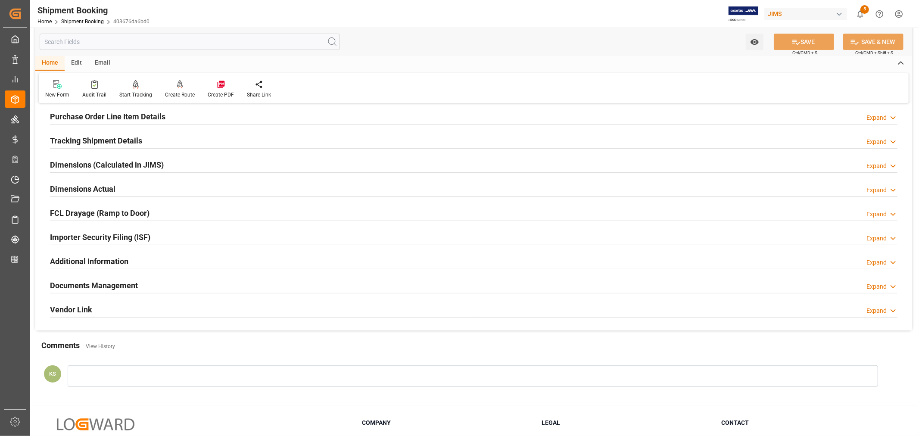
click at [173, 236] on div "Importer Security Filing (ISF) Expand" at bounding box center [474, 236] width 848 height 16
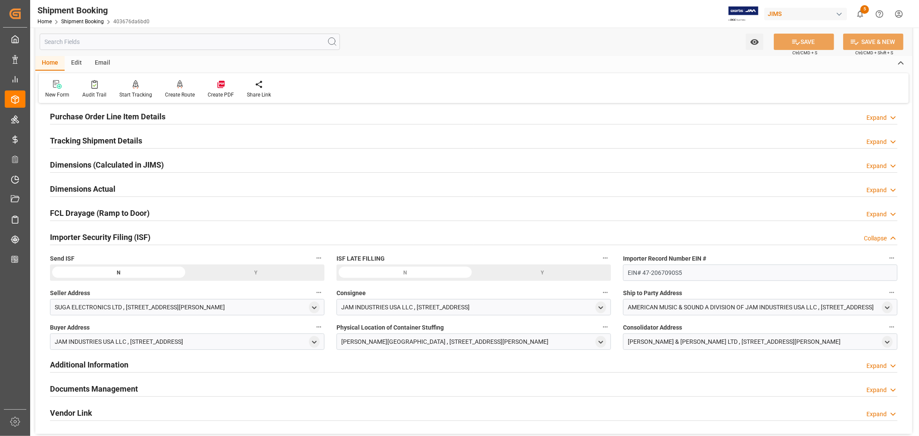
click at [256, 271] on div "Y" at bounding box center [255, 273] width 137 height 16
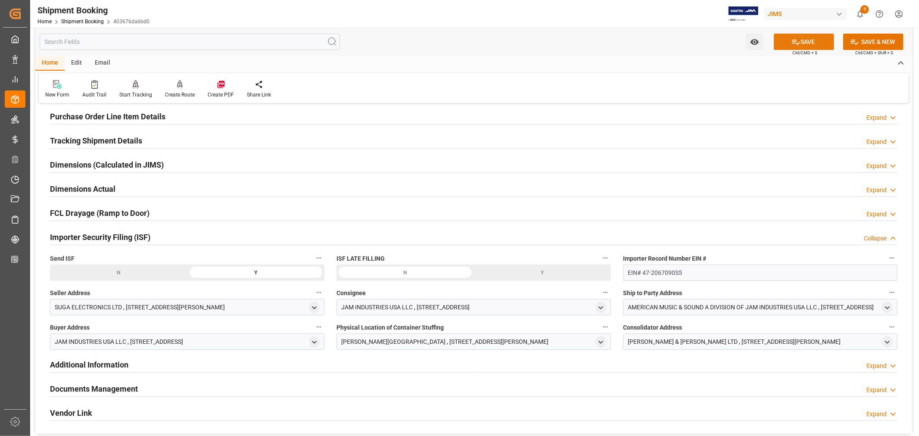
click at [805, 41] on button "SAVE" at bounding box center [804, 42] width 60 height 16
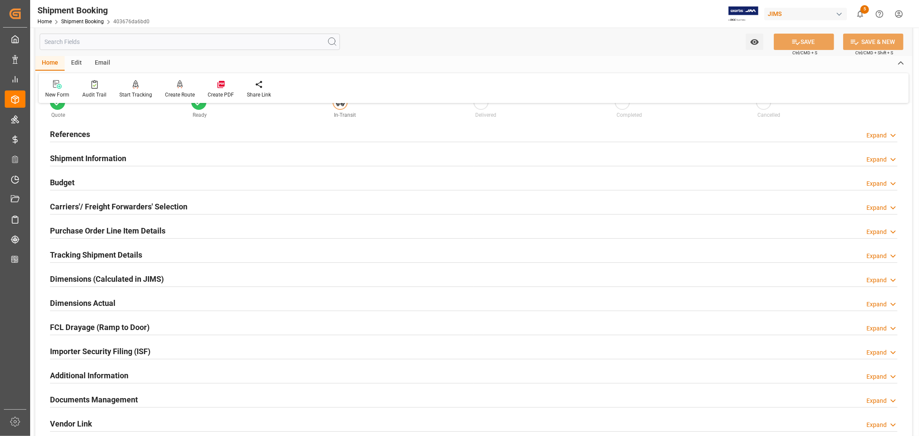
scroll to position [0, 0]
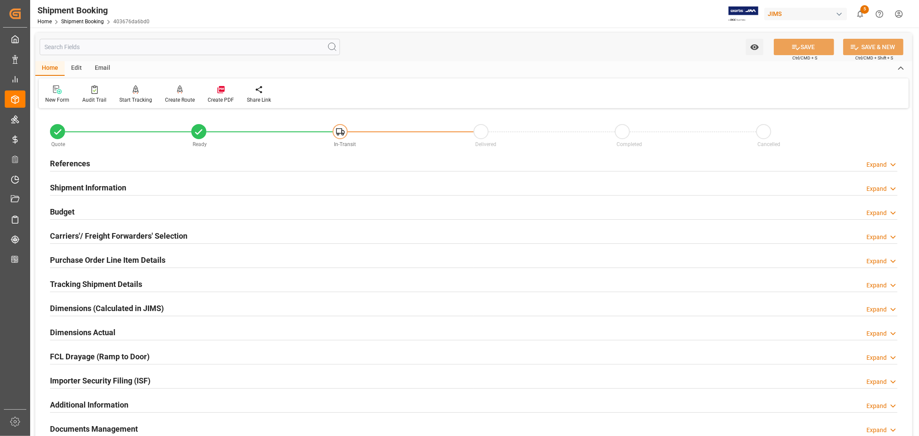
click at [65, 158] on h2 "References" at bounding box center [70, 164] width 40 height 12
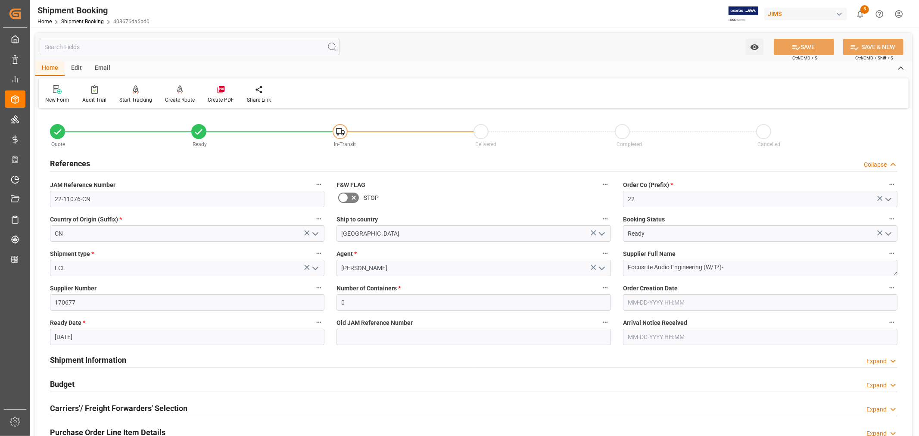
click at [79, 164] on h2 "References" at bounding box center [70, 164] width 40 height 12
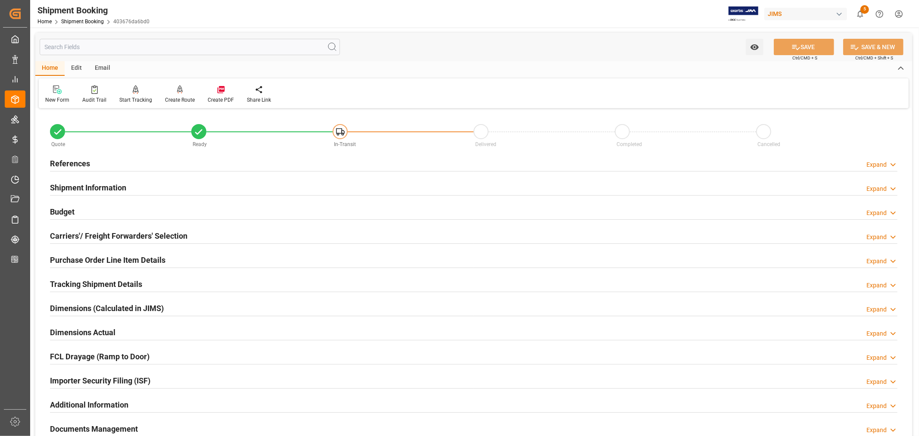
click at [81, 258] on h2 "Purchase Order Line Item Details" at bounding box center [107, 260] width 115 height 12
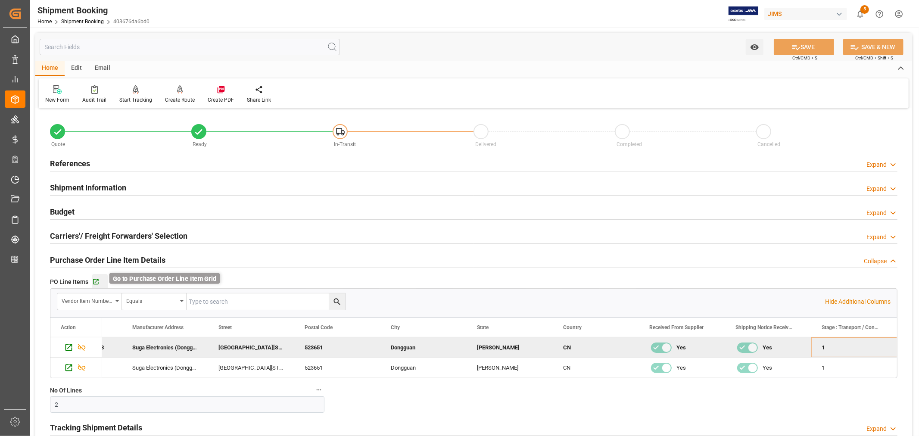
click at [94, 281] on icon "button" at bounding box center [95, 281] width 7 height 7
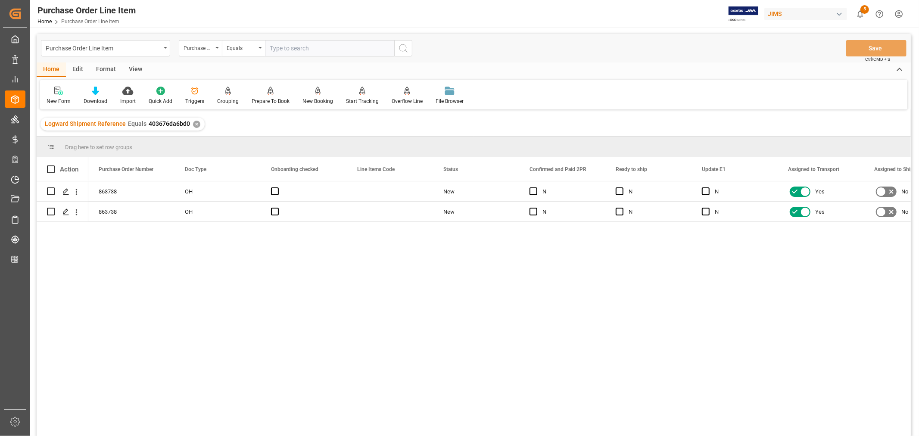
click at [135, 66] on div "View" at bounding box center [135, 69] width 26 height 15
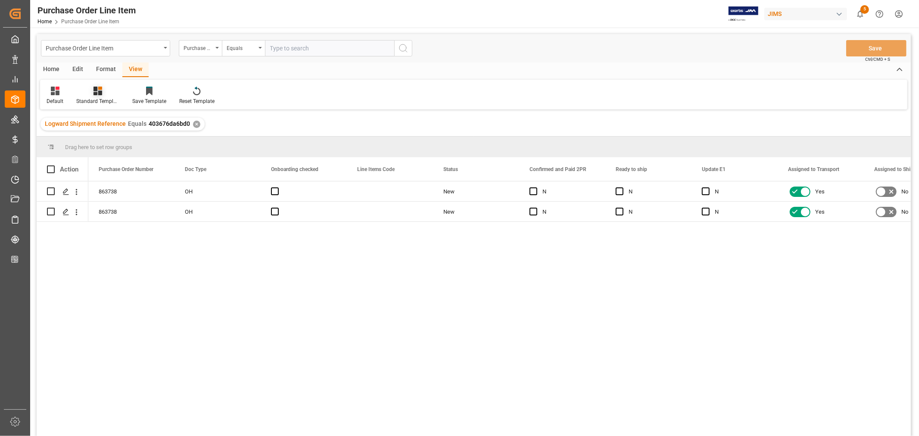
click at [87, 98] on div "Standard Templates" at bounding box center [97, 101] width 43 height 8
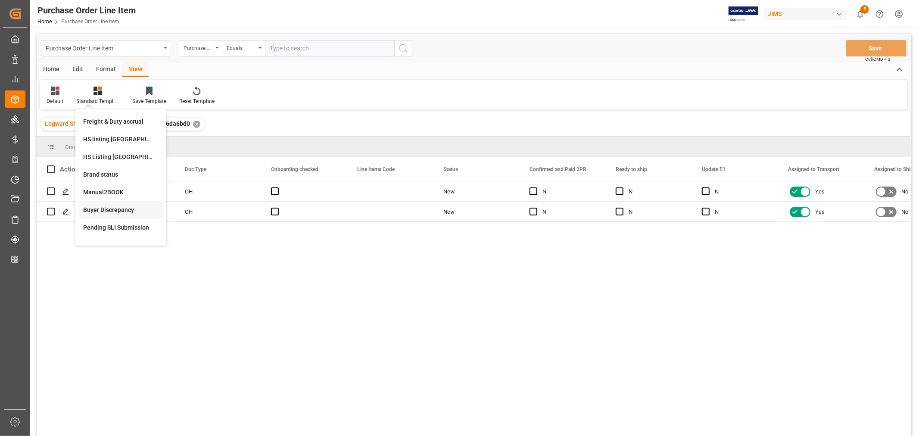
click at [99, 209] on div "Buyer Discrepancy" at bounding box center [120, 210] width 75 height 9
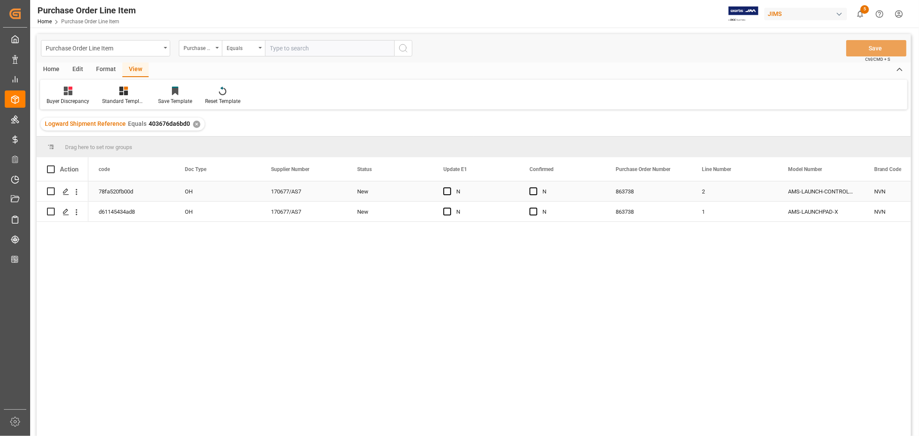
click at [591, 192] on div "N" at bounding box center [569, 192] width 53 height 20
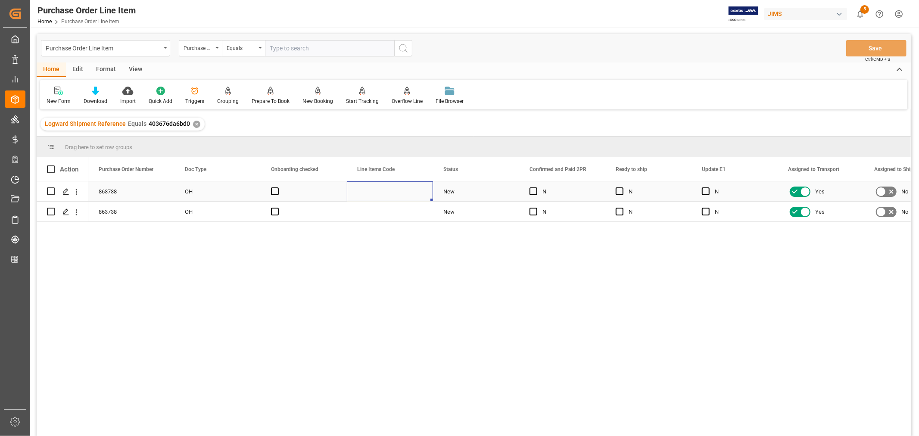
click at [367, 192] on div "Press SPACE to select this row." at bounding box center [390, 191] width 86 height 20
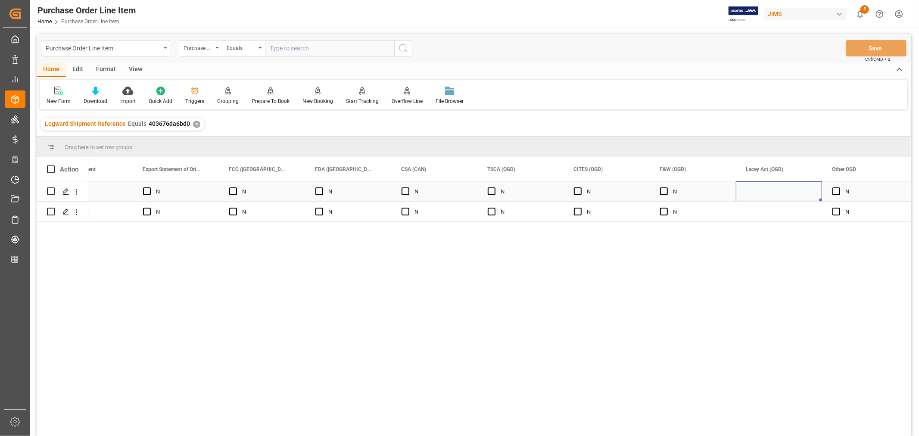
scroll to position [0, 5299]
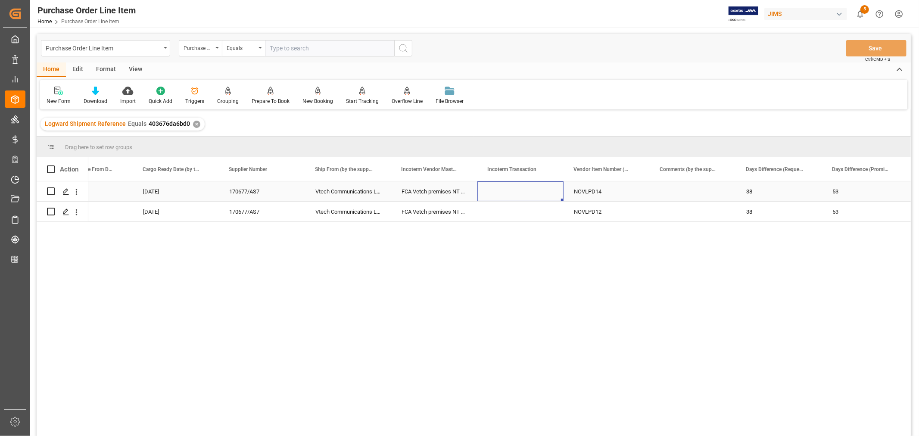
click at [505, 192] on div "Press SPACE to select this row." at bounding box center [520, 191] width 86 height 20
click at [486, 195] on input "Press SPACE to select this row." at bounding box center [520, 196] width 72 height 16
paste input "FCA Zhuhai Port"
type input "FCA Zhuhai Port"
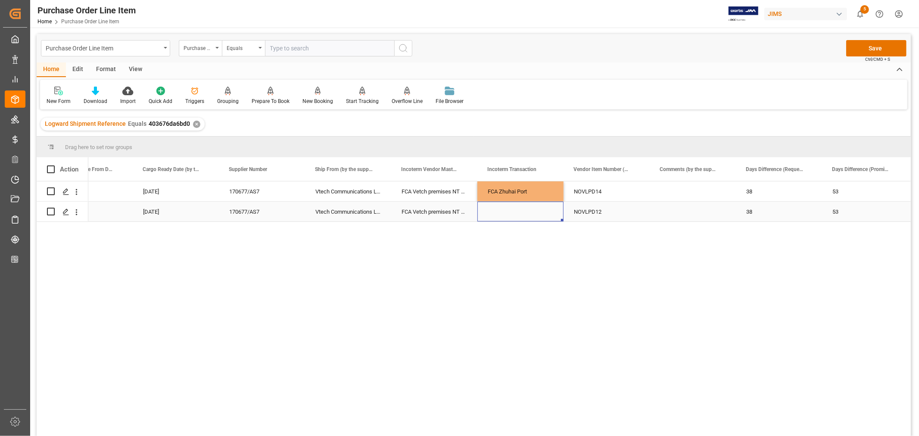
click at [490, 212] on div "Press SPACE to select this row." at bounding box center [520, 212] width 86 height 20
click at [492, 209] on div "Press SPACE to select this row." at bounding box center [520, 212] width 86 height 20
click at [490, 208] on input "Press SPACE to select this row." at bounding box center [520, 206] width 72 height 16
paste input "FCA Zhuhai Port"
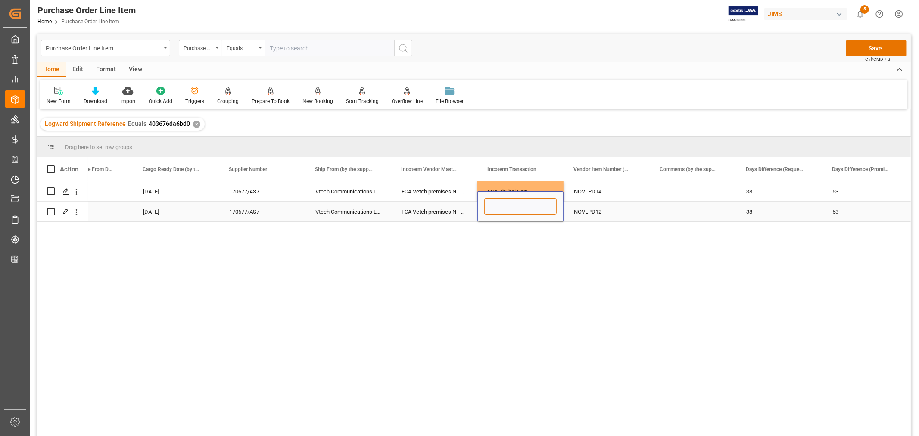
type input "FCA Zhuhai Port"
click at [446, 188] on div "FCA Vetch premises NT HK" at bounding box center [434, 191] width 86 height 20
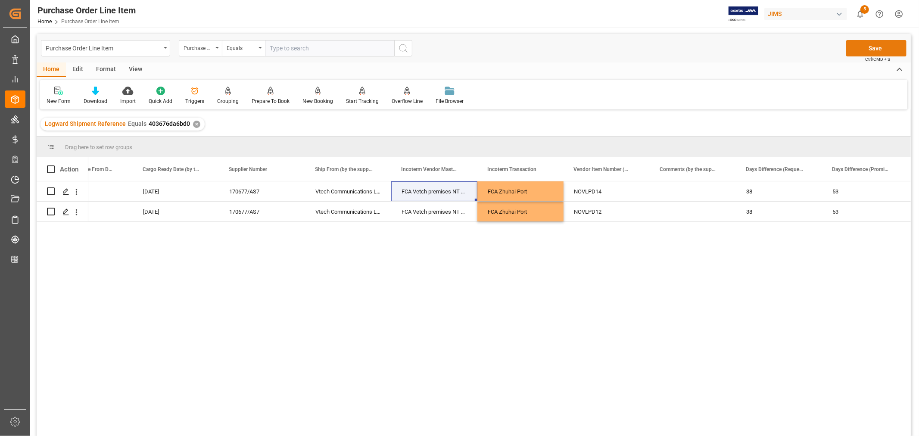
click at [872, 46] on button "Save" at bounding box center [876, 48] width 60 height 16
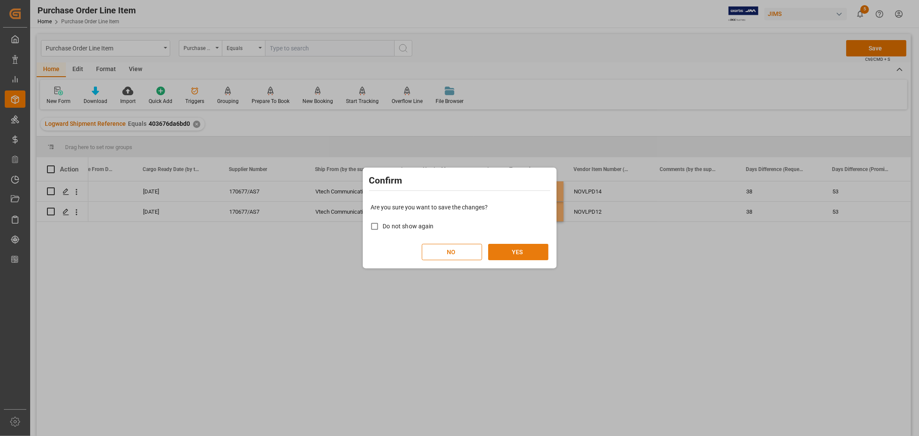
click at [517, 247] on button "YES" at bounding box center [518, 252] width 60 height 16
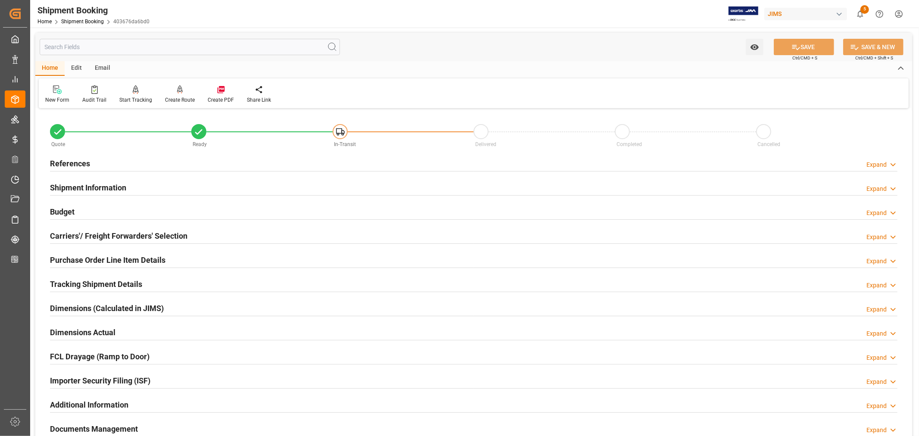
click at [74, 278] on h2 "Tracking Shipment Details" at bounding box center [96, 284] width 92 height 12
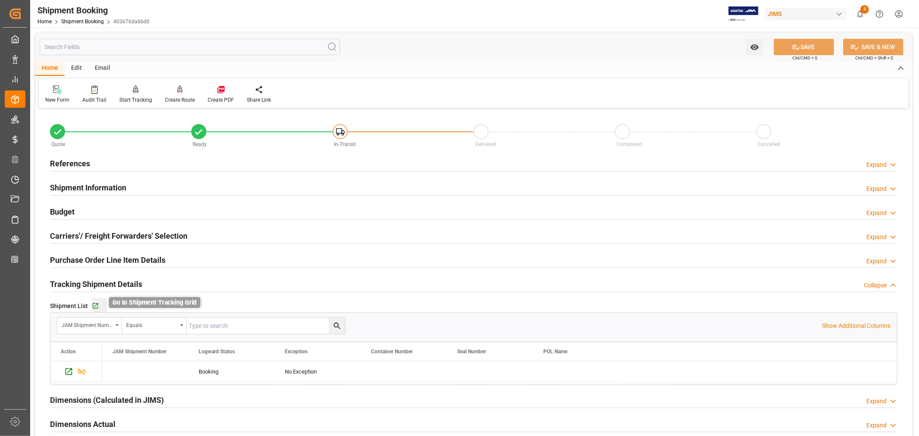
click at [94, 304] on icon "button" at bounding box center [95, 305] width 7 height 7
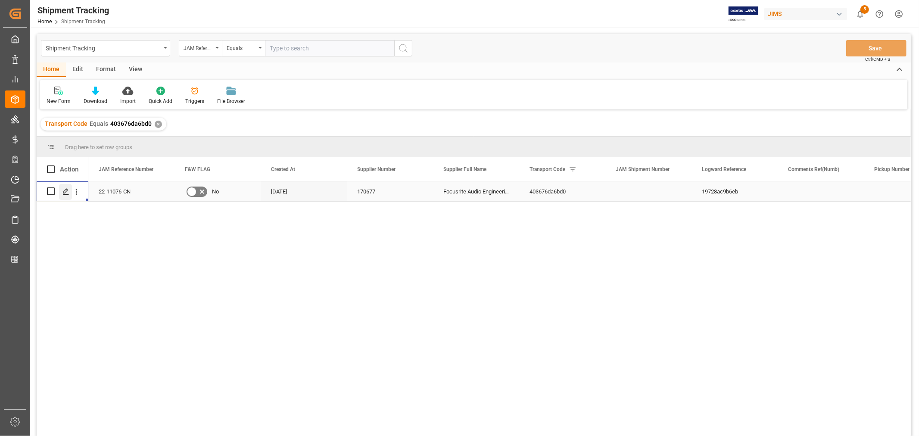
click at [67, 191] on icon "Press SPACE to select this row." at bounding box center [65, 191] width 7 height 7
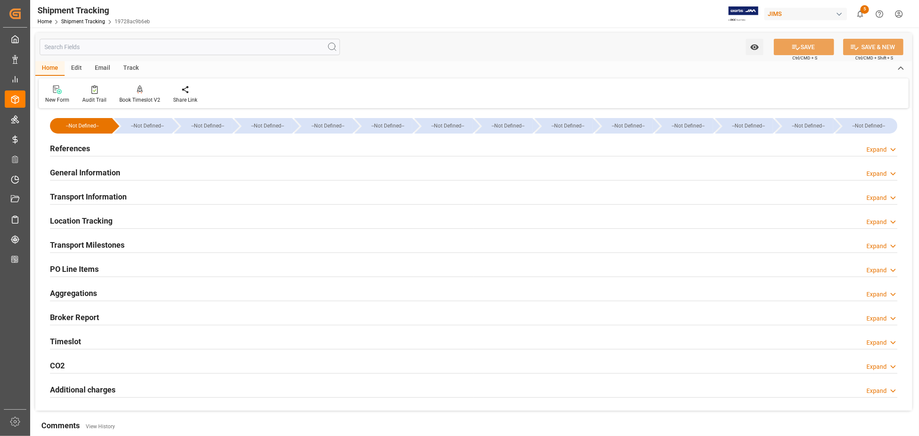
click at [105, 173] on h2 "General Information" at bounding box center [85, 173] width 70 height 12
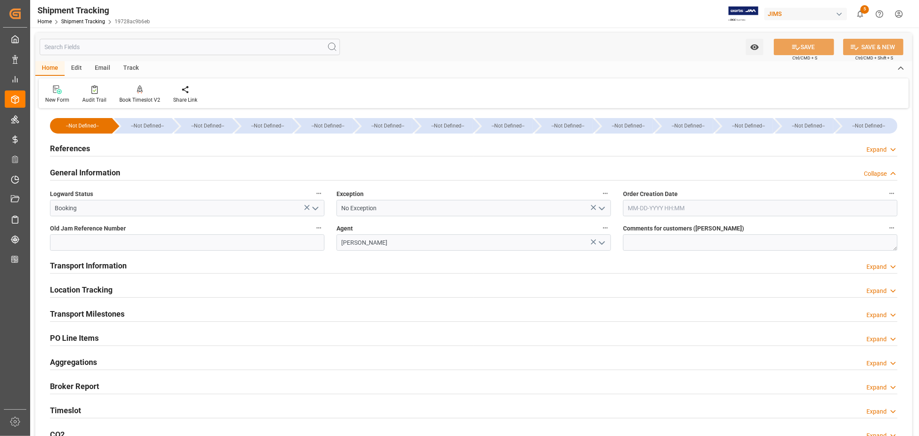
click at [602, 207] on icon "open menu" at bounding box center [602, 208] width 10 height 10
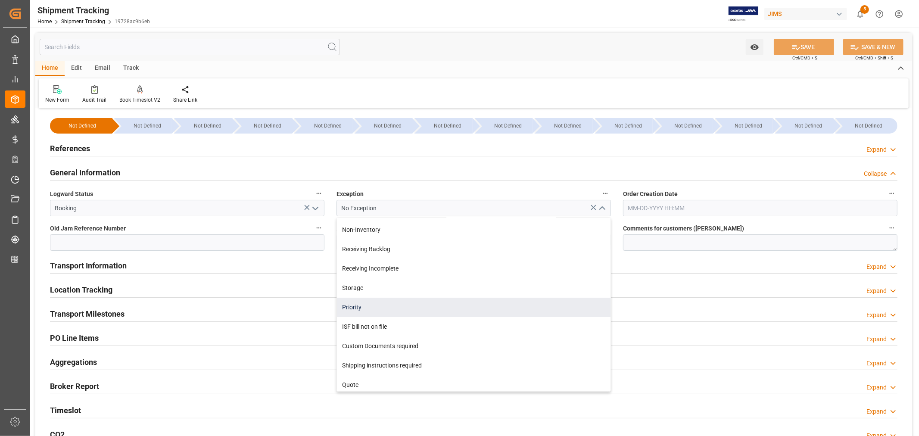
click at [358, 304] on div "Priority" at bounding box center [474, 307] width 274 height 19
type input "Priority"
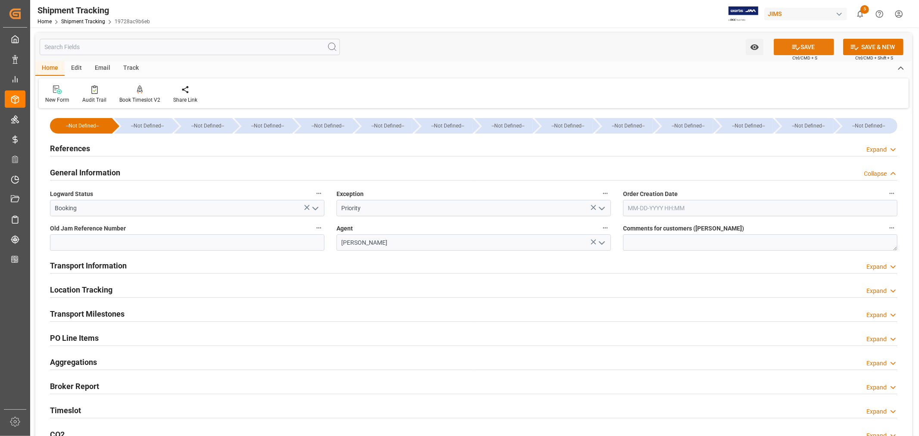
click at [804, 48] on button "SAVE" at bounding box center [804, 47] width 60 height 16
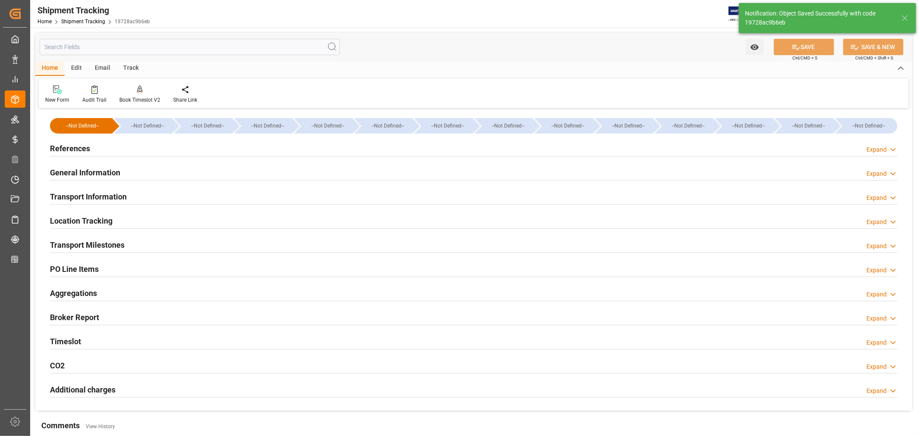
click at [108, 242] on h2 "Transport Milestones" at bounding box center [87, 245] width 75 height 12
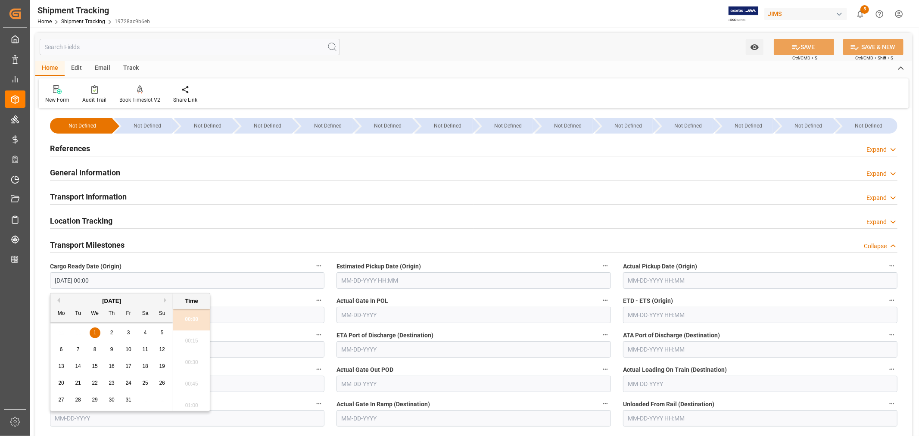
click at [108, 279] on input "10-01-2025 00:00" at bounding box center [187, 280] width 274 height 16
click at [58, 299] on button "Previous Month" at bounding box center [57, 300] width 5 height 5
click at [111, 381] on span "25" at bounding box center [112, 383] width 6 height 6
type input "09-25-2025 00:00"
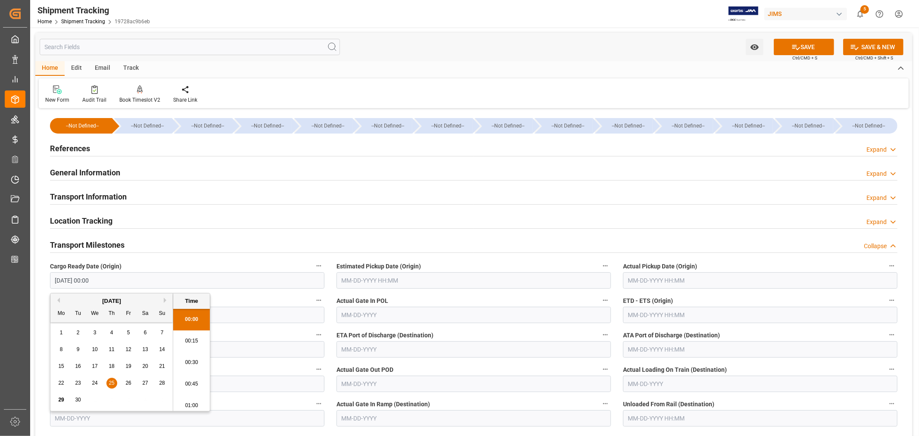
click at [368, 279] on input "text" at bounding box center [474, 280] width 274 height 16
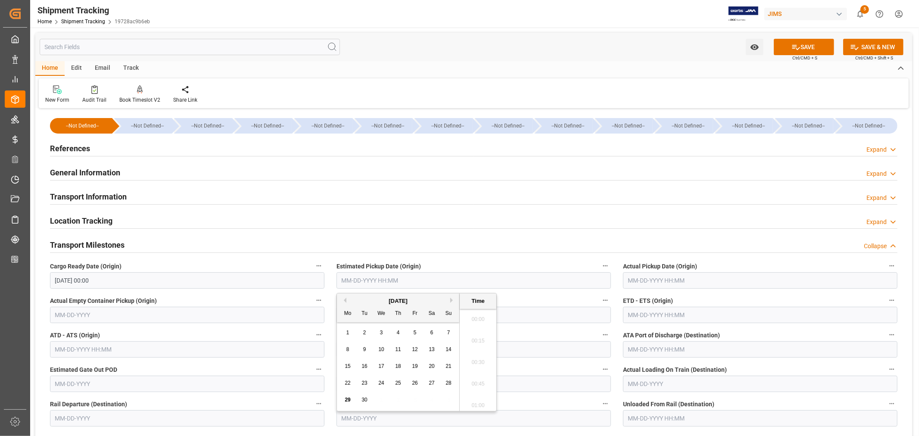
scroll to position [1295, 0]
click at [366, 300] on div "September 2025" at bounding box center [398, 301] width 122 height 9
click at [398, 380] on span "25" at bounding box center [398, 383] width 6 height 6
type input "09-25-2025 00:00"
click at [515, 264] on label "Estimated Pickup Date (Origin)" at bounding box center [474, 266] width 274 height 12
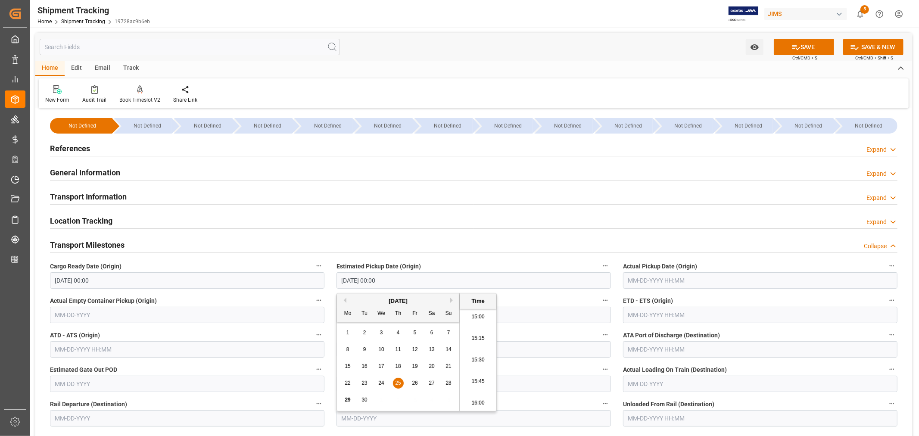
click at [600, 264] on button "Estimated Pickup Date (Origin)" at bounding box center [605, 265] width 11 height 11
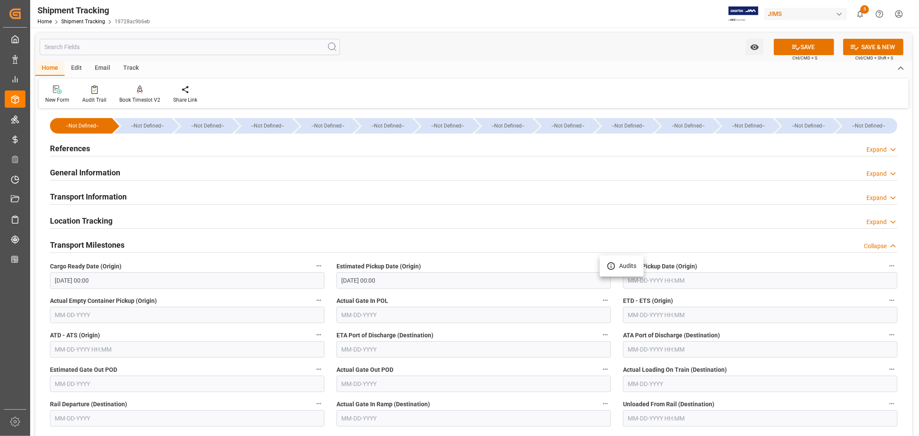
click at [381, 313] on div at bounding box center [459, 218] width 919 height 436
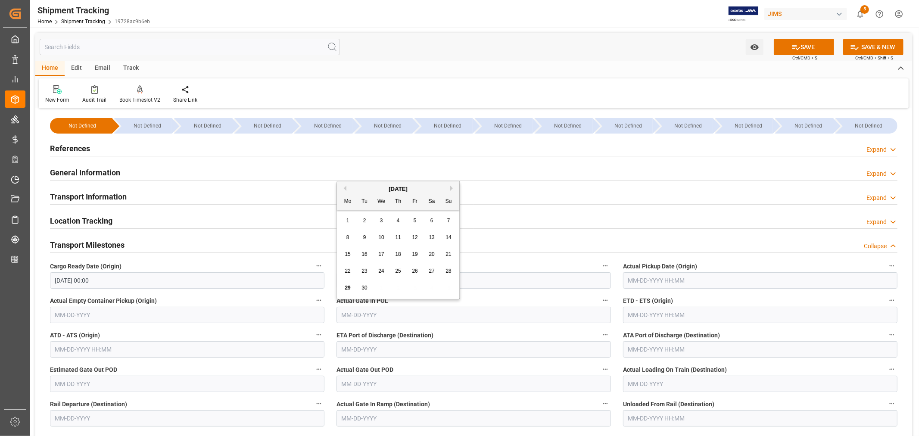
click at [381, 313] on input "text" at bounding box center [474, 315] width 274 height 16
click at [346, 287] on span "29" at bounding box center [348, 288] width 6 height 6
type input "[DATE]"
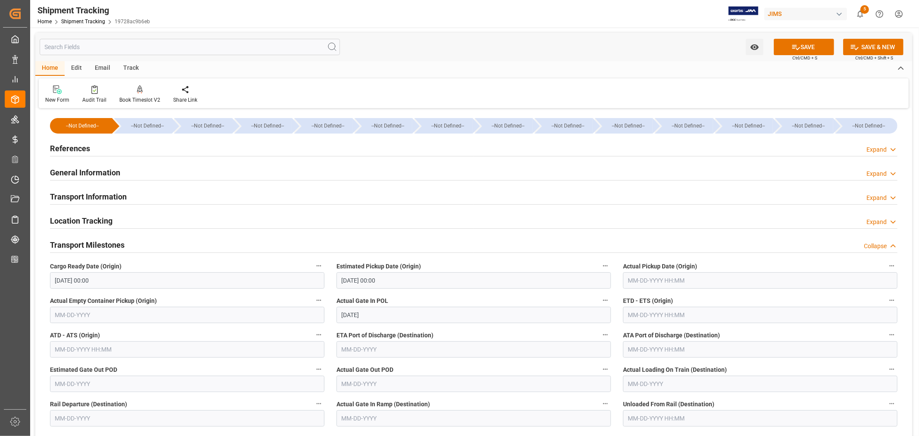
click at [648, 315] on input "text" at bounding box center [760, 315] width 274 height 16
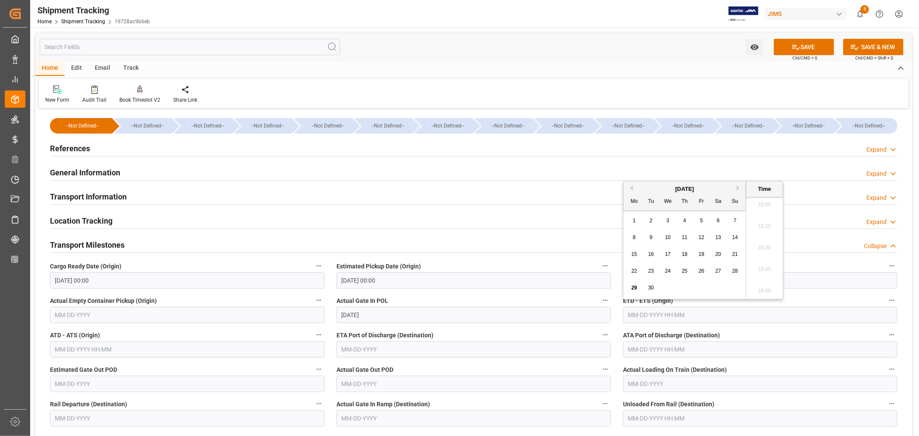
click at [737, 186] on button "Next Month" at bounding box center [739, 188] width 5 height 5
click at [734, 218] on span "5" at bounding box center [735, 221] width 3 height 6
type input "10-05-2025 00:00"
click at [381, 349] on input "text" at bounding box center [474, 349] width 274 height 16
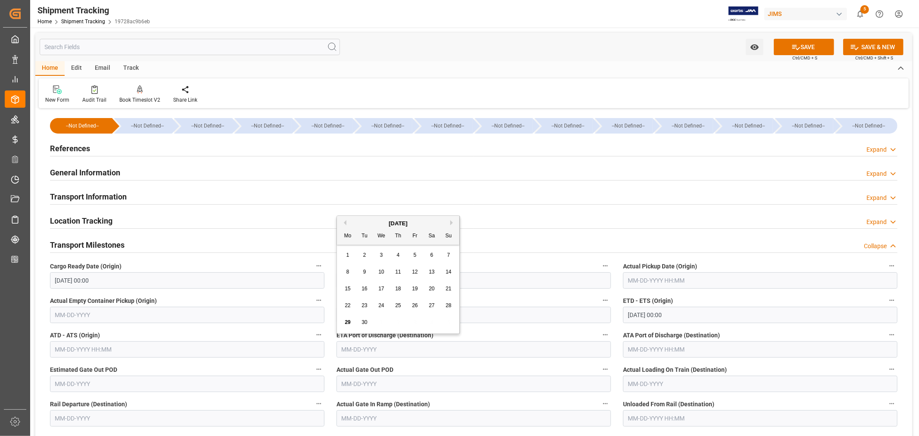
click at [365, 220] on div "September 2025" at bounding box center [398, 223] width 122 height 9
click at [451, 223] on button "Next Month" at bounding box center [452, 222] width 5 height 5
click at [362, 305] on span "21" at bounding box center [365, 305] width 6 height 6
type input "10-21-2025"
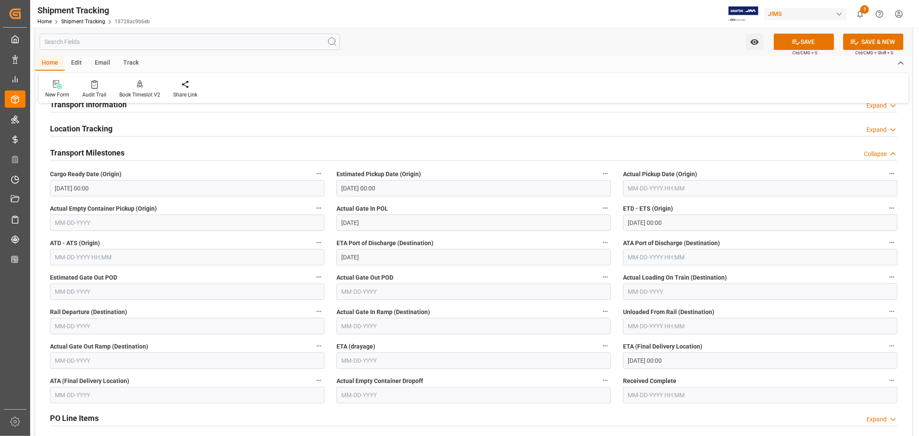
scroll to position [96, 0]
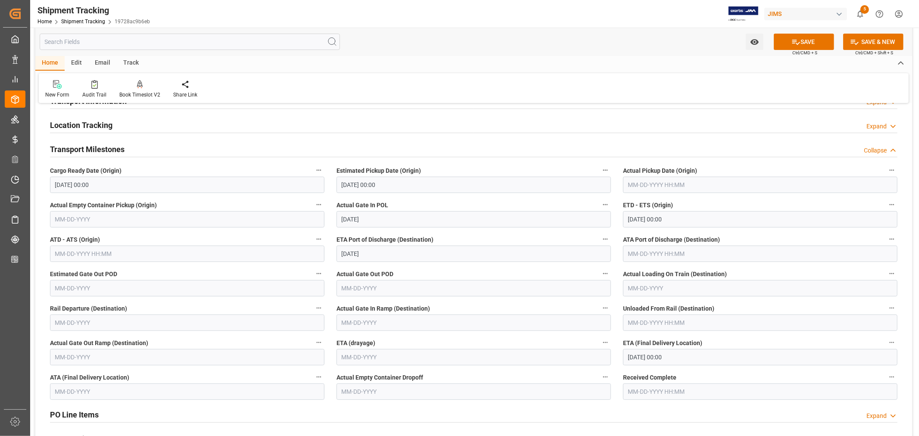
click at [684, 358] on input "11-20-2025 00:00" at bounding box center [760, 357] width 274 height 16
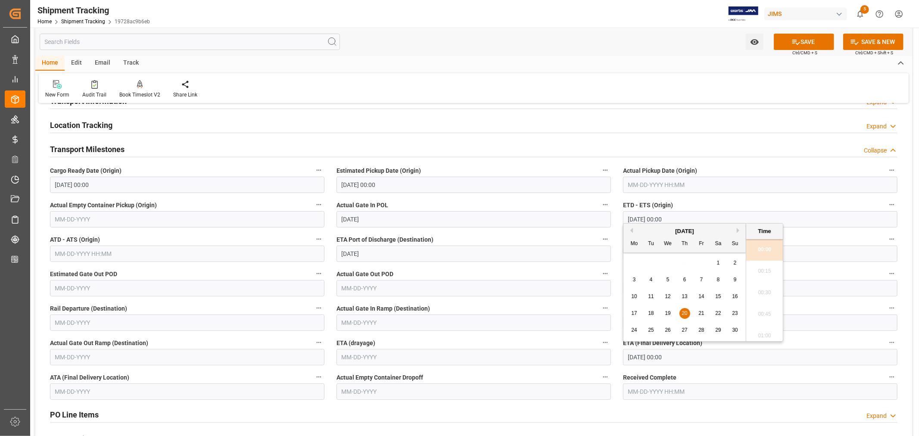
click at [631, 231] on button "Previous Month" at bounding box center [630, 230] width 5 height 5
click at [739, 229] on button "Next Month" at bounding box center [739, 230] width 5 height 5
click at [684, 282] on span "6" at bounding box center [684, 280] width 3 height 6
type input "11-06-2025 00:00"
click at [804, 40] on button "SAVE" at bounding box center [804, 42] width 60 height 16
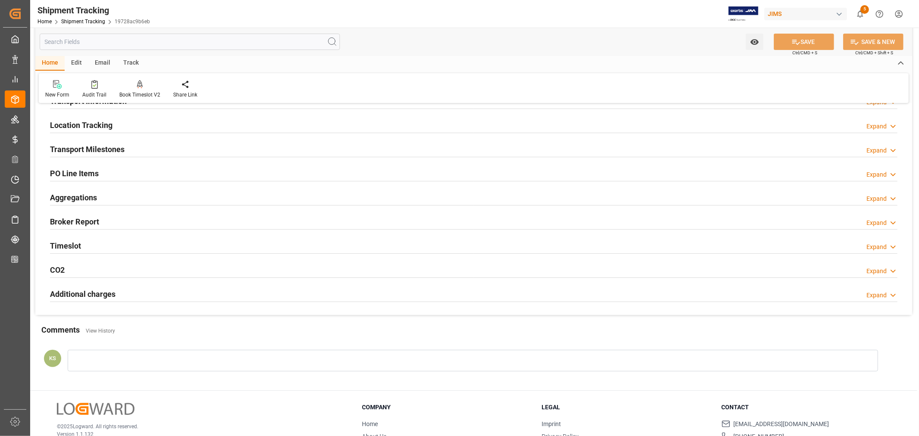
click at [136, 150] on div "Transport Milestones Expand" at bounding box center [474, 148] width 848 height 16
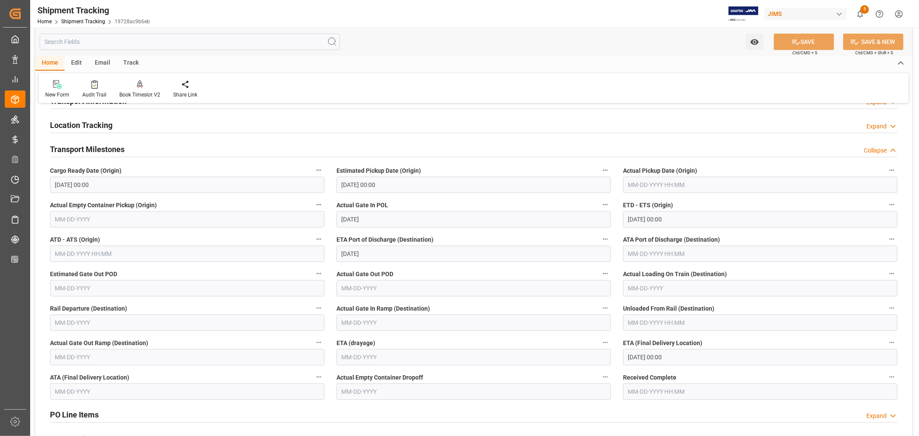
click at [84, 149] on h2 "Transport Milestones" at bounding box center [87, 149] width 75 height 12
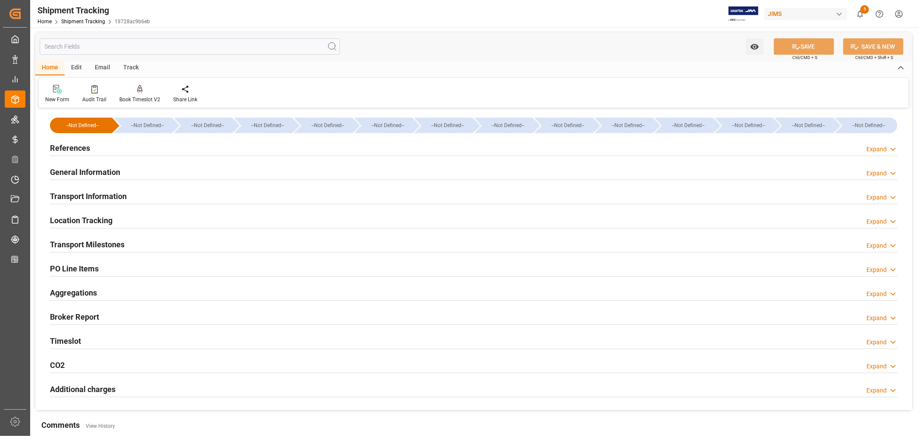
scroll to position [0, 0]
click at [75, 150] on h2 "References" at bounding box center [70, 149] width 40 height 12
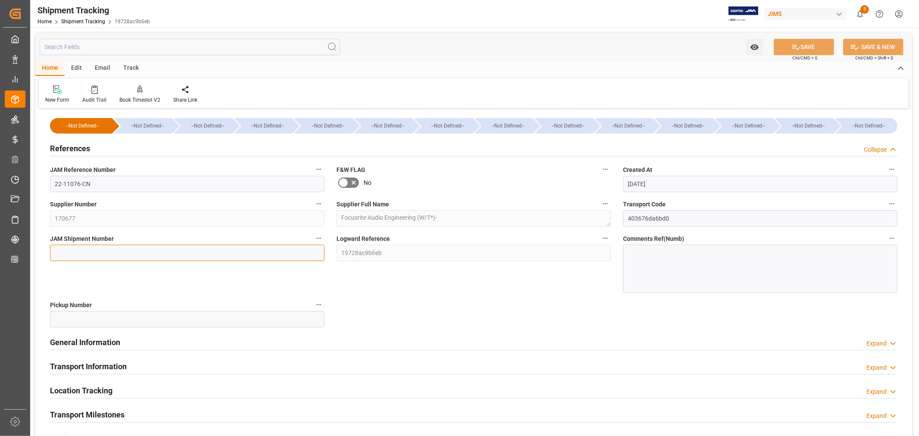
click at [72, 247] on input at bounding box center [187, 253] width 274 height 16
paste input "73233"
type input "73233"
click at [800, 46] on button "SAVE" at bounding box center [804, 47] width 60 height 16
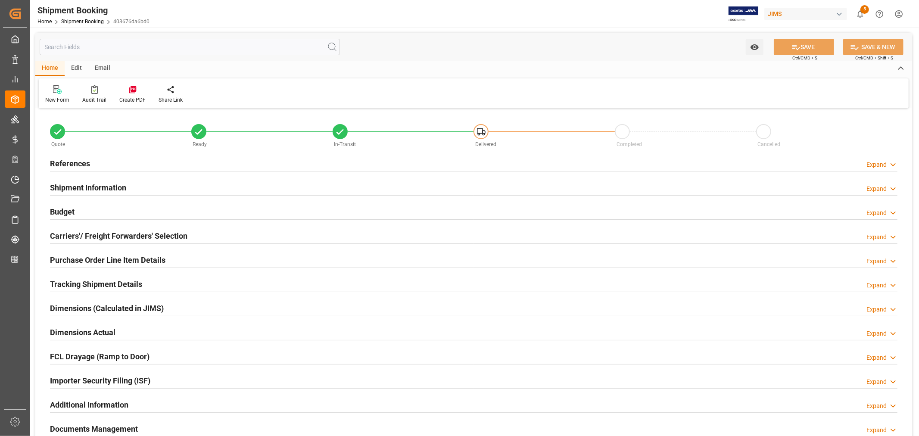
type input "2"
click at [113, 254] on h2 "Purchase Order Line Item Details" at bounding box center [107, 260] width 115 height 12
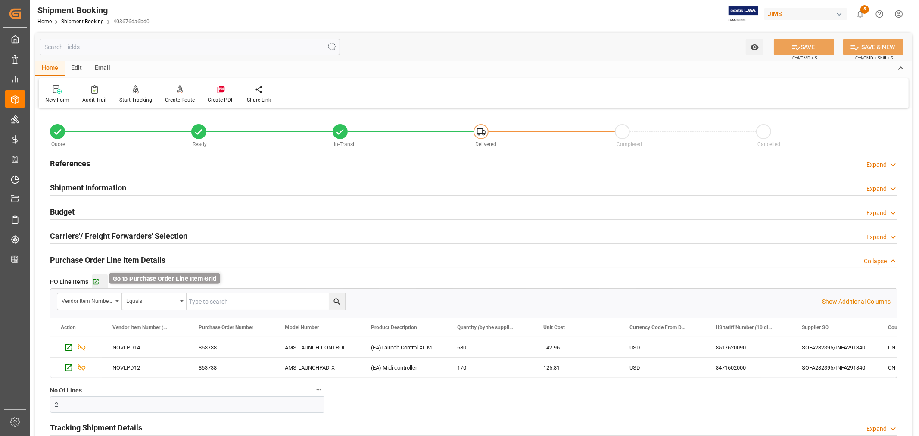
click at [97, 280] on icon "button" at bounding box center [96, 282] width 6 height 6
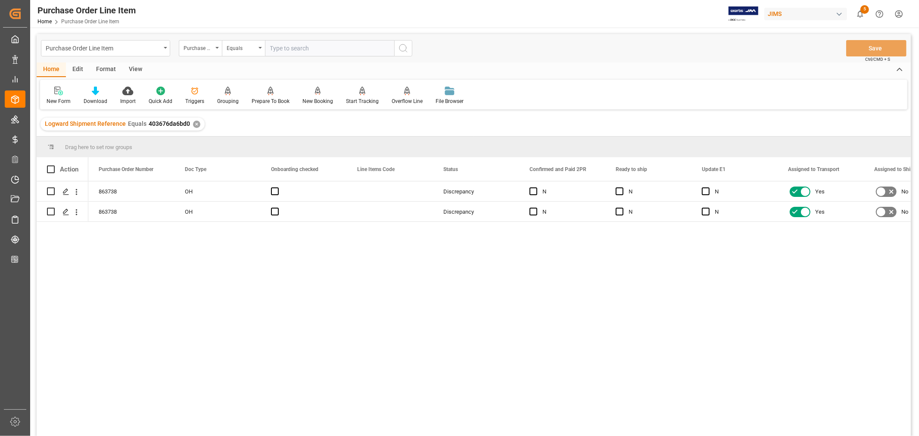
click at [136, 66] on div "View" at bounding box center [135, 69] width 26 height 15
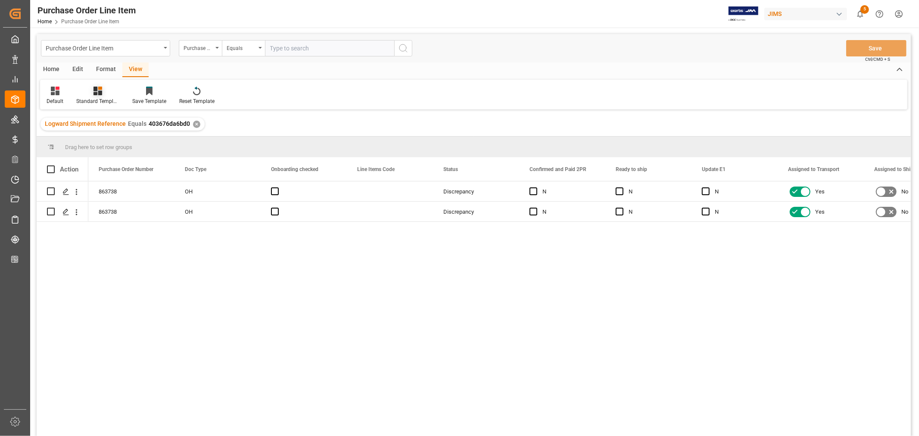
click at [94, 97] on div "Standard Templates" at bounding box center [97, 101] width 43 height 8
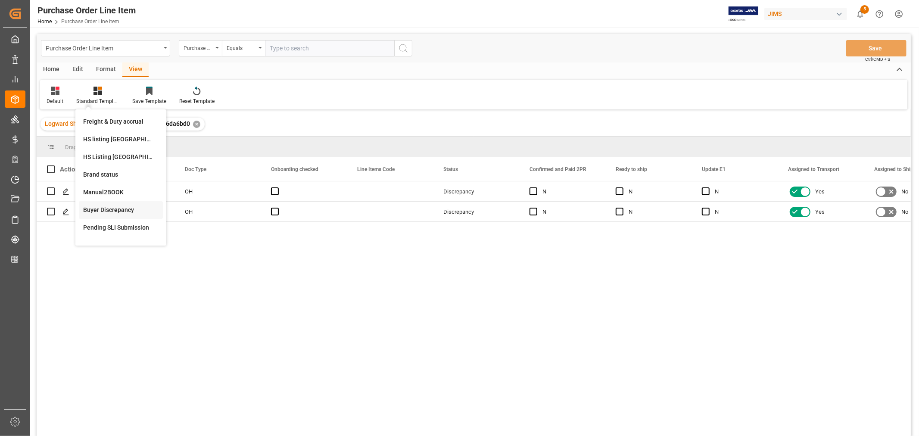
click at [111, 207] on div "Buyer Discrepancy" at bounding box center [120, 210] width 75 height 9
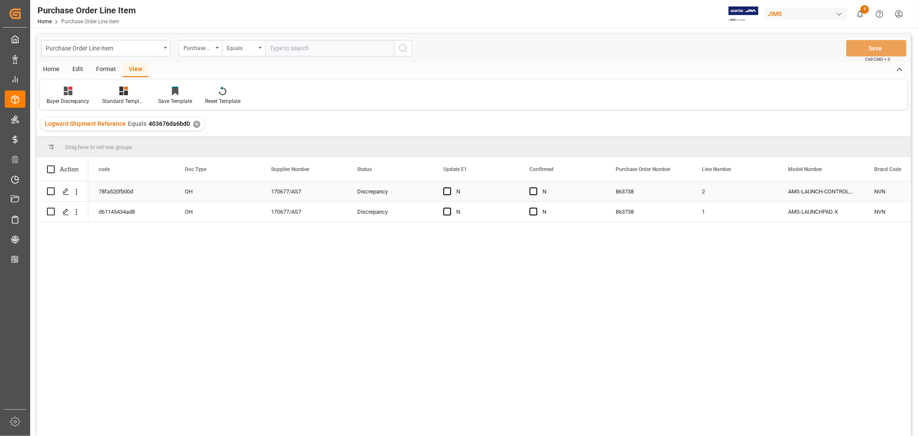
click at [575, 194] on div "N" at bounding box center [569, 192] width 53 height 20
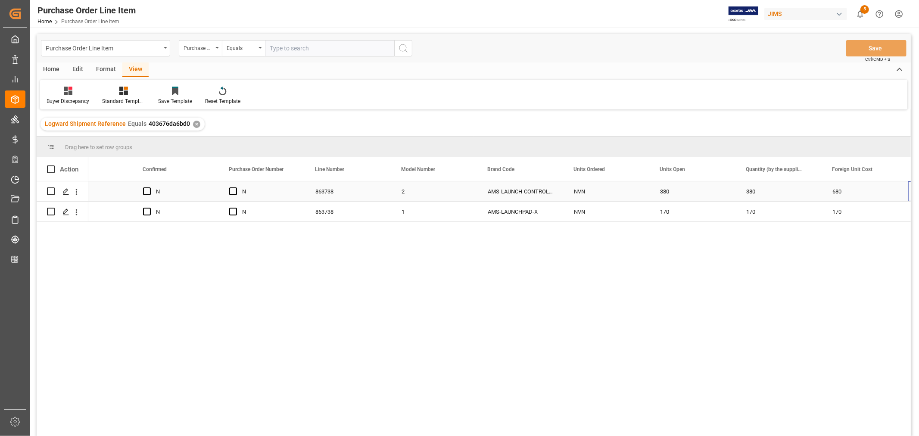
scroll to position [0, 387]
click at [664, 189] on div "380" at bounding box center [693, 191] width 86 height 20
drag, startPoint x: 735, startPoint y: 199, endPoint x: 779, endPoint y: 190, distance: 45.1
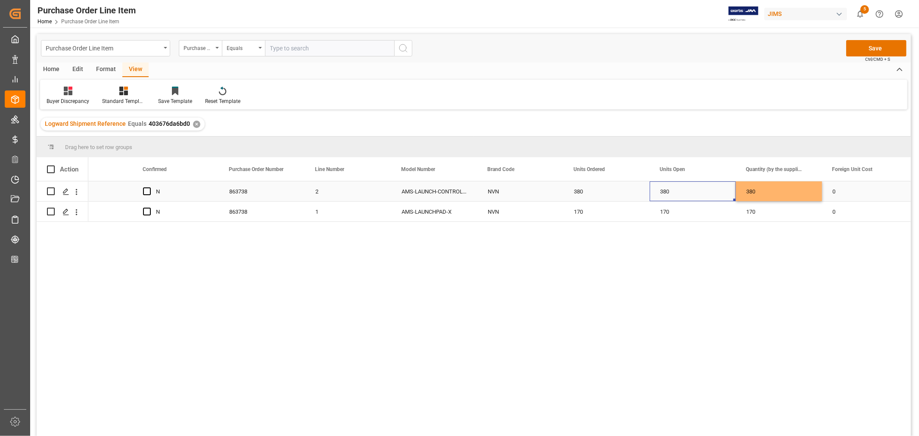
click at [694, 192] on div "380" at bounding box center [693, 191] width 86 height 20
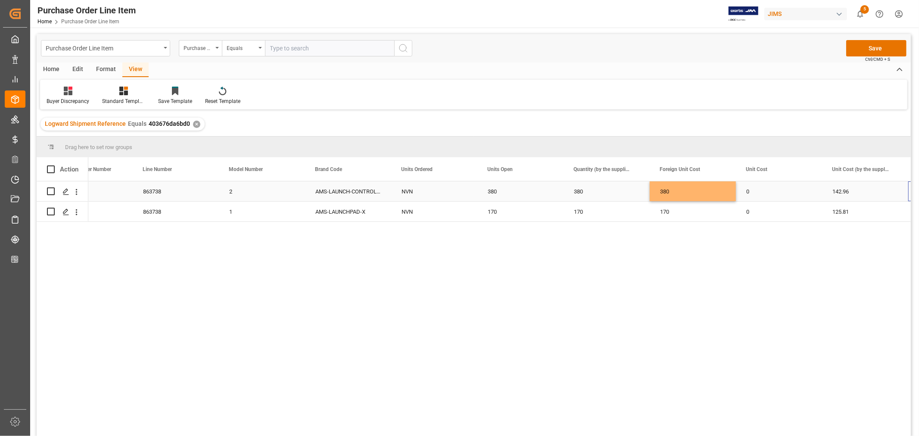
scroll to position [0, 559]
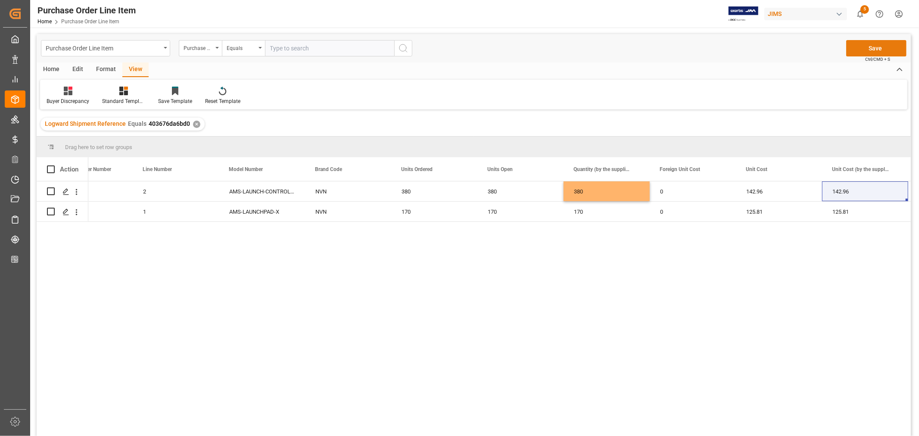
click at [867, 47] on button "Save" at bounding box center [876, 48] width 60 height 16
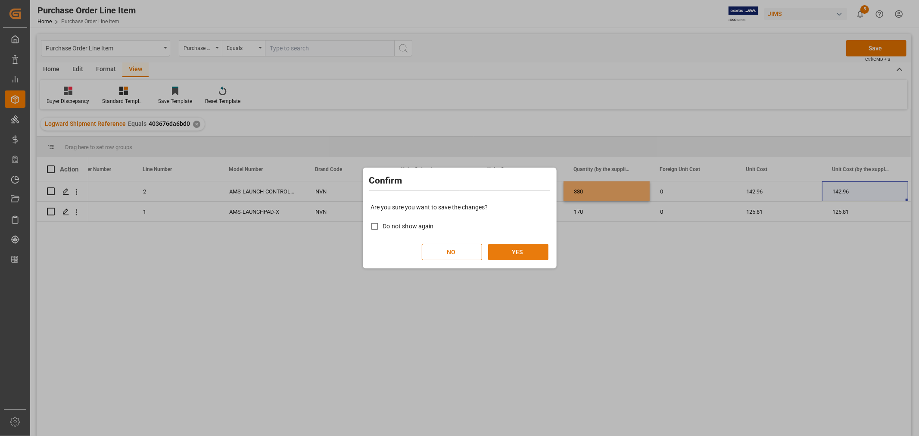
click at [518, 251] on button "YES" at bounding box center [518, 252] width 60 height 16
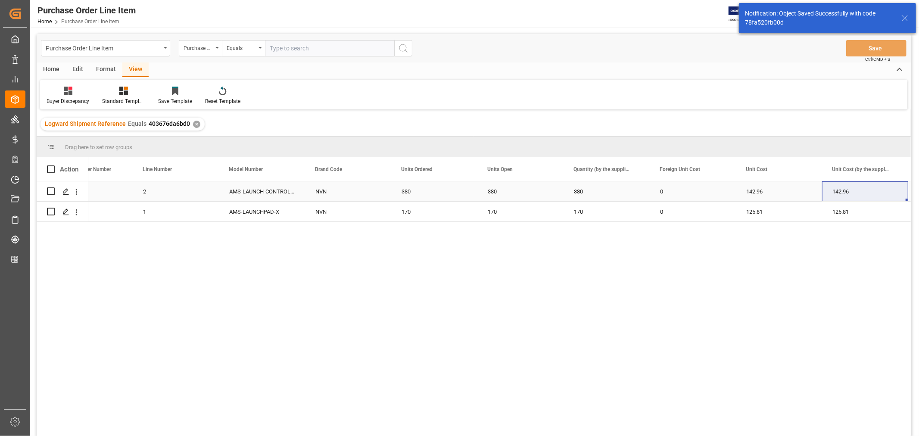
click at [527, 192] on div "380" at bounding box center [520, 191] width 86 height 20
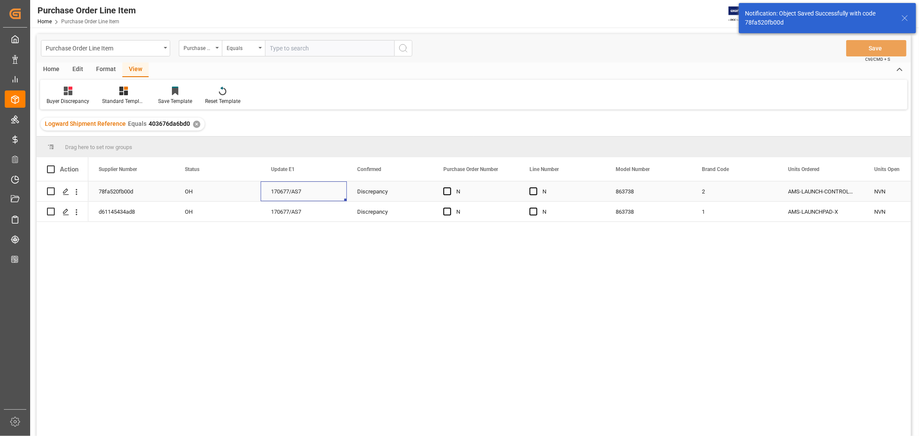
scroll to position [0, 0]
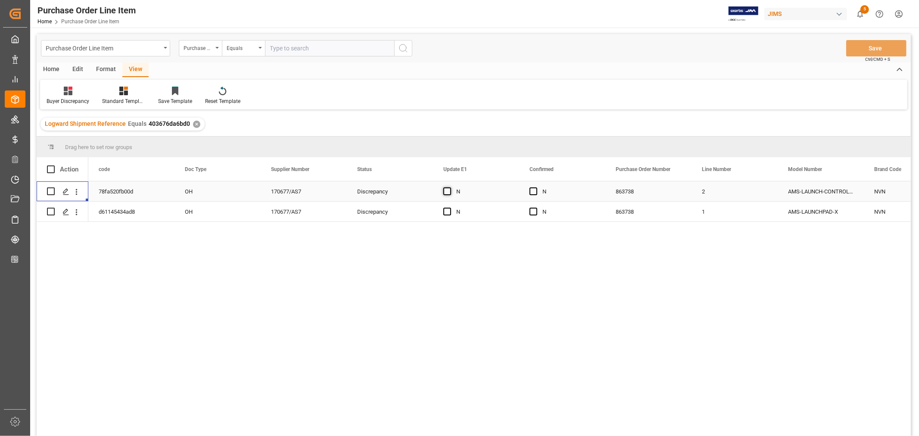
drag, startPoint x: 449, startPoint y: 188, endPoint x: 446, endPoint y: 194, distance: 7.1
click at [449, 188] on span "Press SPACE to select this row." at bounding box center [447, 191] width 8 height 8
click at [450, 187] on input "Press SPACE to select this row." at bounding box center [450, 187] width 0 height 0
click at [446, 212] on span "Press SPACE to select this row." at bounding box center [447, 212] width 8 height 8
click at [450, 208] on input "Press SPACE to select this row." at bounding box center [450, 208] width 0 height 0
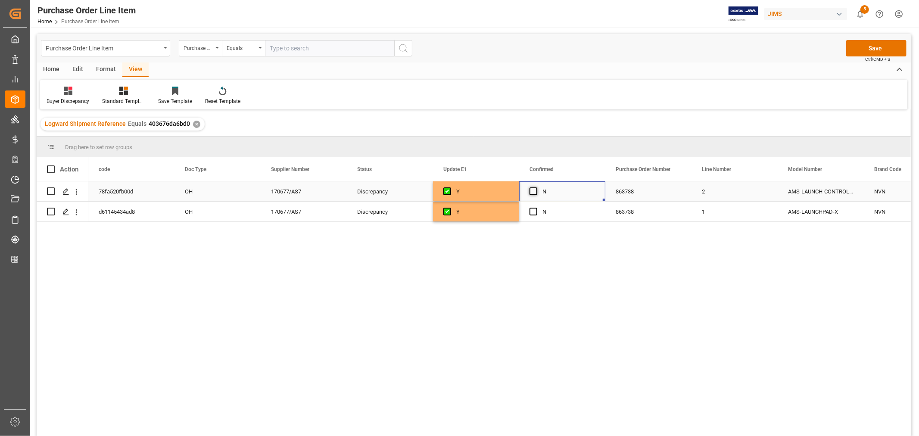
click at [533, 191] on span "Press SPACE to select this row." at bounding box center [534, 191] width 8 height 8
click at [536, 187] on input "Press SPACE to select this row." at bounding box center [536, 187] width 0 height 0
click at [531, 210] on span "Press SPACE to select this row." at bounding box center [534, 212] width 8 height 8
click at [536, 208] on input "Press SPACE to select this row." at bounding box center [536, 208] width 0 height 0
click at [873, 48] on button "Save" at bounding box center [876, 48] width 60 height 16
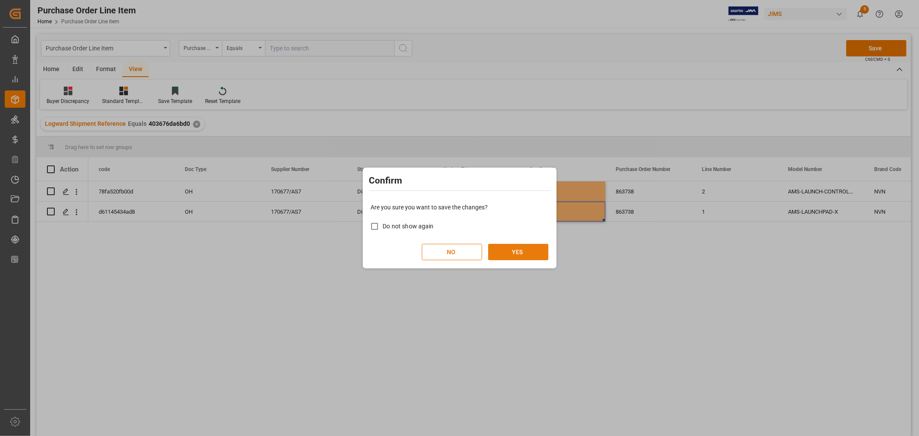
click at [510, 255] on button "YES" at bounding box center [518, 252] width 60 height 16
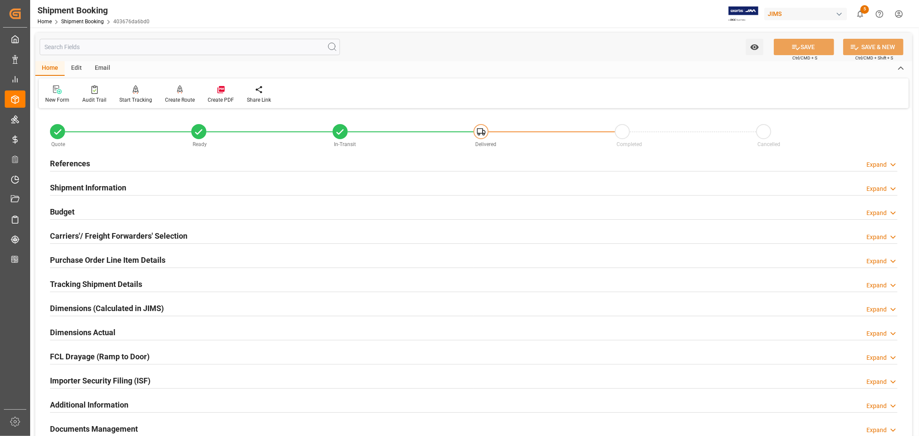
click at [84, 257] on h2 "Purchase Order Line Item Details" at bounding box center [107, 260] width 115 height 12
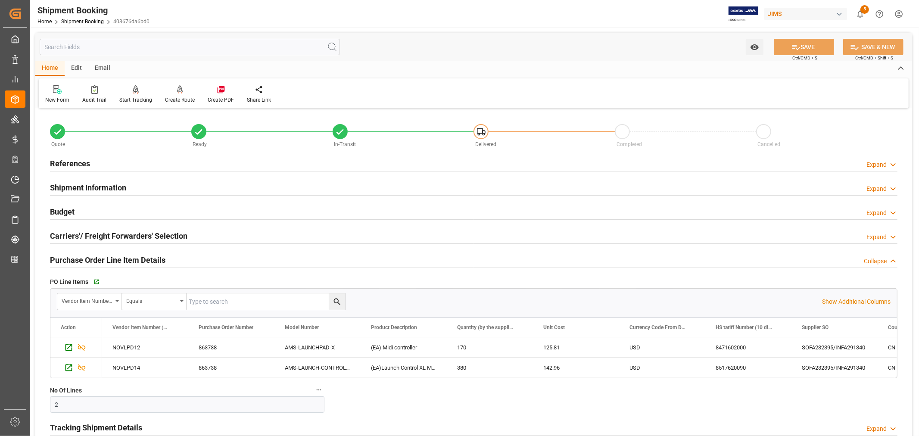
click at [84, 257] on h2 "Purchase Order Line Item Details" at bounding box center [107, 260] width 115 height 12
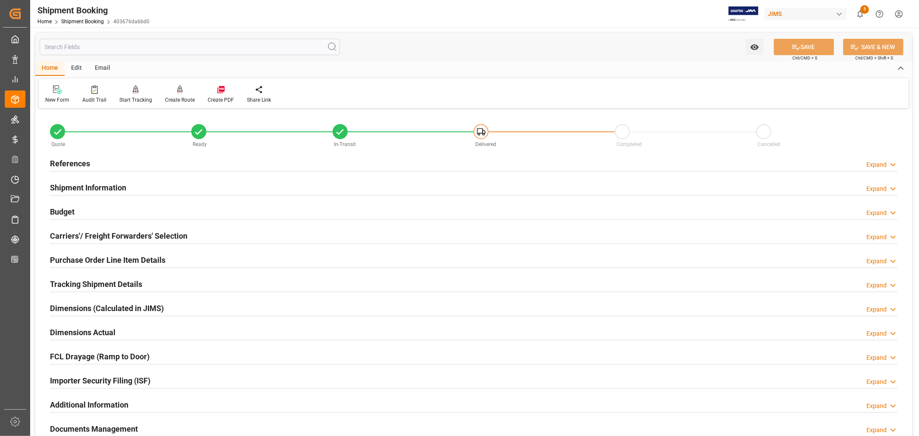
click at [68, 209] on h2 "Budget" at bounding box center [62, 212] width 25 height 12
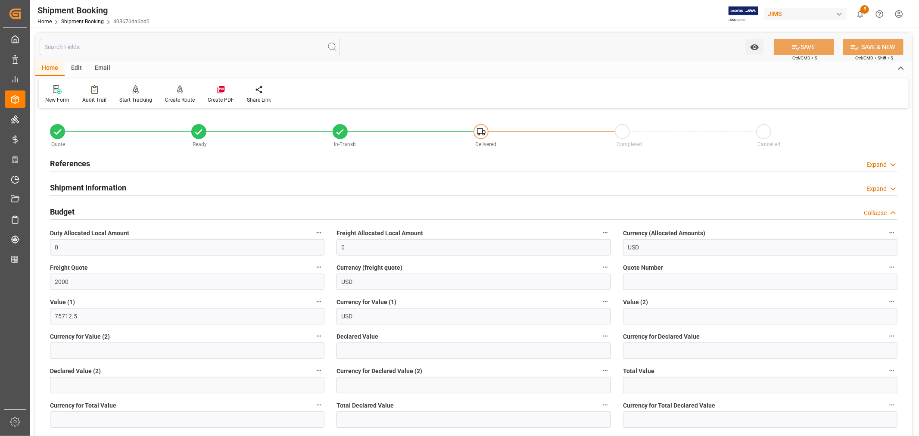
click at [65, 209] on h2 "Budget" at bounding box center [62, 212] width 25 height 12
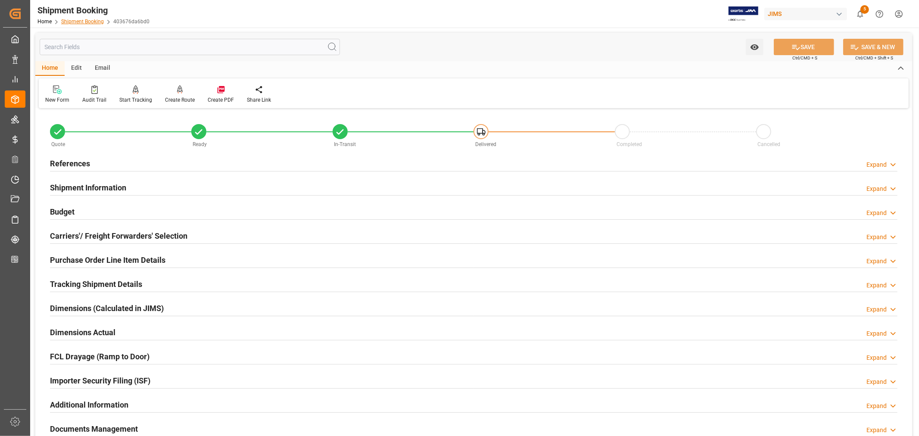
click at [87, 20] on link "Shipment Booking" at bounding box center [82, 22] width 43 height 6
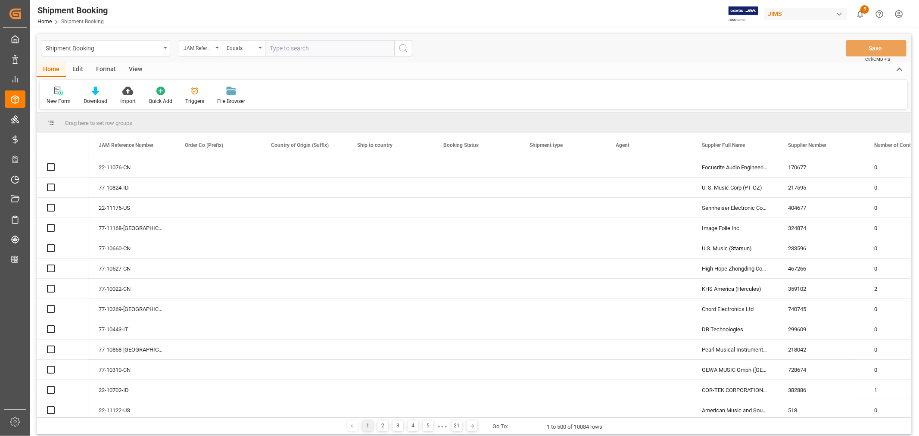
click at [217, 49] on div "JAM Reference Number" at bounding box center [200, 48] width 43 height 16
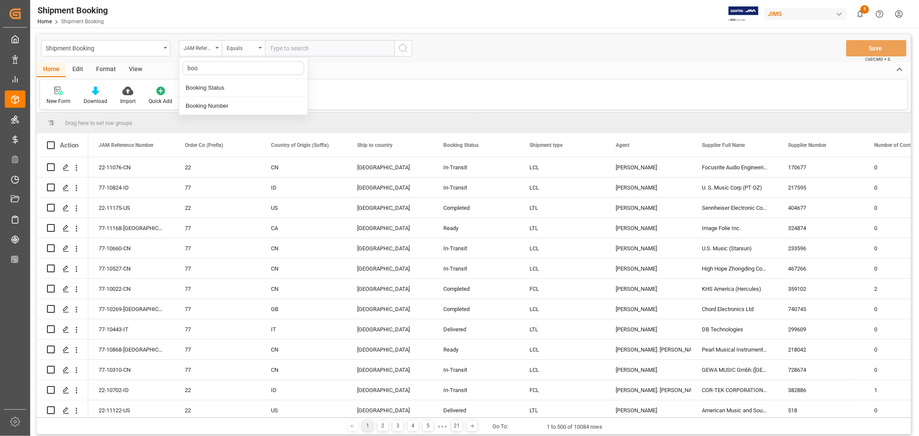
type input "book"
click at [217, 108] on div "Booking Number" at bounding box center [243, 106] width 128 height 18
click at [288, 46] on input "text" at bounding box center [329, 48] width 129 height 16
click at [273, 48] on input "text" at bounding box center [329, 48] width 129 height 16
paste input "6555648173"
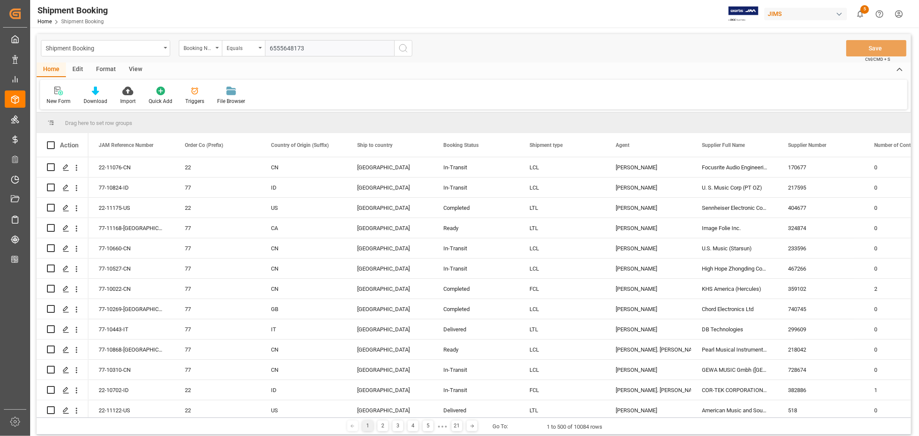
type input "6555648173"
click at [401, 49] on icon "search button" at bounding box center [403, 48] width 10 height 10
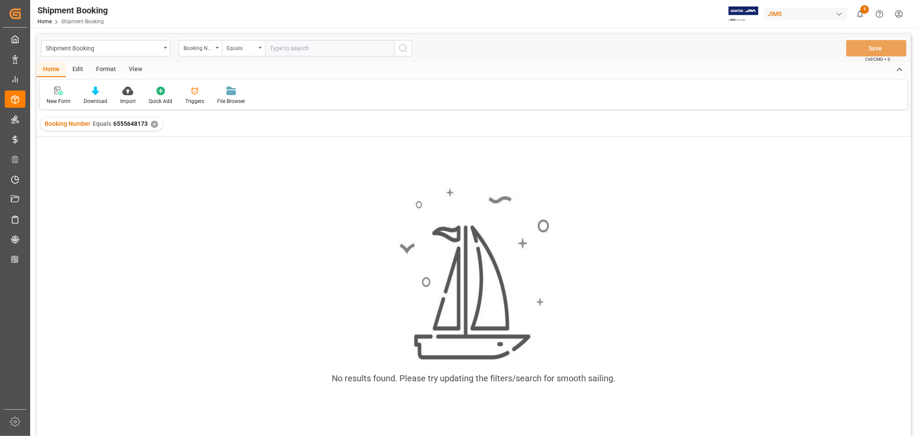
click at [153, 125] on div "✕" at bounding box center [154, 124] width 7 height 7
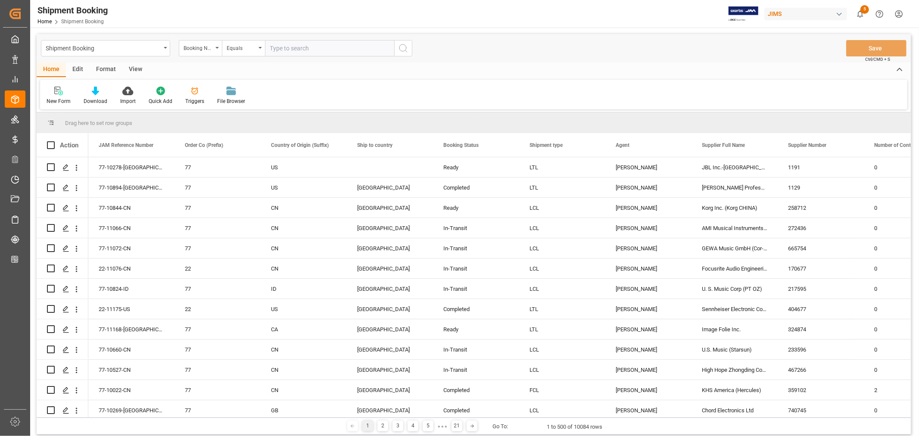
drag, startPoint x: 272, startPoint y: 48, endPoint x: 284, endPoint y: 49, distance: 11.3
click at [272, 47] on input "text" at bounding box center [329, 48] width 129 height 16
paste input "5555648173"
type input "5555648173"
click at [404, 47] on icon "search button" at bounding box center [403, 48] width 10 height 10
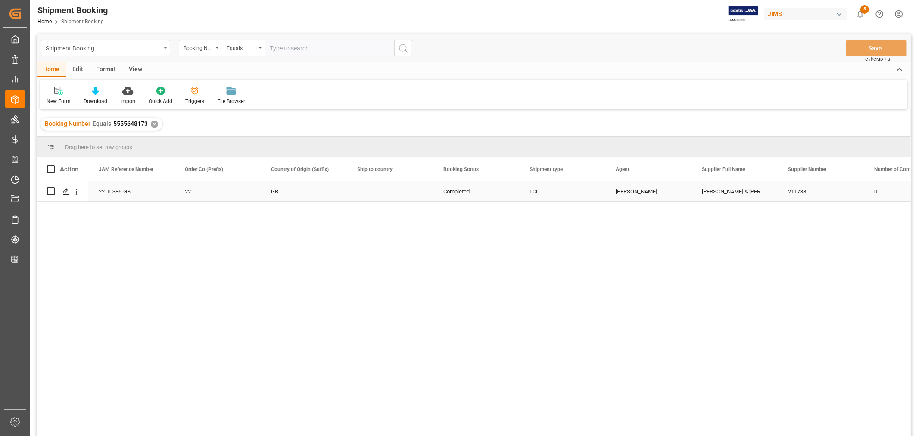
click at [116, 190] on div "22-10386-GB" at bounding box center [131, 191] width 86 height 20
click at [66, 190] on icon "Press SPACE to select this row." at bounding box center [65, 191] width 7 height 7
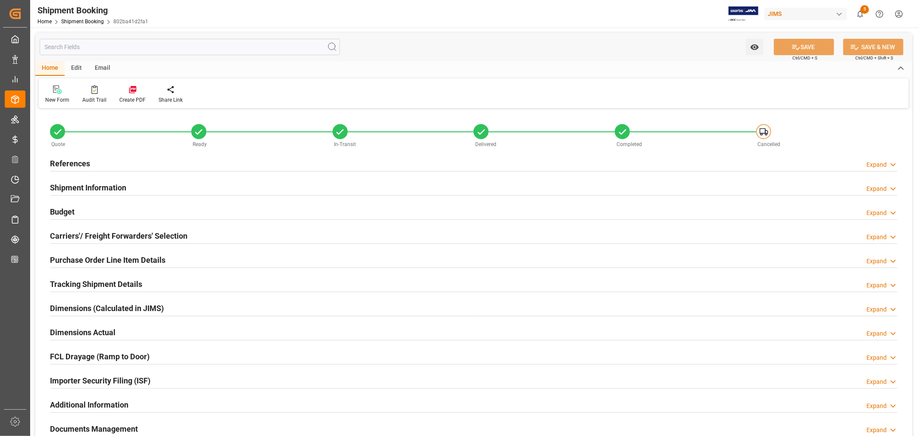
type input "9"
click at [91, 185] on h2 "Shipment Information" at bounding box center [88, 188] width 76 height 12
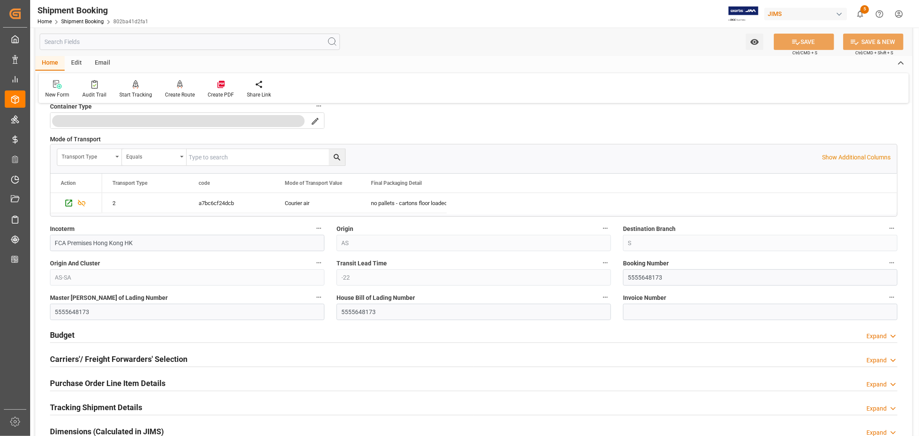
scroll to position [239, 0]
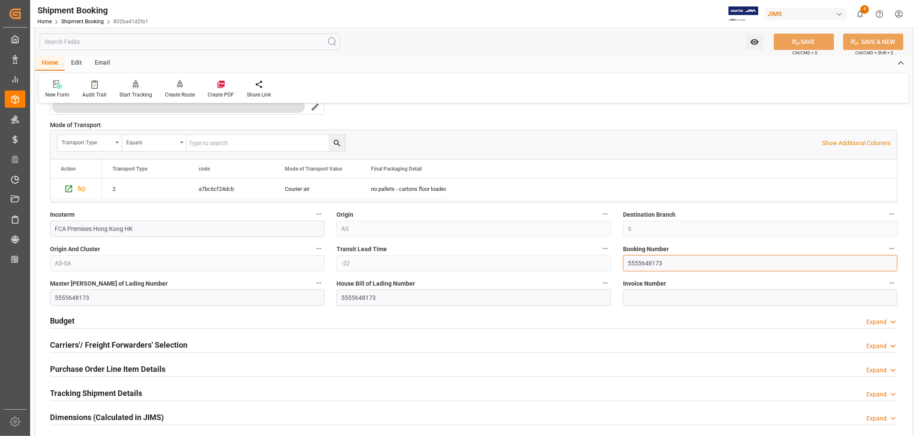
click at [636, 263] on input "5555648173" at bounding box center [760, 263] width 274 height 16
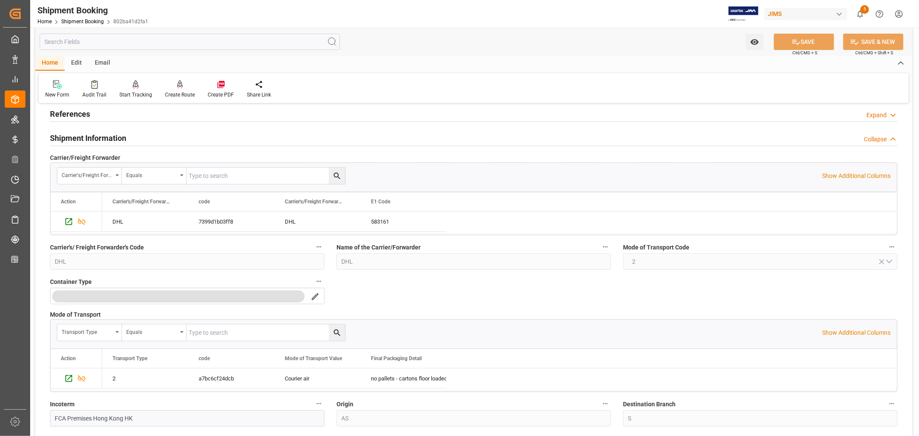
scroll to position [48, 0]
click at [108, 139] on h2 "Shipment Information" at bounding box center [88, 140] width 76 height 12
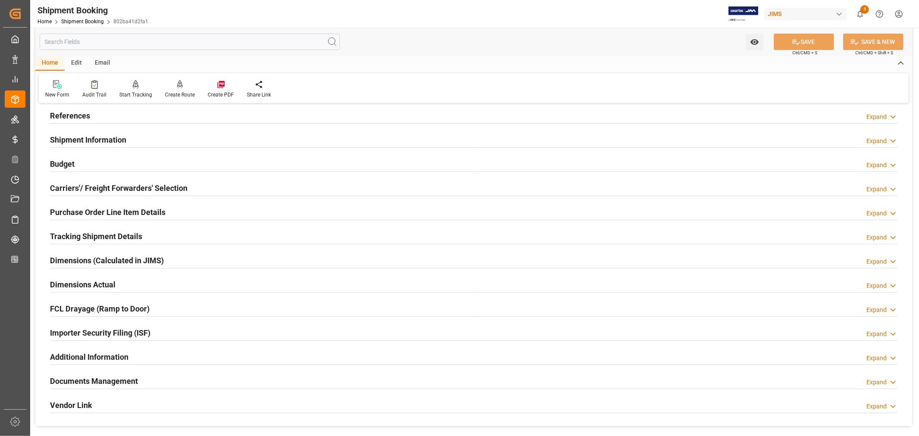
click at [82, 211] on h2 "Purchase Order Line Item Details" at bounding box center [107, 212] width 115 height 12
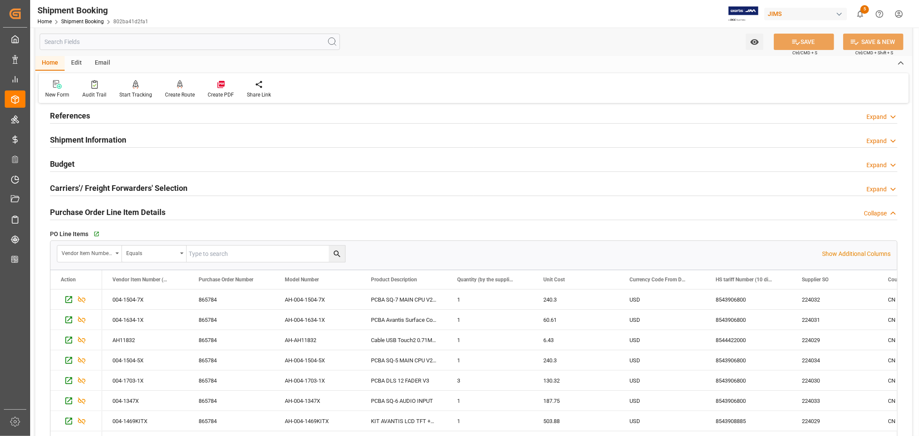
click at [132, 210] on h2 "Purchase Order Line Item Details" at bounding box center [107, 212] width 115 height 12
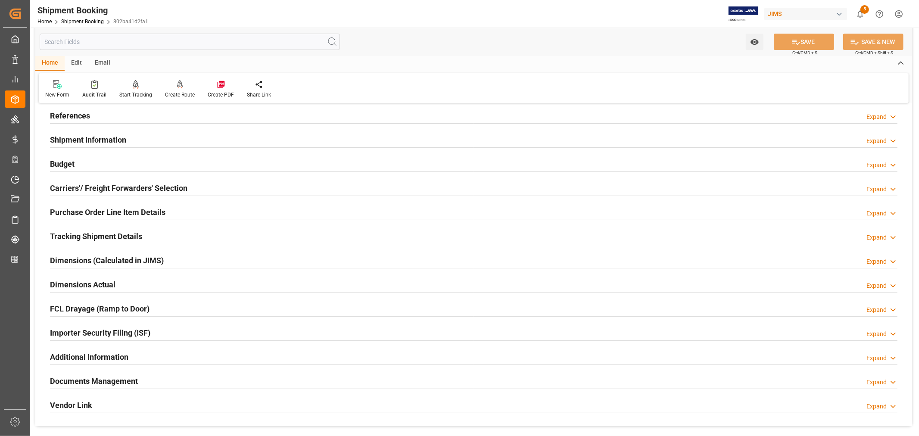
click at [99, 282] on h2 "Dimensions Actual" at bounding box center [82, 285] width 65 height 12
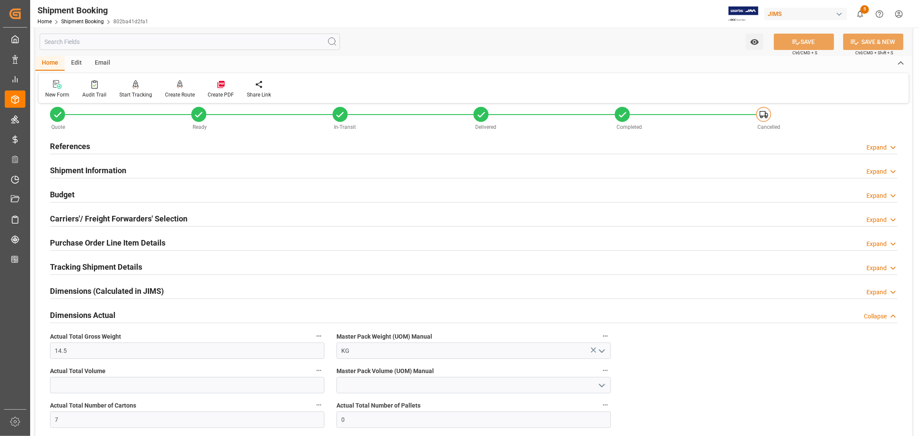
scroll to position [0, 0]
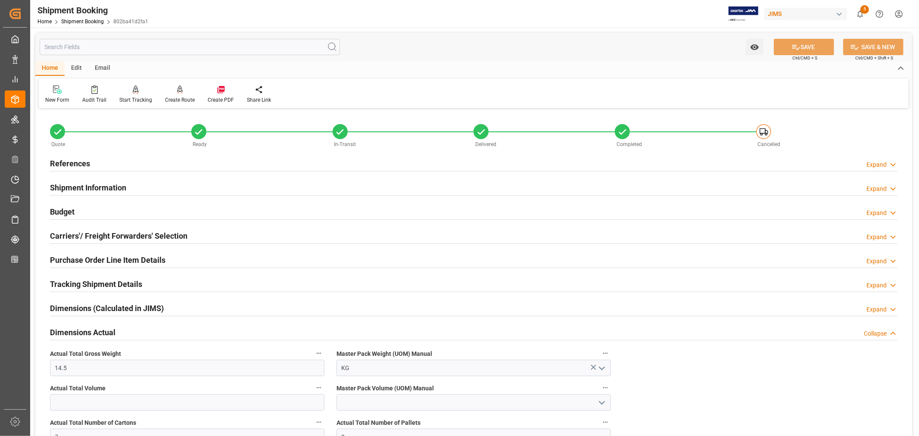
click at [132, 305] on h2 "Dimensions (Calculated in JIMS)" at bounding box center [107, 308] width 114 height 12
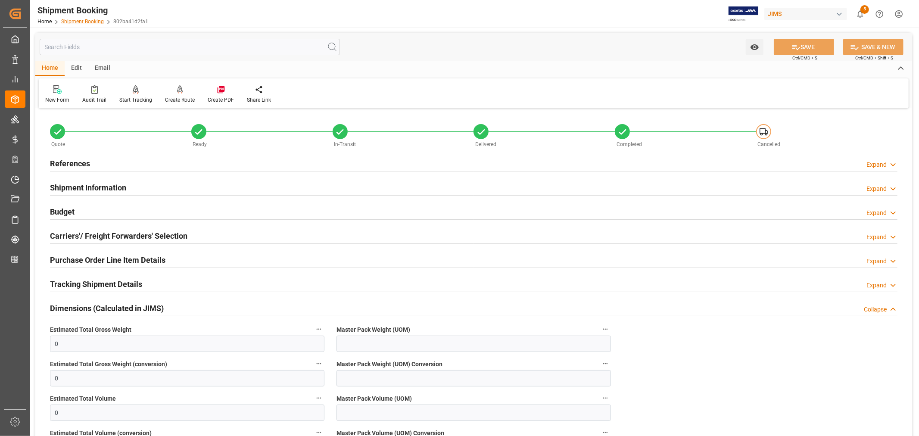
click at [87, 24] on link "Shipment Booking" at bounding box center [82, 22] width 43 height 6
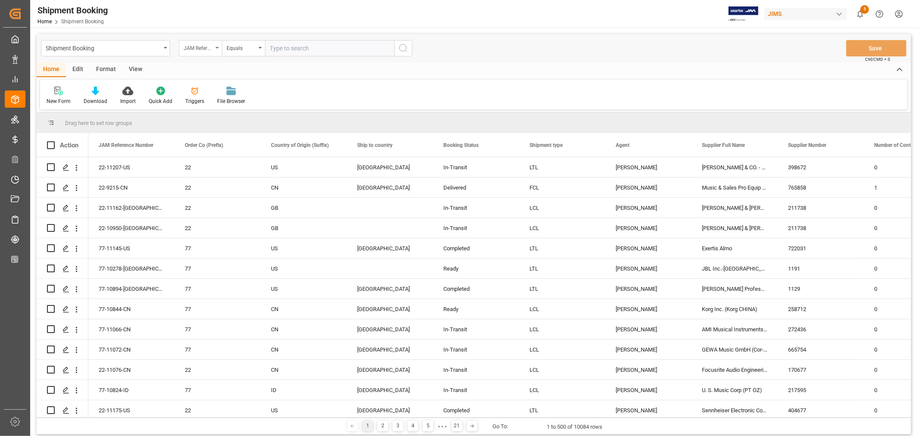
click at [217, 48] on icon "open menu" at bounding box center [216, 48] width 3 height 2
type input "book"
click at [212, 102] on div "Booking Number" at bounding box center [243, 106] width 128 height 18
click at [274, 50] on input "text" at bounding box center [329, 48] width 129 height 16
paste input "093500292788"
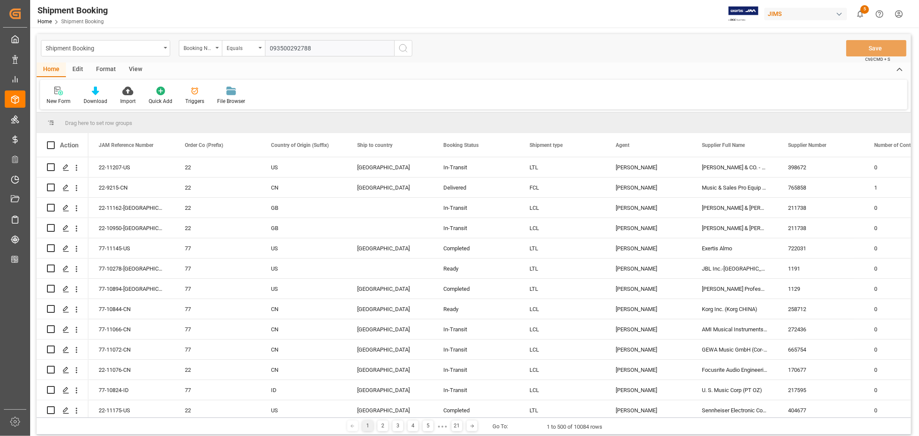
type input "093500292788"
click at [401, 47] on icon "search button" at bounding box center [403, 48] width 10 height 10
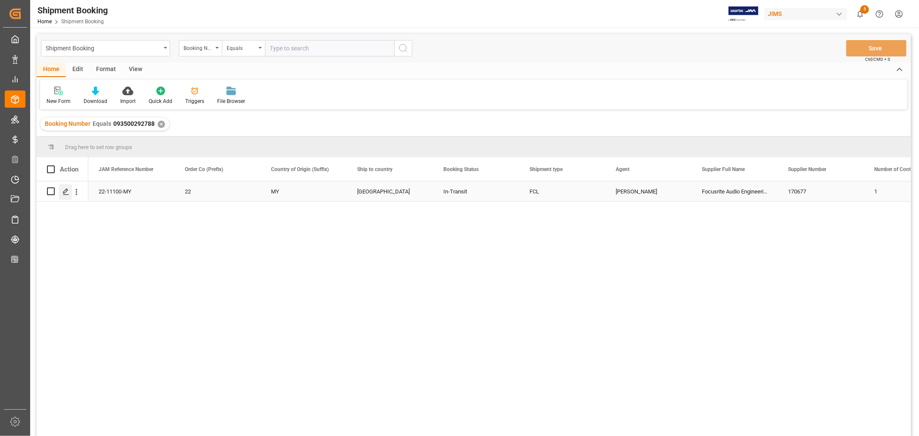
click at [67, 190] on polygon "Press SPACE to select this row." at bounding box center [65, 191] width 4 height 4
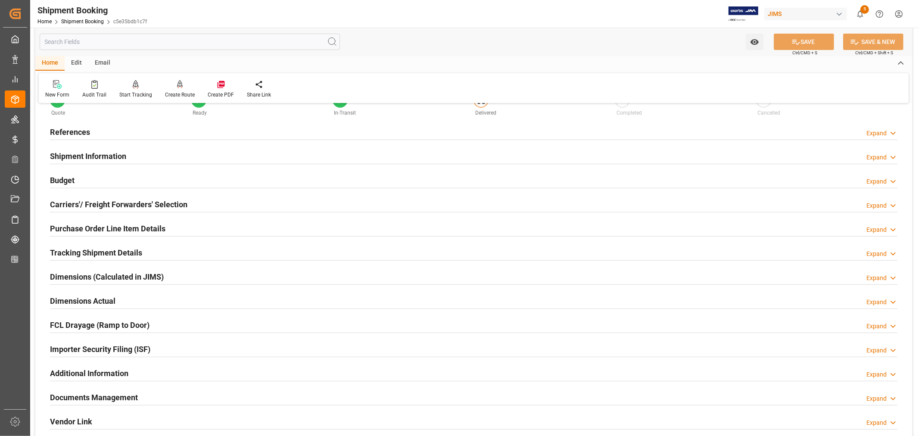
scroll to position [48, 0]
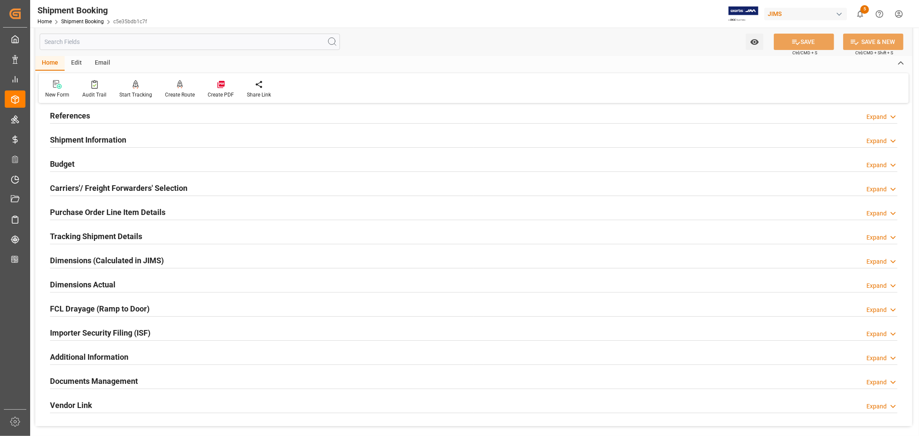
click at [100, 209] on h2 "Purchase Order Line Item Details" at bounding box center [107, 212] width 115 height 12
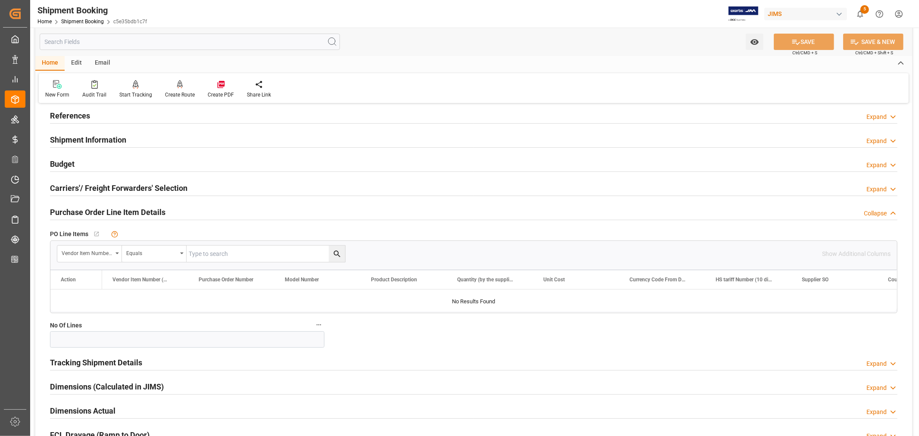
click at [101, 207] on h2 "Purchase Order Line Item Details" at bounding box center [107, 212] width 115 height 12
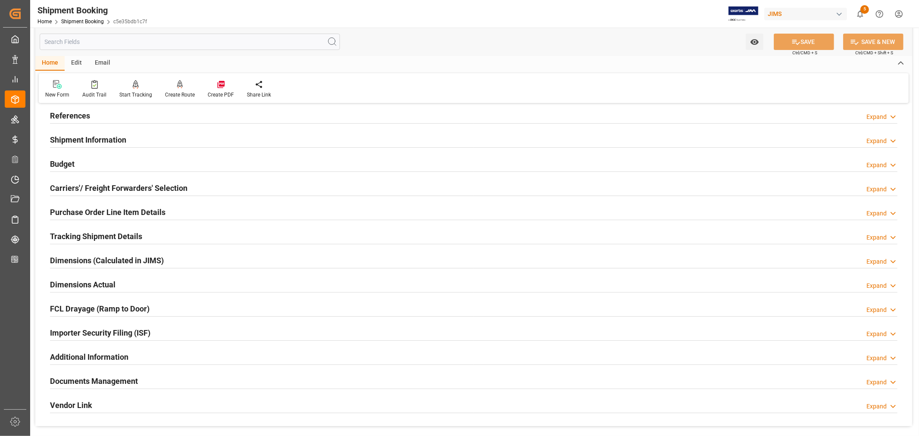
click at [67, 115] on h2 "References" at bounding box center [70, 116] width 40 height 12
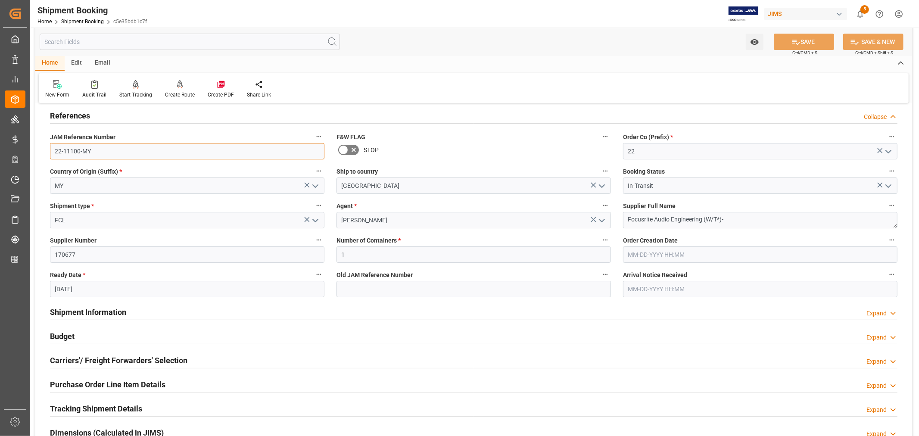
drag, startPoint x: 93, startPoint y: 151, endPoint x: 53, endPoint y: 152, distance: 39.7
click at [53, 151] on input "22-11100-MY" at bounding box center [187, 151] width 274 height 16
click at [86, 112] on h2 "References" at bounding box center [70, 116] width 40 height 12
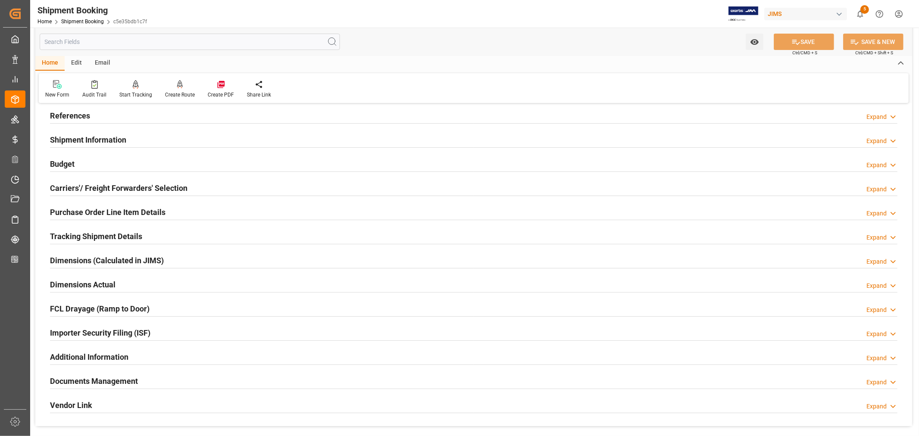
click at [95, 138] on h2 "Shipment Information" at bounding box center [88, 140] width 76 height 12
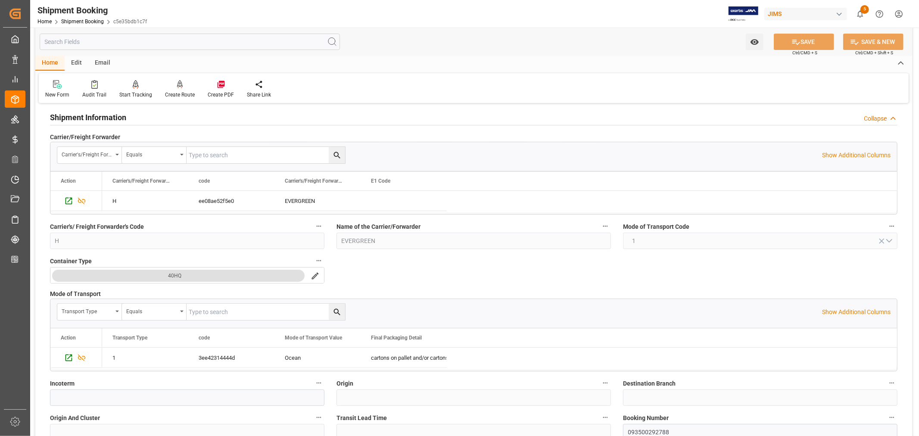
scroll to position [0, 0]
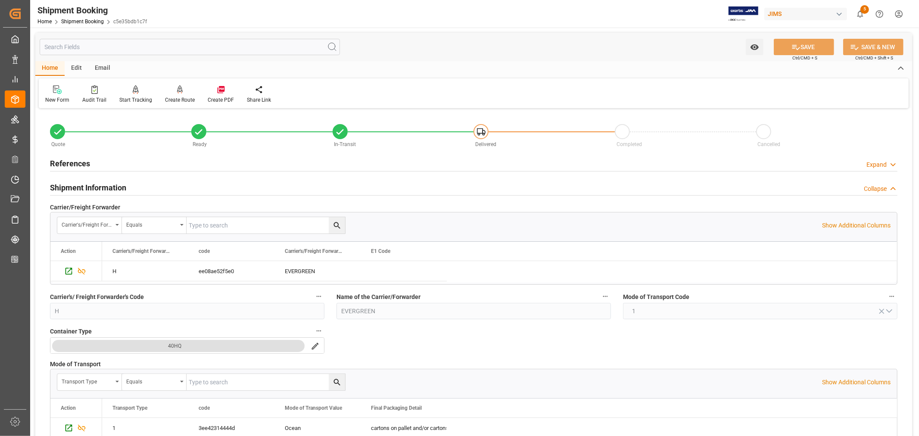
click at [88, 163] on h2 "References" at bounding box center [70, 164] width 40 height 12
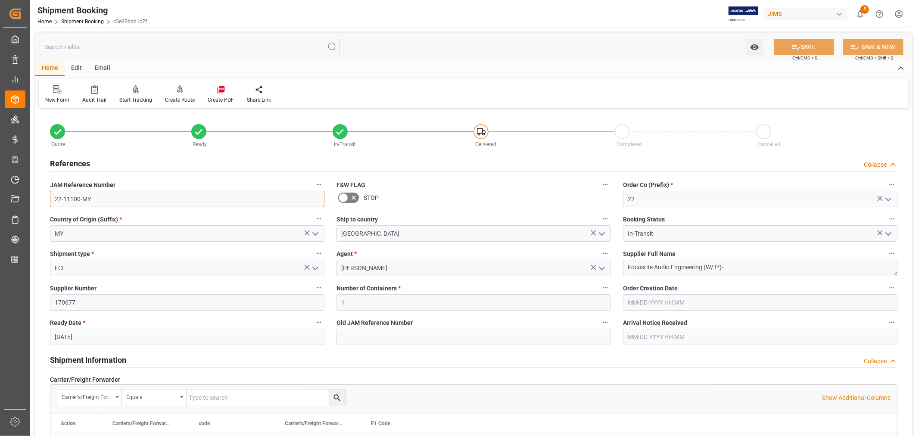
drag, startPoint x: 91, startPoint y: 198, endPoint x: 55, endPoint y: 200, distance: 36.7
click at [55, 200] on input "22-11100-MY" at bounding box center [187, 199] width 274 height 16
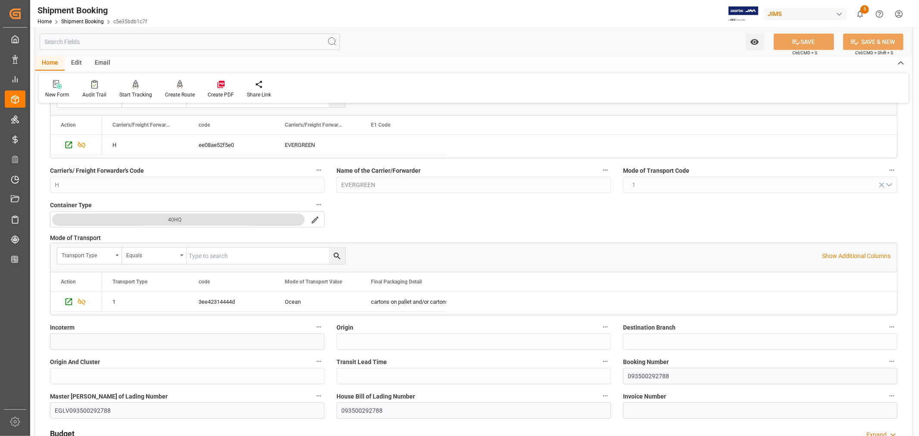
scroll to position [335, 0]
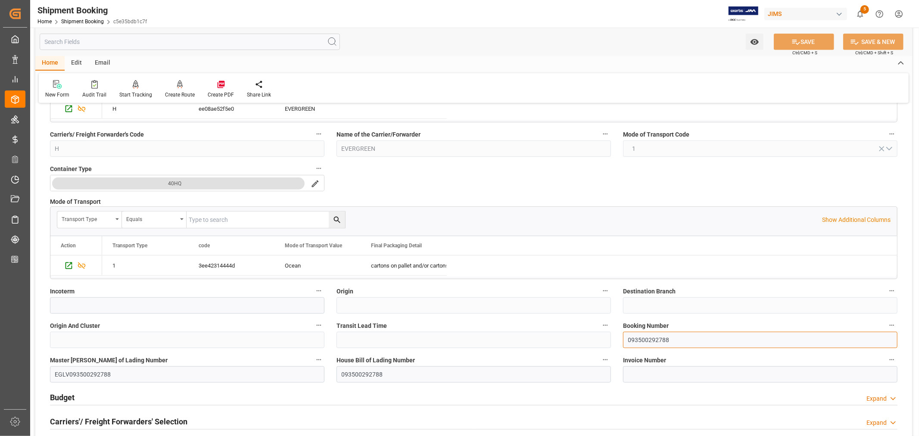
click at [645, 340] on input "093500292788" at bounding box center [760, 340] width 274 height 16
